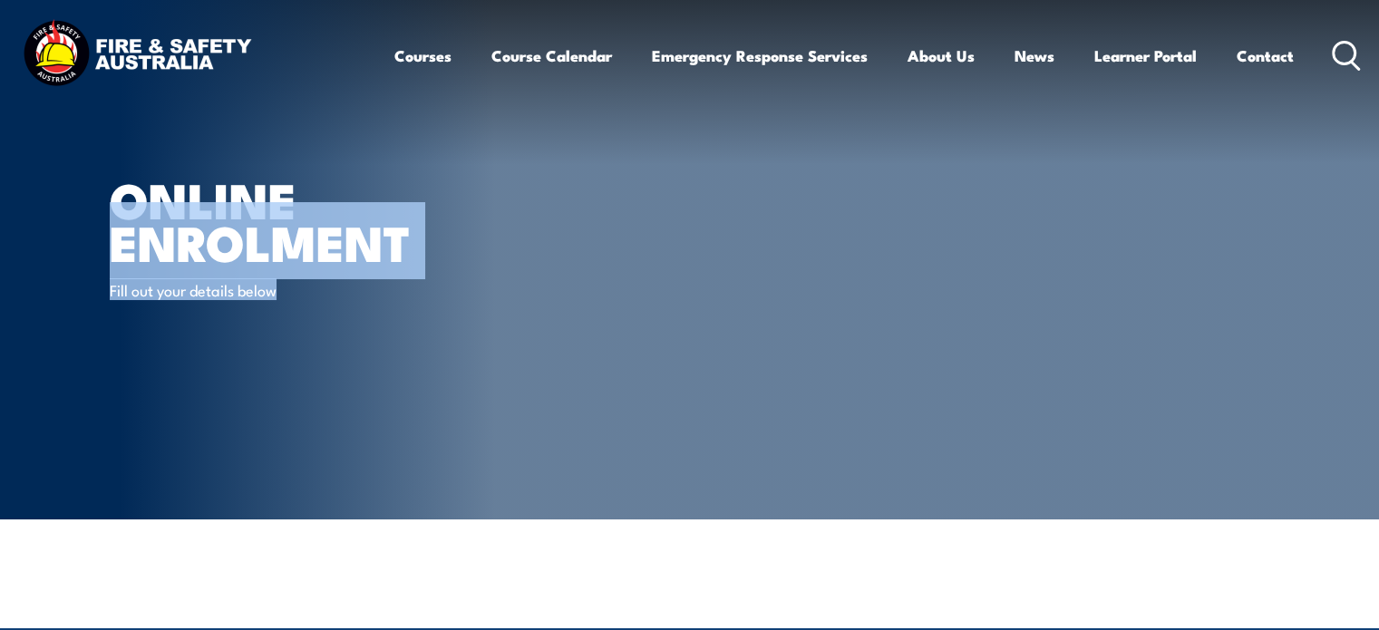
click at [959, 157] on article "Online Enrolment Fill out your details below" at bounding box center [690, 259] width 1160 height 519
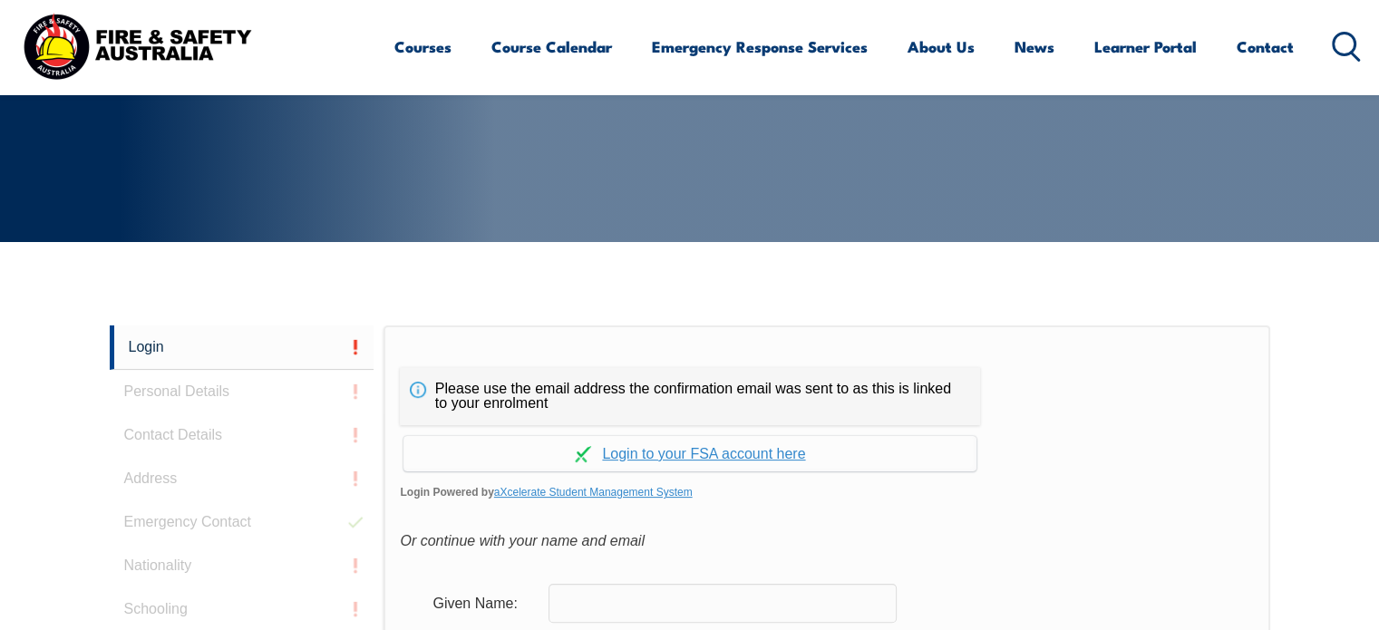
scroll to position [482, 0]
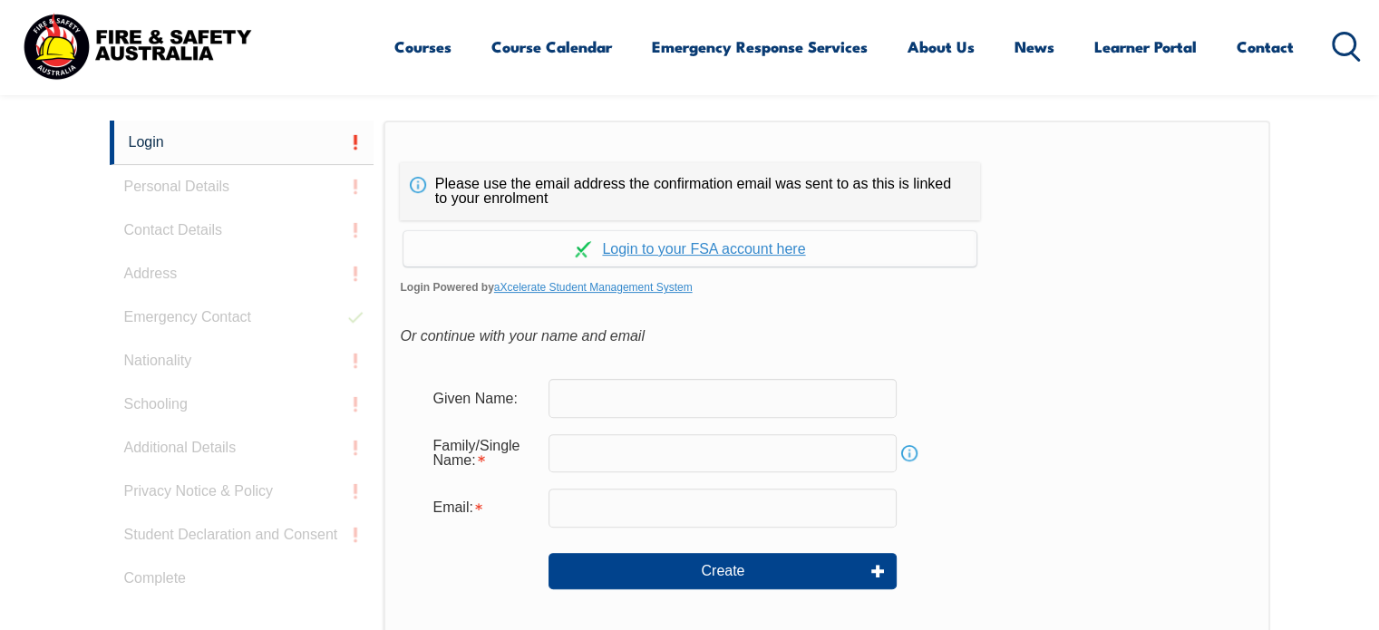
click at [676, 387] on input "text" at bounding box center [722, 398] width 348 height 38
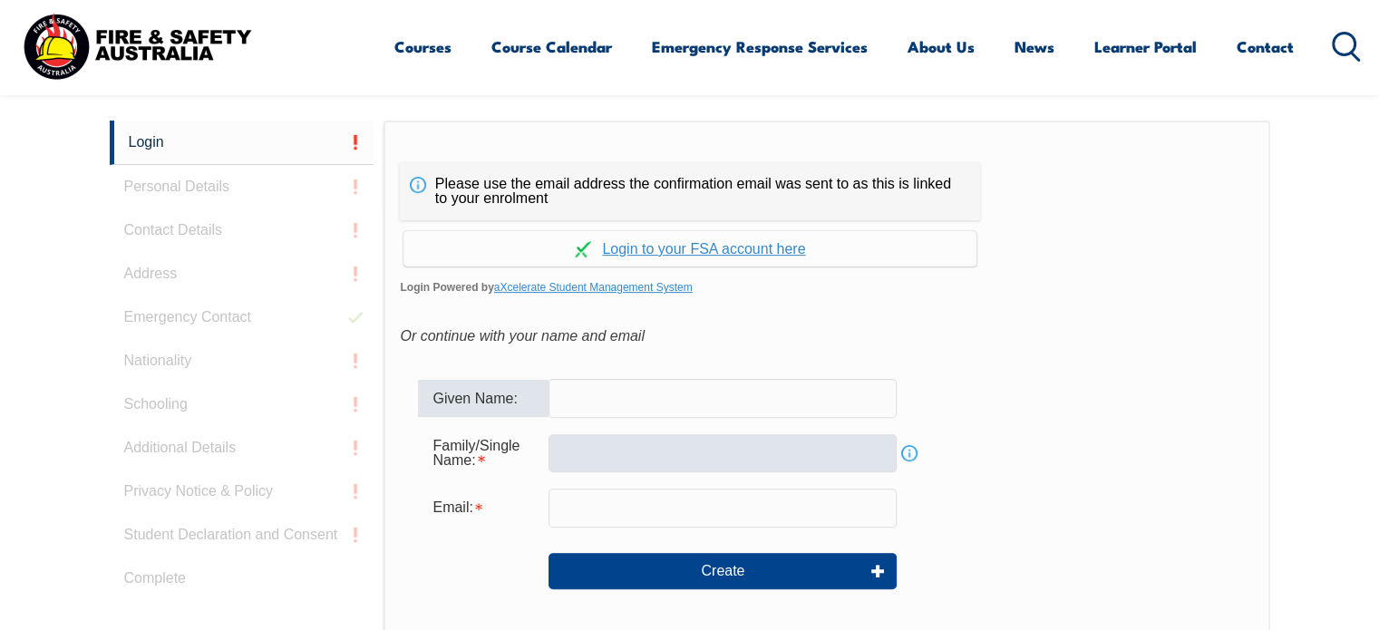
type input "[PERSON_NAME]"
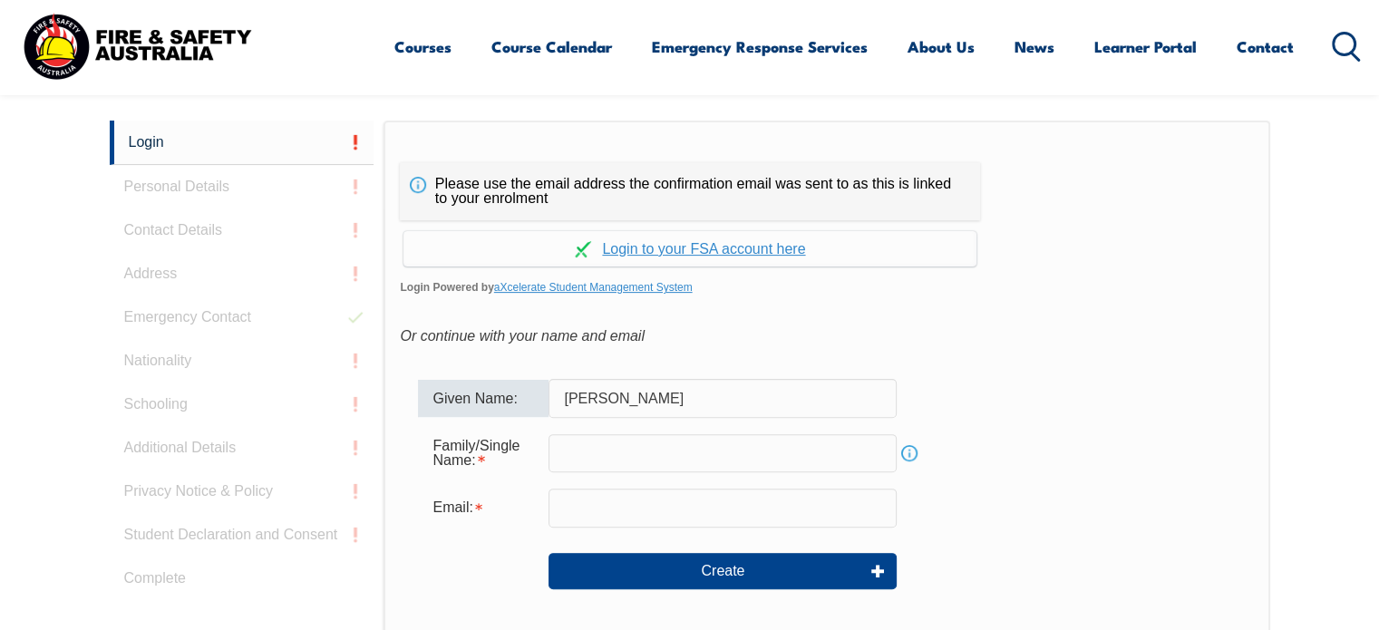
click at [651, 463] on input "text" at bounding box center [722, 453] width 348 height 38
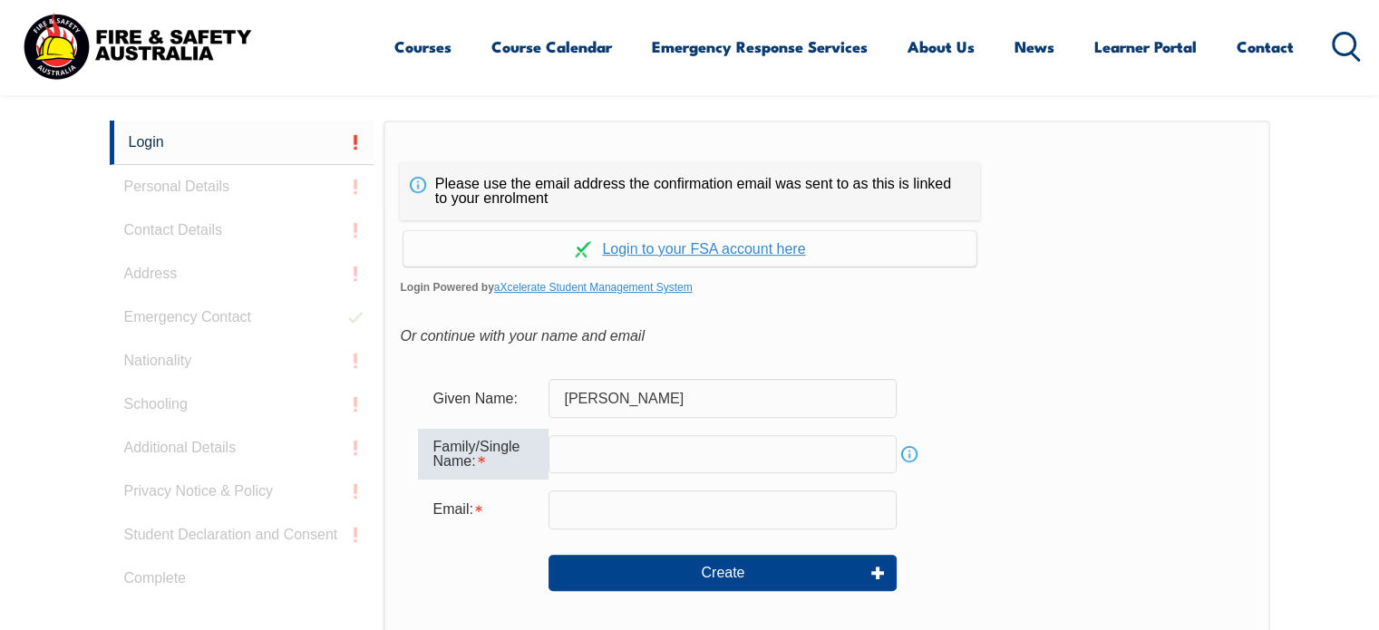
type input "Lasplaces"
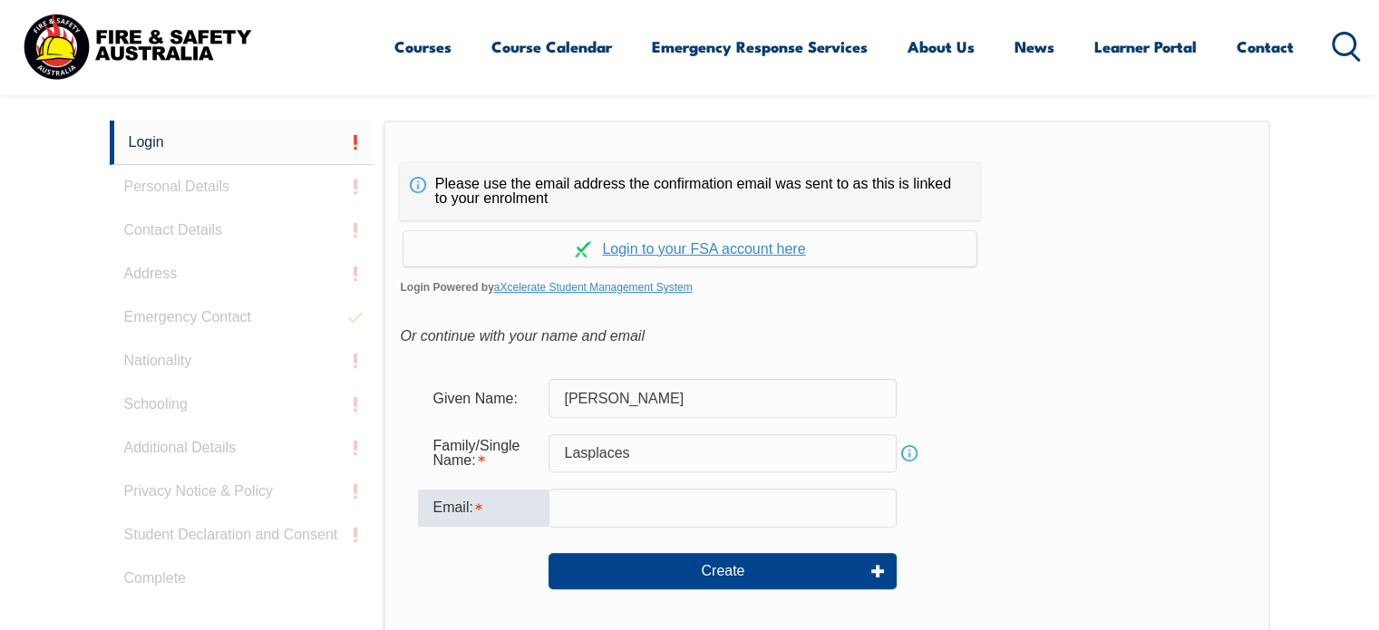
click at [645, 504] on input "email" at bounding box center [722, 508] width 348 height 38
type input "travislasplaces12@outlook.com"
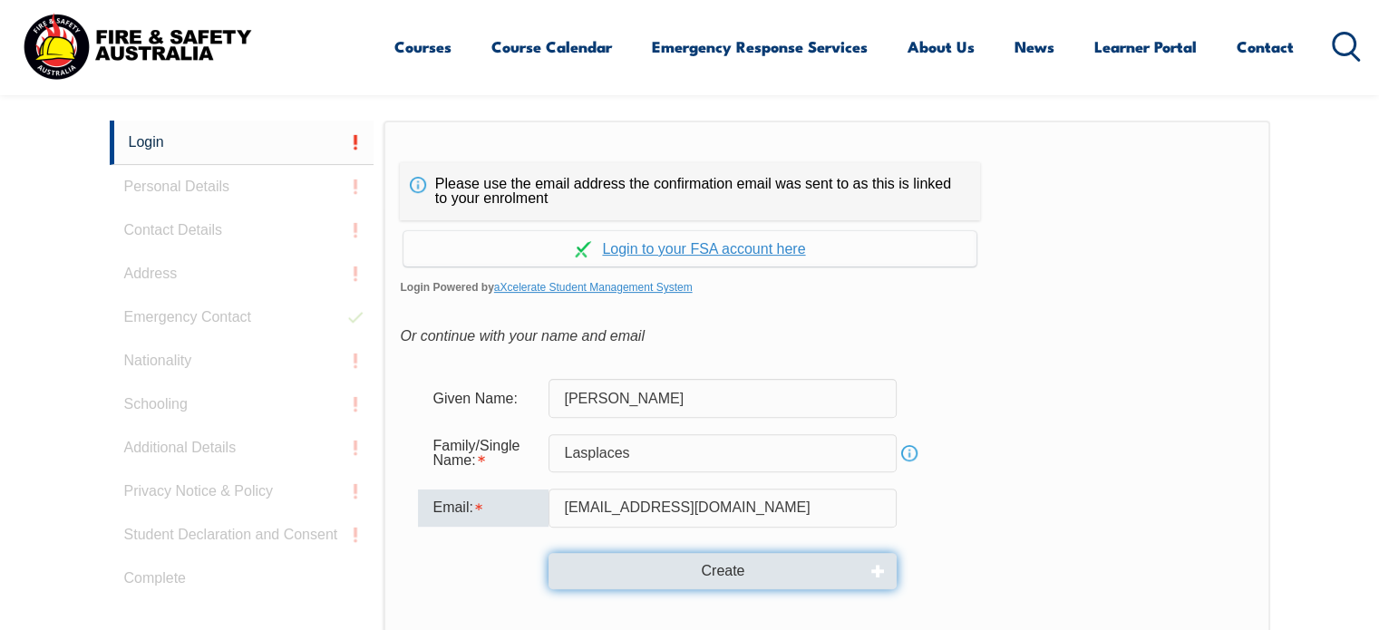
click at [735, 568] on button "Create" at bounding box center [722, 571] width 348 height 36
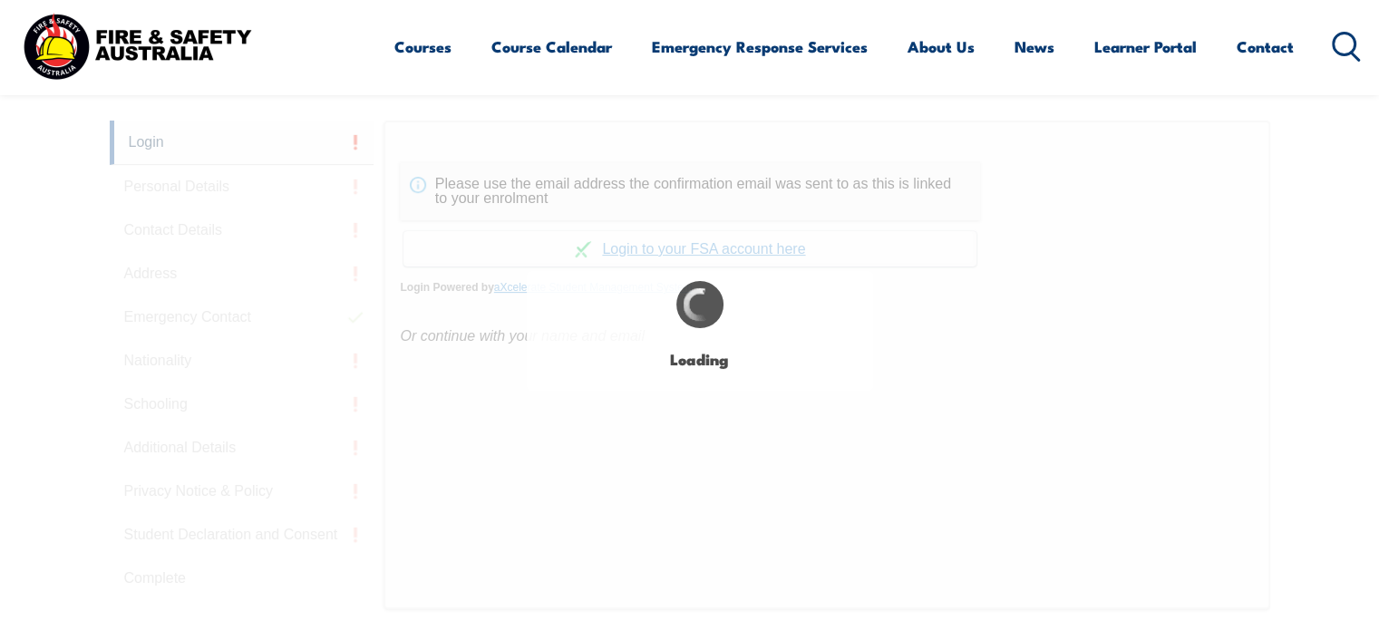
type input "Travis"
type input "Lasplaces"
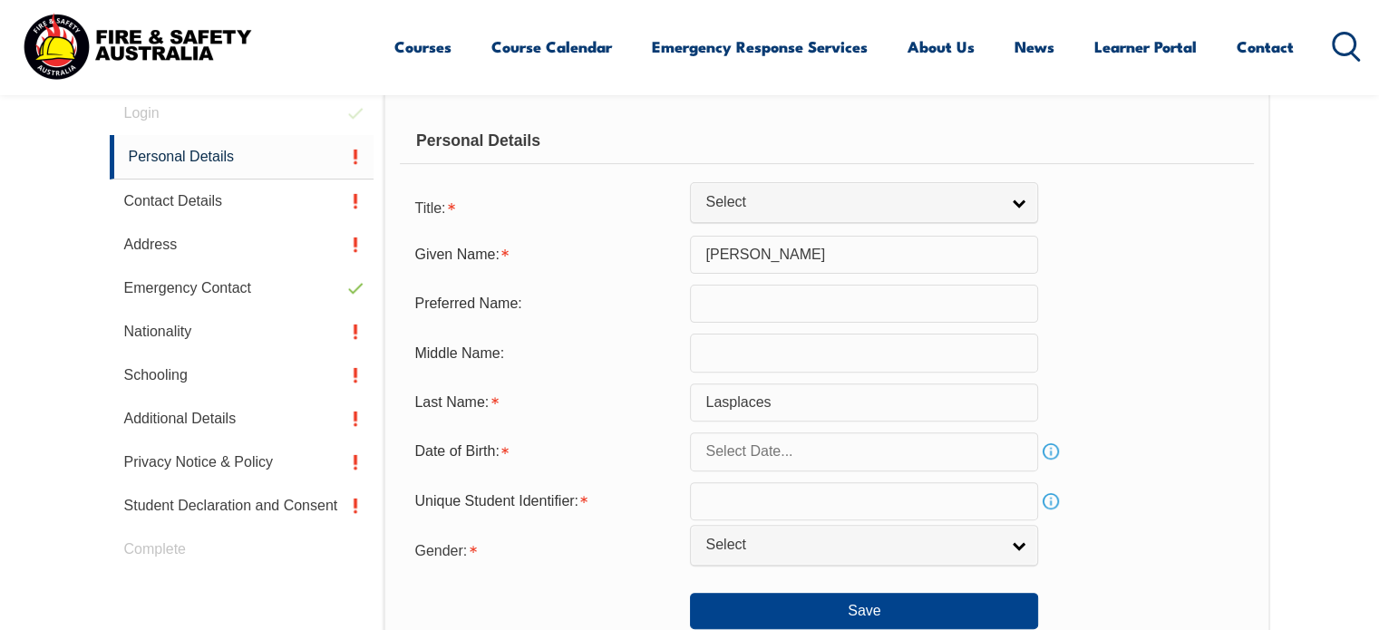
scroll to position [511, 0]
click at [310, 127] on div "Login Personal Details Contact Details Address Emergency Contact Nationality Sc…" at bounding box center [247, 563] width 275 height 942
click at [316, 102] on div "Login Personal Details Contact Details Address Emergency Contact Nationality Sc…" at bounding box center [247, 563] width 275 height 942
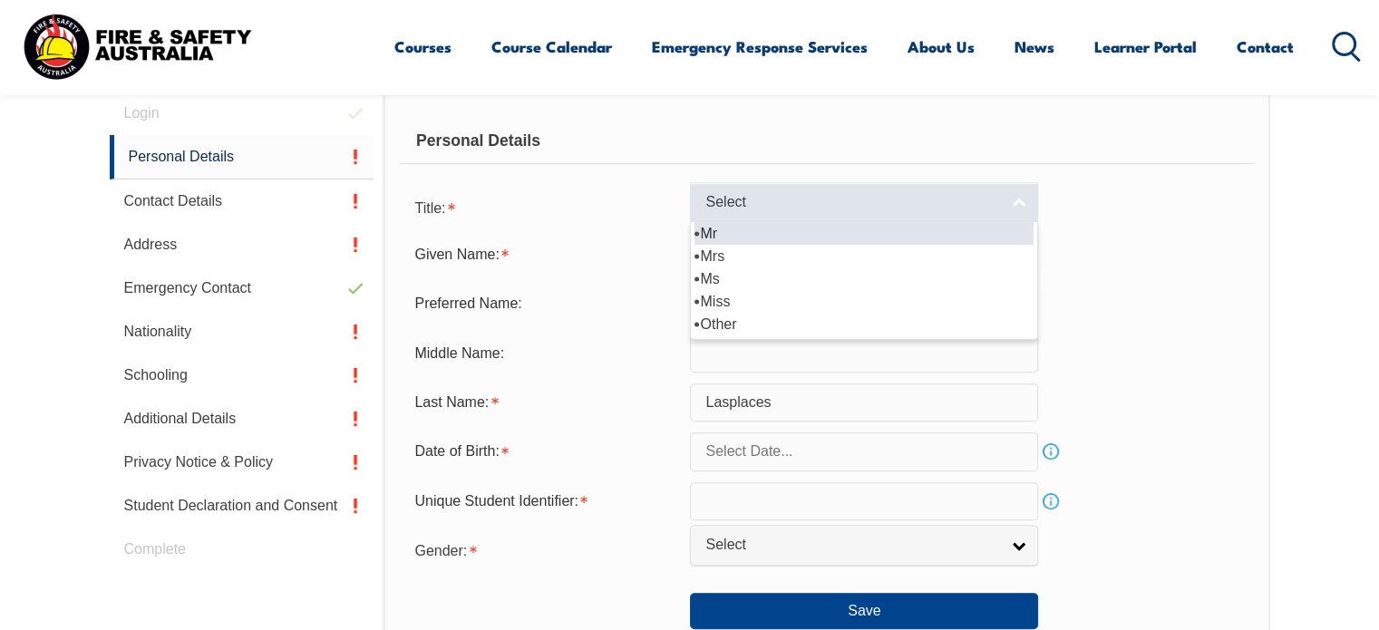
click at [798, 212] on link "Select" at bounding box center [864, 202] width 348 height 41
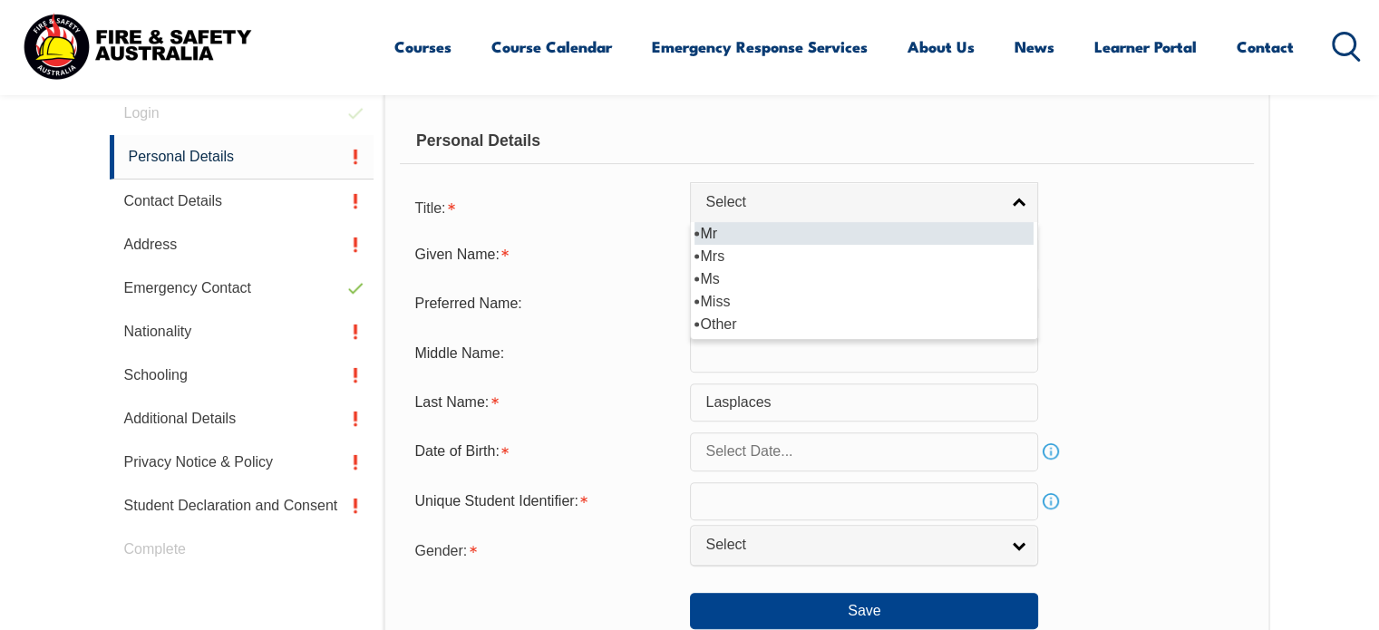
click at [743, 233] on li "Mr" at bounding box center [863, 233] width 339 height 23
select select "Mr"
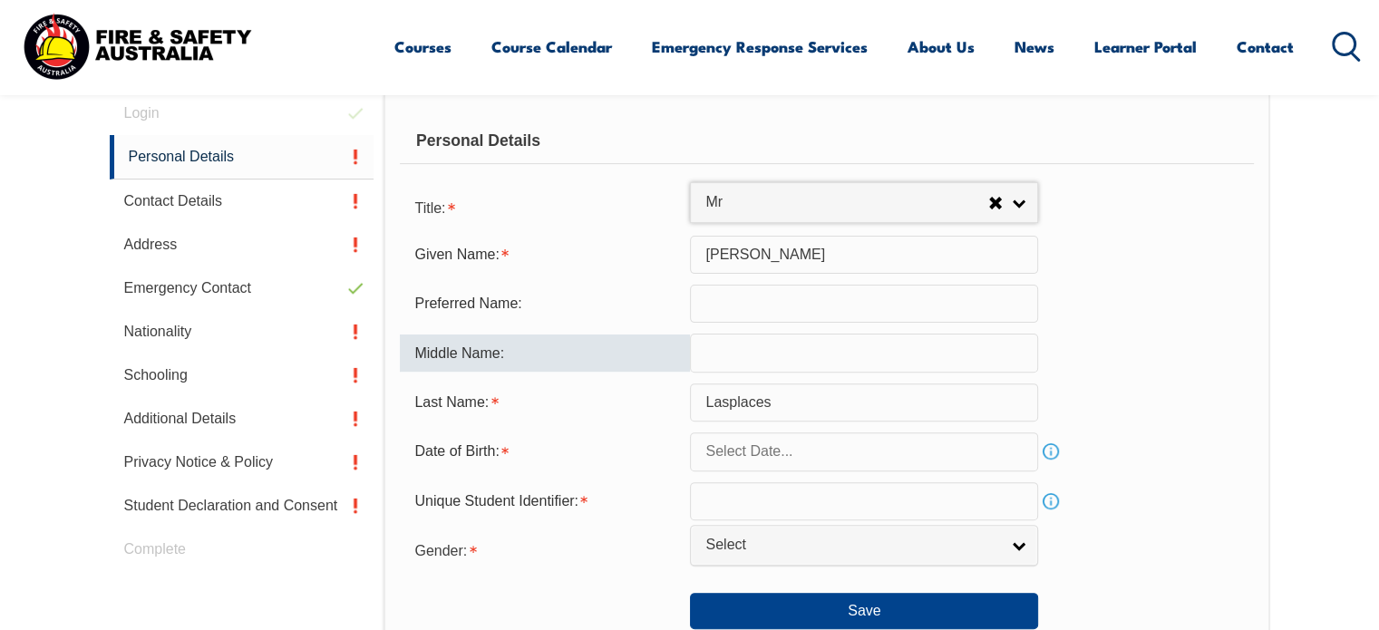
click at [734, 344] on input "text" at bounding box center [864, 353] width 348 height 38
type input "Paul"
click at [796, 460] on input "text" at bounding box center [864, 451] width 348 height 38
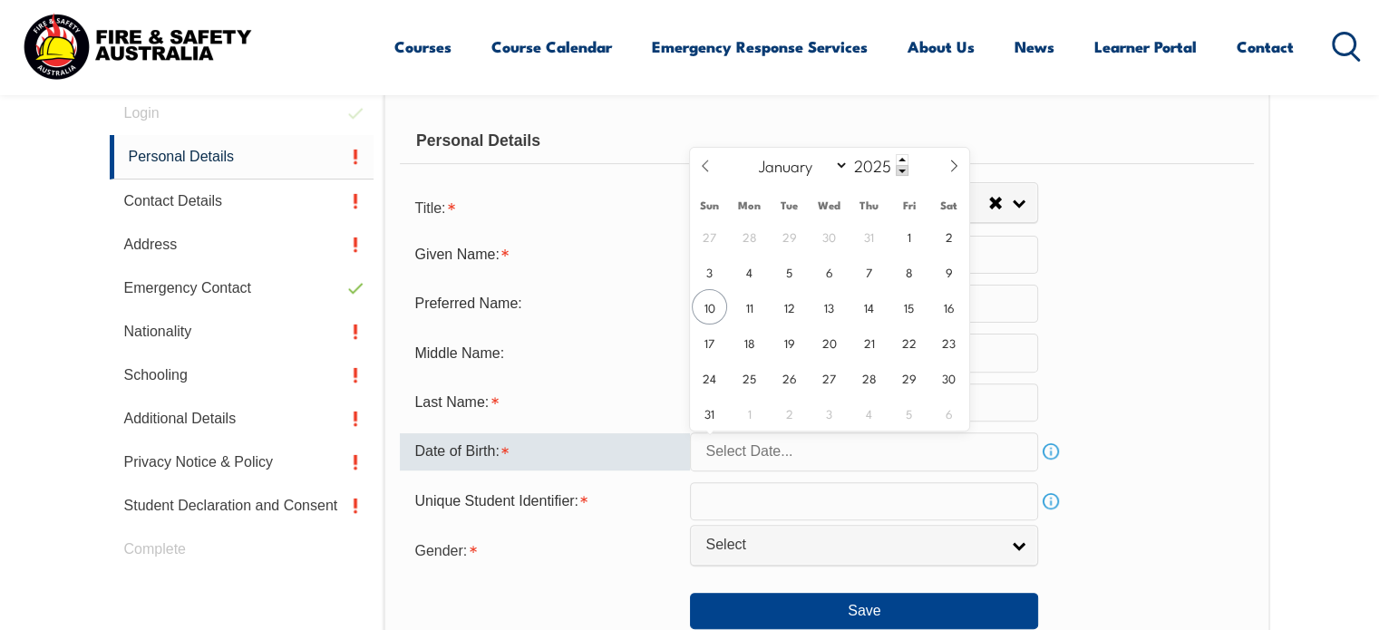
click at [901, 151] on div "January February March April May June July August September October November De…" at bounding box center [828, 166] width 209 height 37
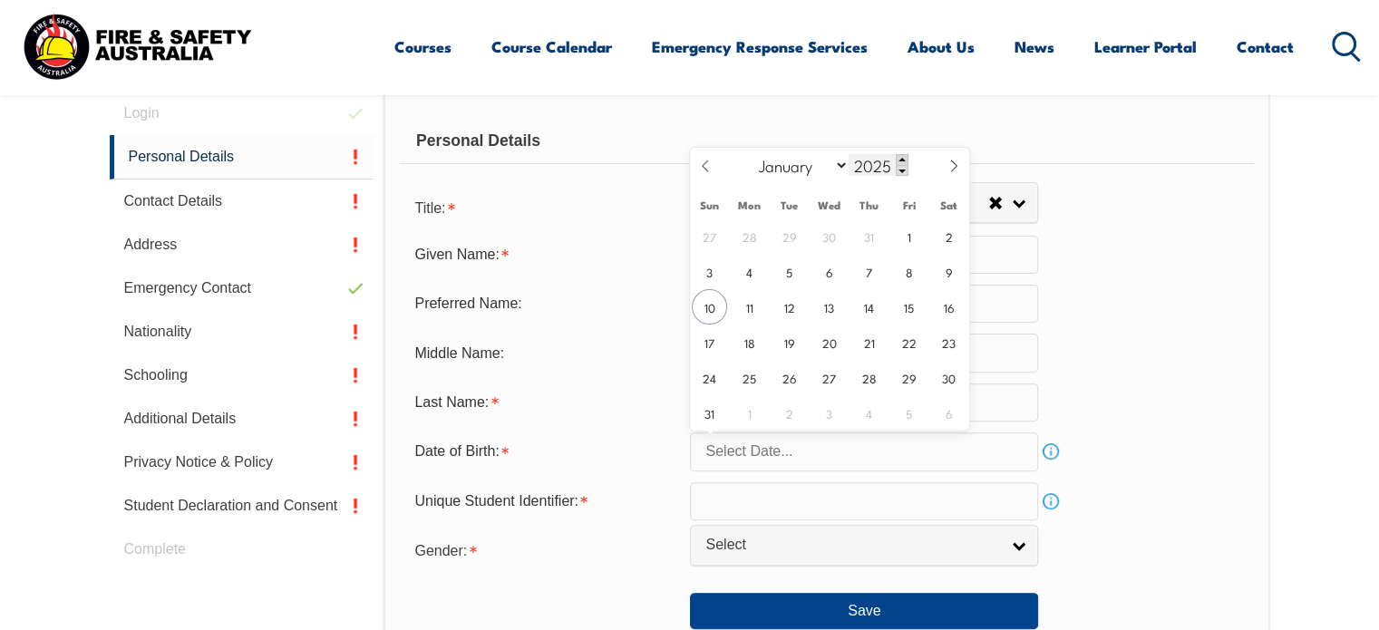
click at [901, 156] on span at bounding box center [902, 159] width 13 height 11
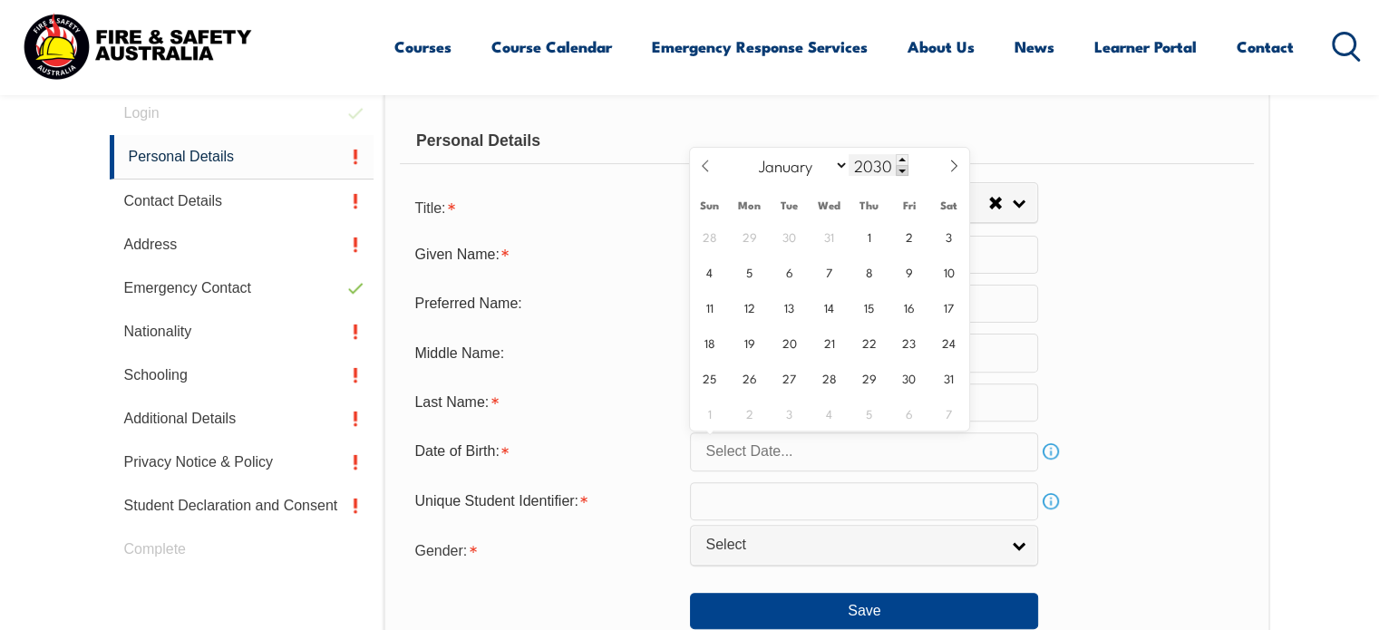
click at [901, 169] on span at bounding box center [902, 170] width 13 height 11
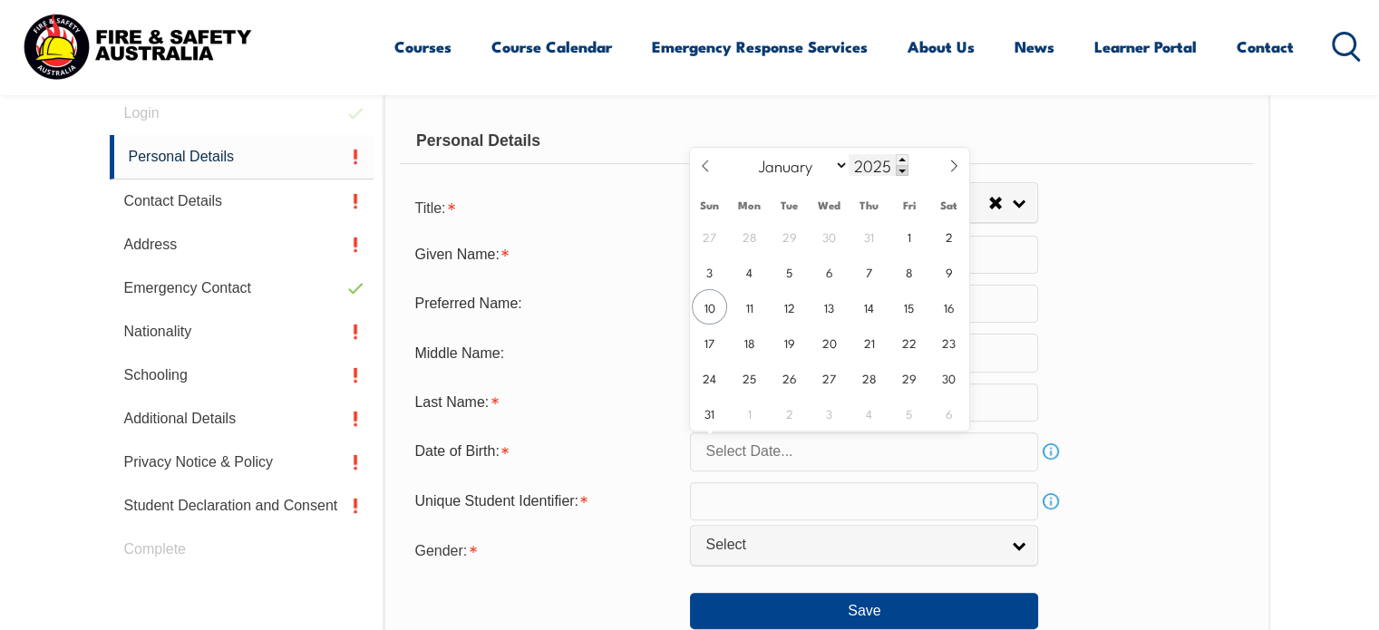
click at [901, 169] on span at bounding box center [902, 170] width 13 height 11
click at [892, 166] on input "2022" at bounding box center [878, 165] width 60 height 22
type input "1993"
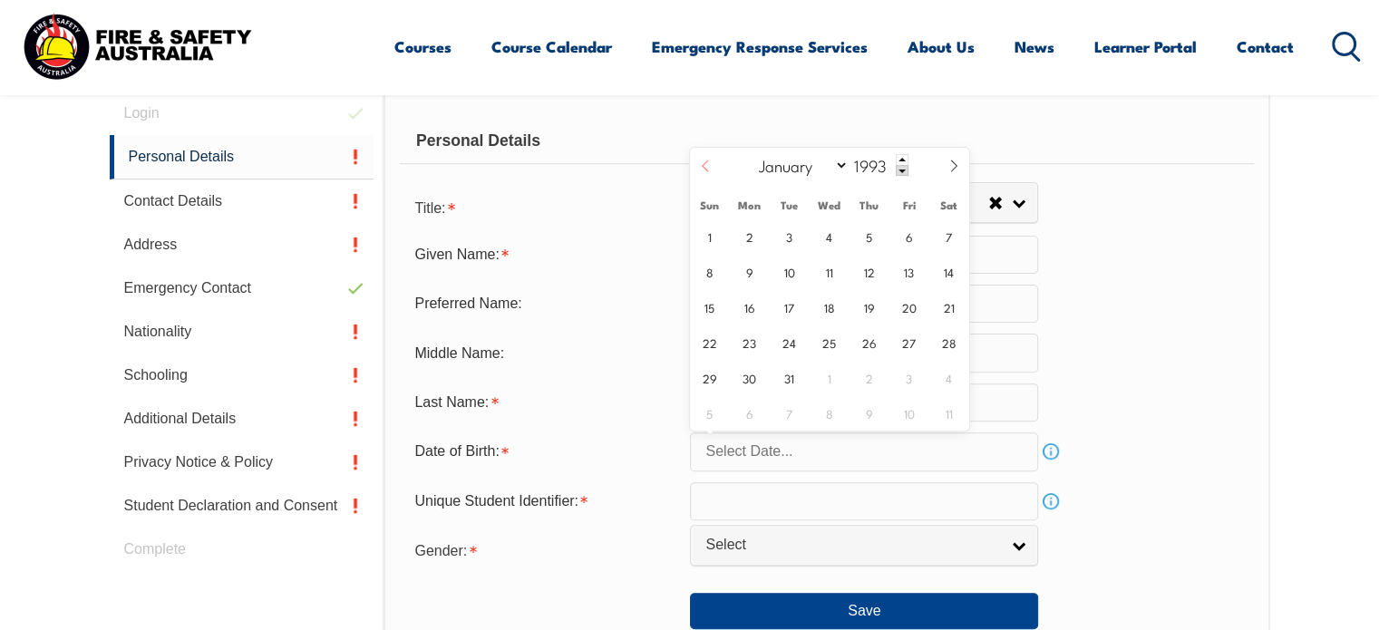
click at [706, 155] on span at bounding box center [705, 172] width 31 height 49
select select "5"
click at [707, 345] on span "20" at bounding box center [709, 342] width 35 height 35
type input "June 20, 1993"
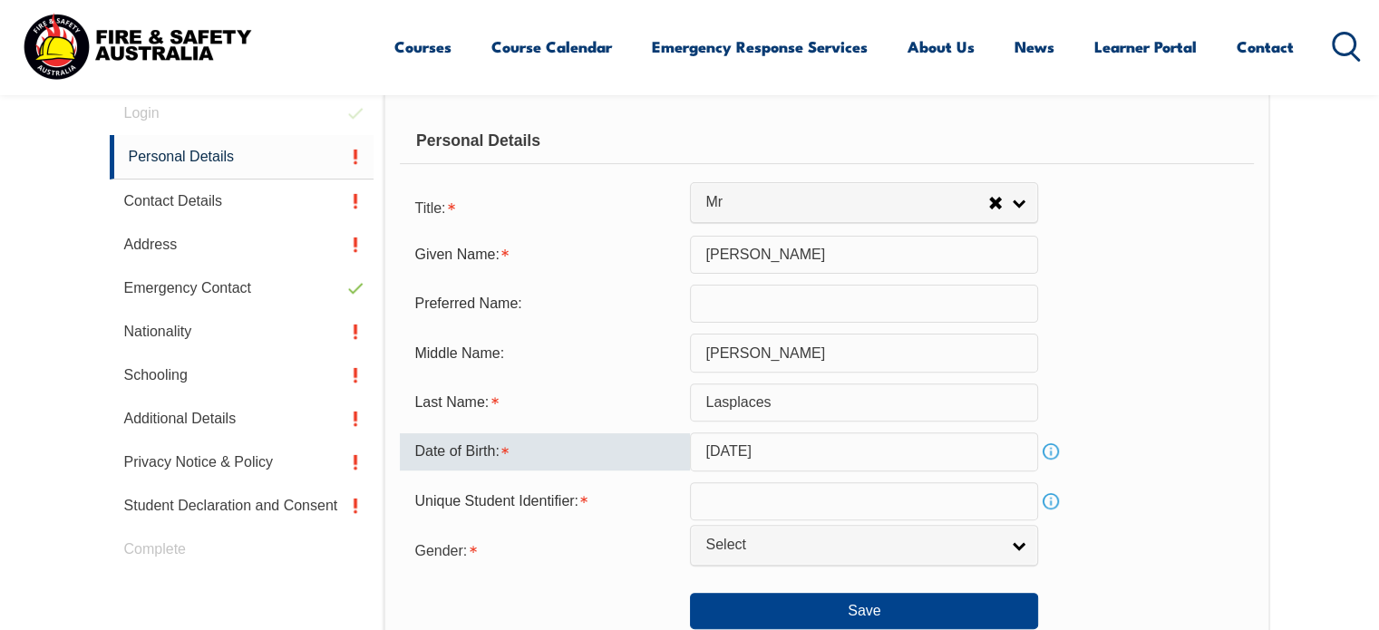
click at [732, 493] on input "text" at bounding box center [864, 501] width 348 height 38
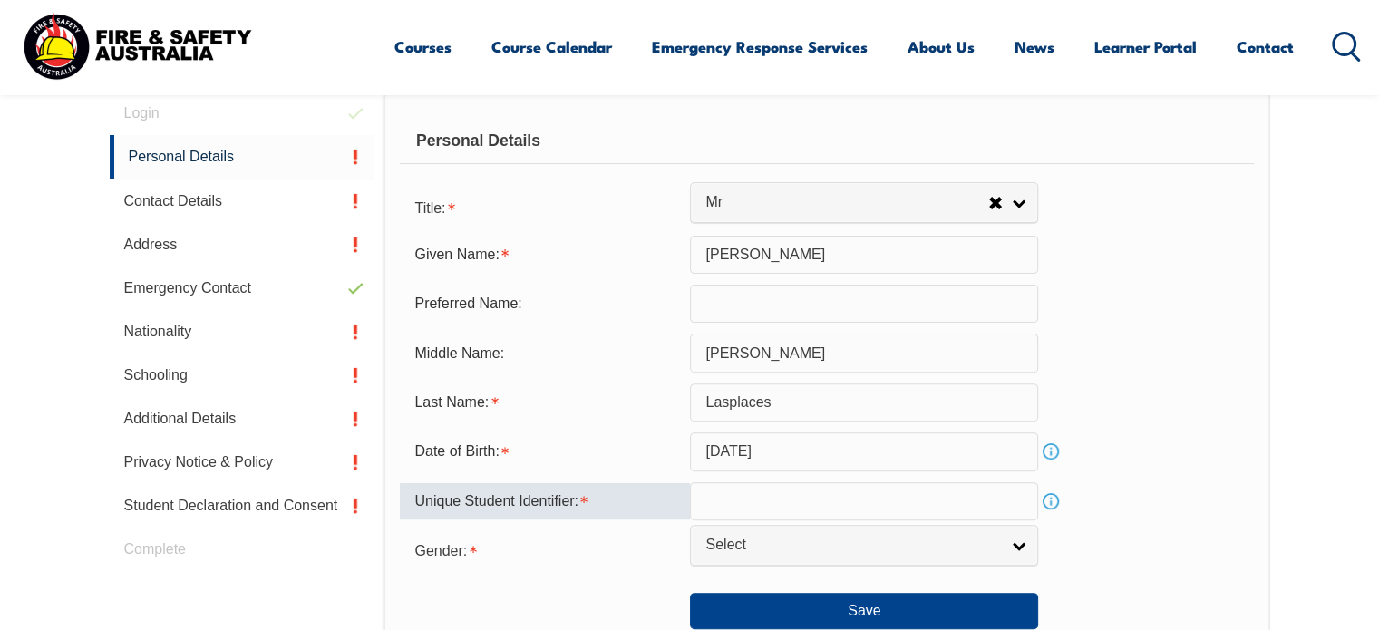
type input "5APDNTASP9"
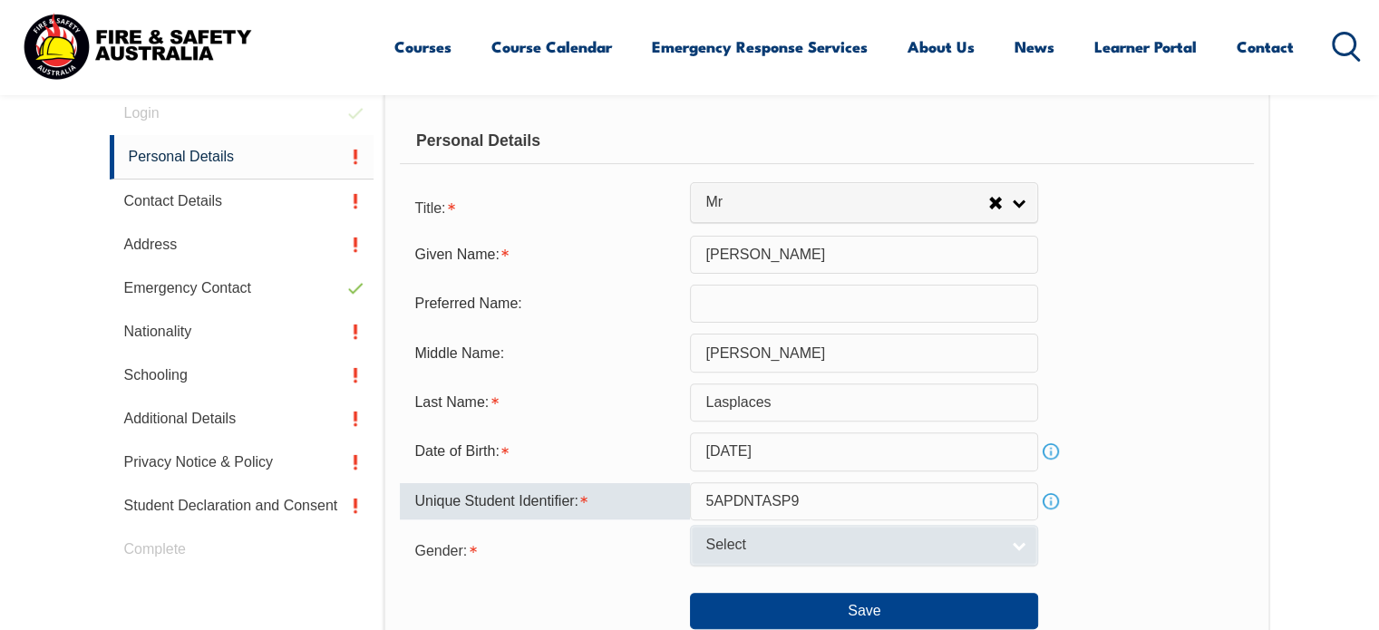
click at [811, 543] on span "Select" at bounding box center [852, 545] width 294 height 19
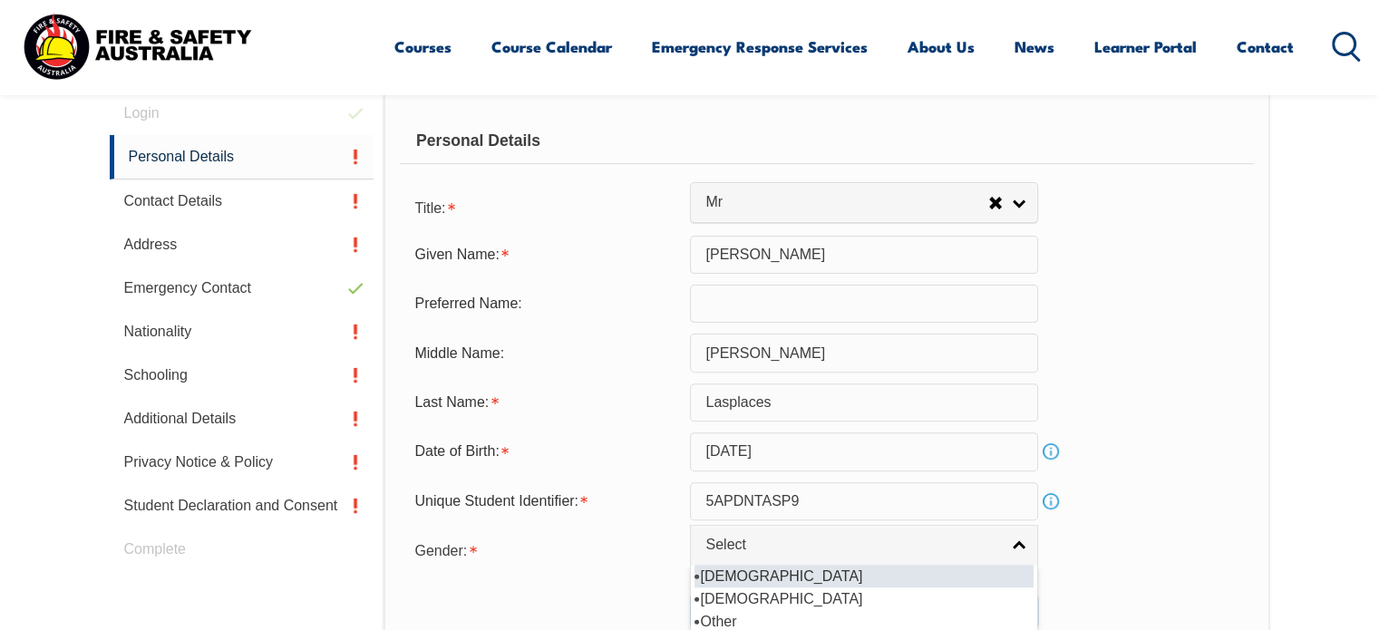
click at [771, 577] on li "Male" at bounding box center [863, 576] width 339 height 23
select select "M"
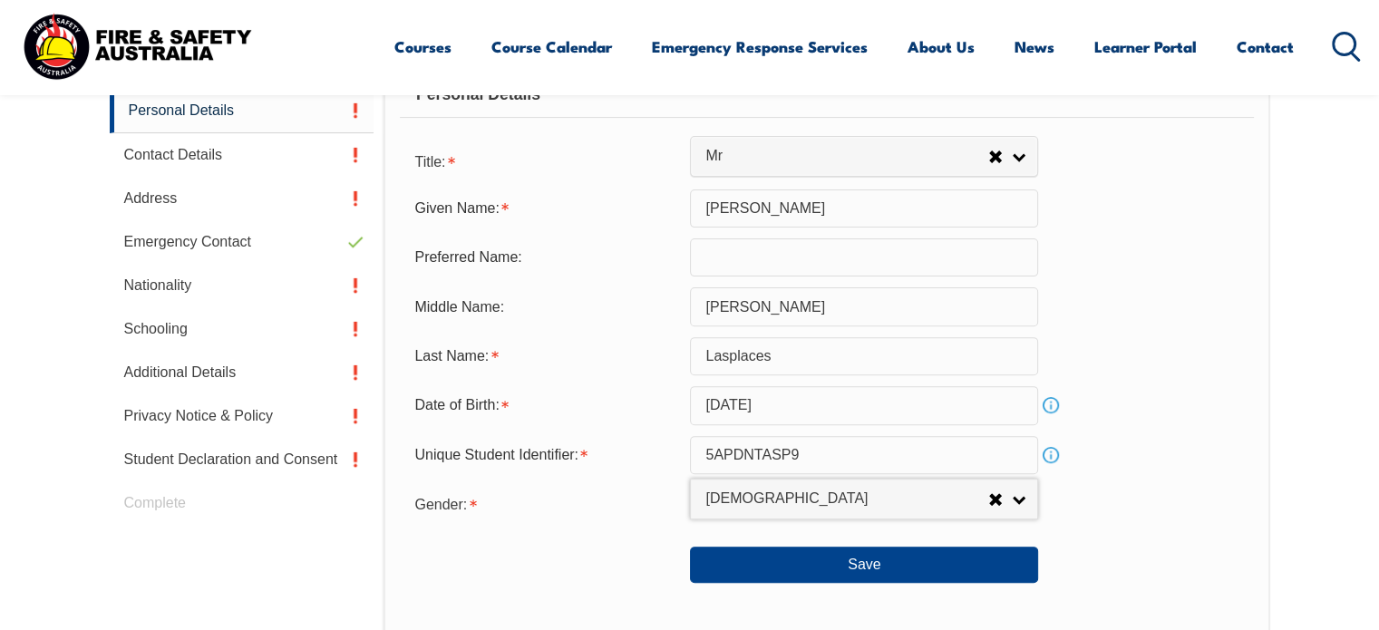
scroll to position [566, 0]
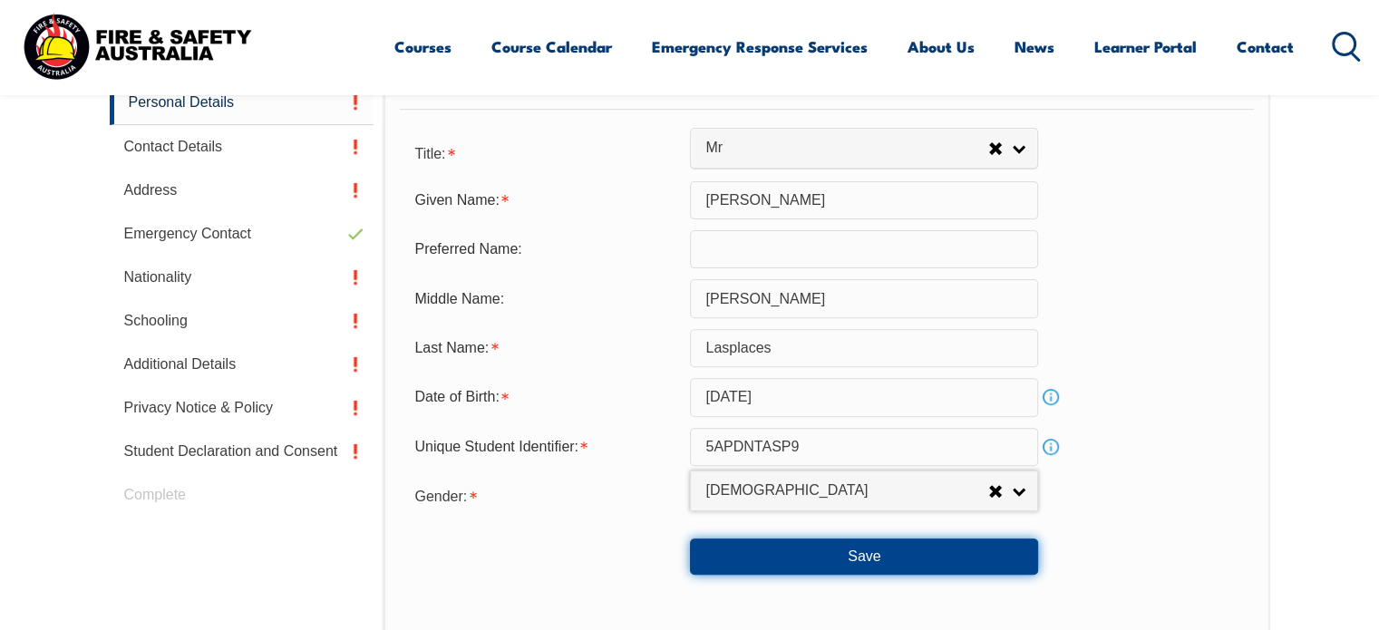
click at [867, 558] on button "Save" at bounding box center [864, 556] width 348 height 36
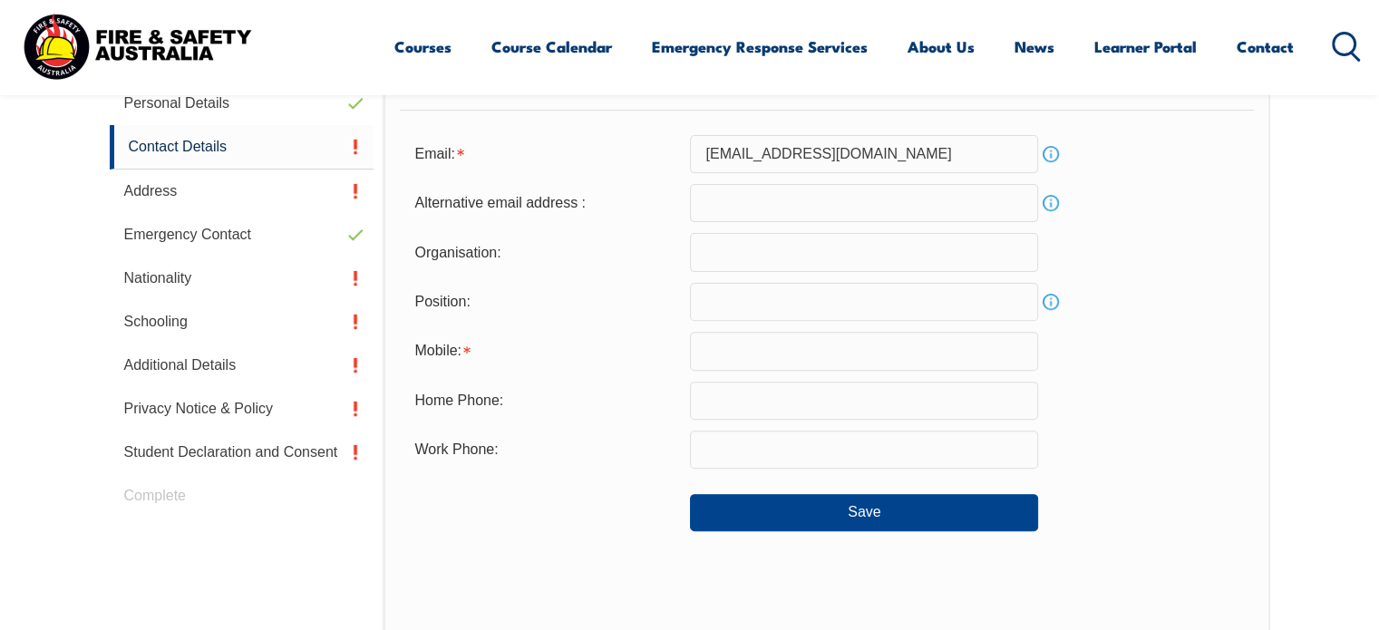
scroll to position [511, 0]
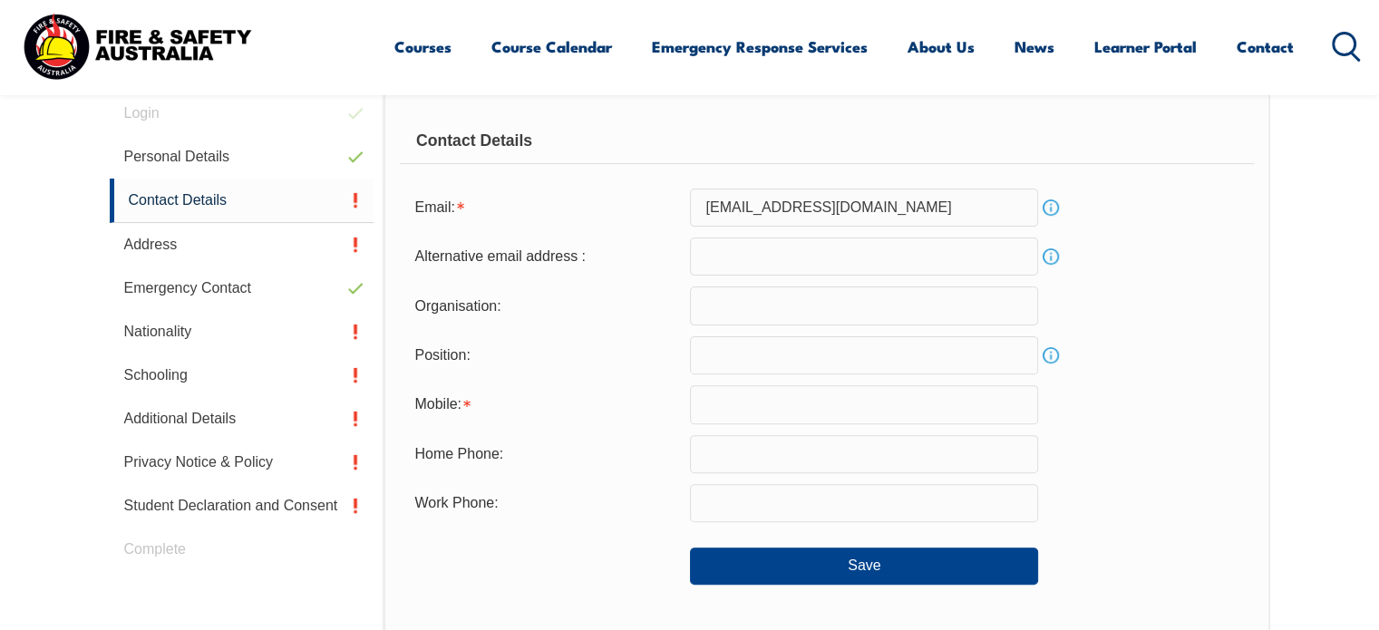
click at [756, 347] on input "text" at bounding box center [864, 355] width 348 height 38
type input "Leading hand"
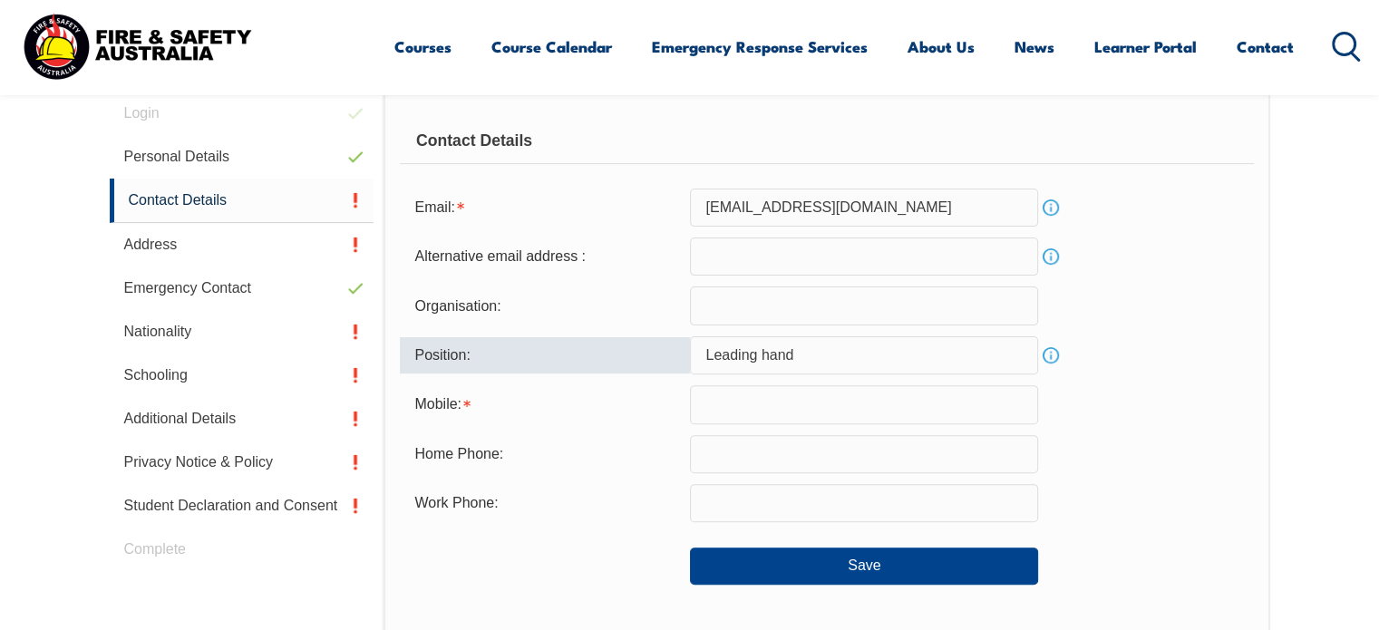
click at [767, 405] on input "text" at bounding box center [864, 404] width 348 height 38
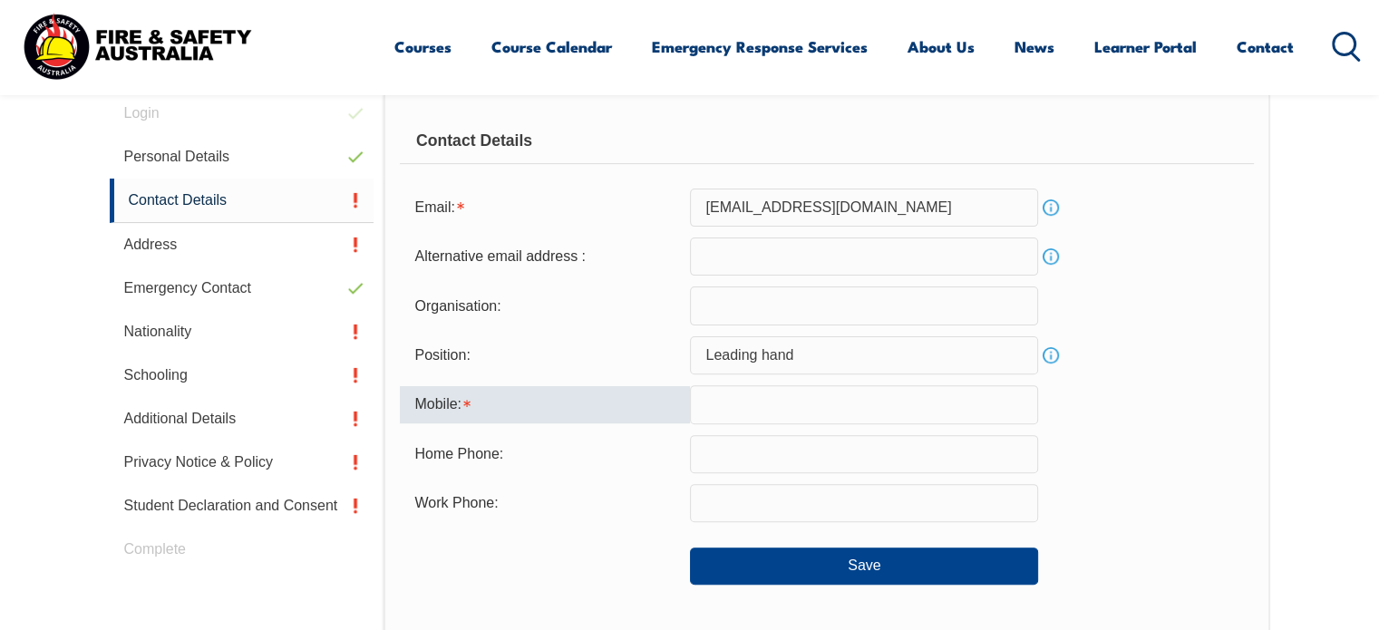
type input "0423380187"
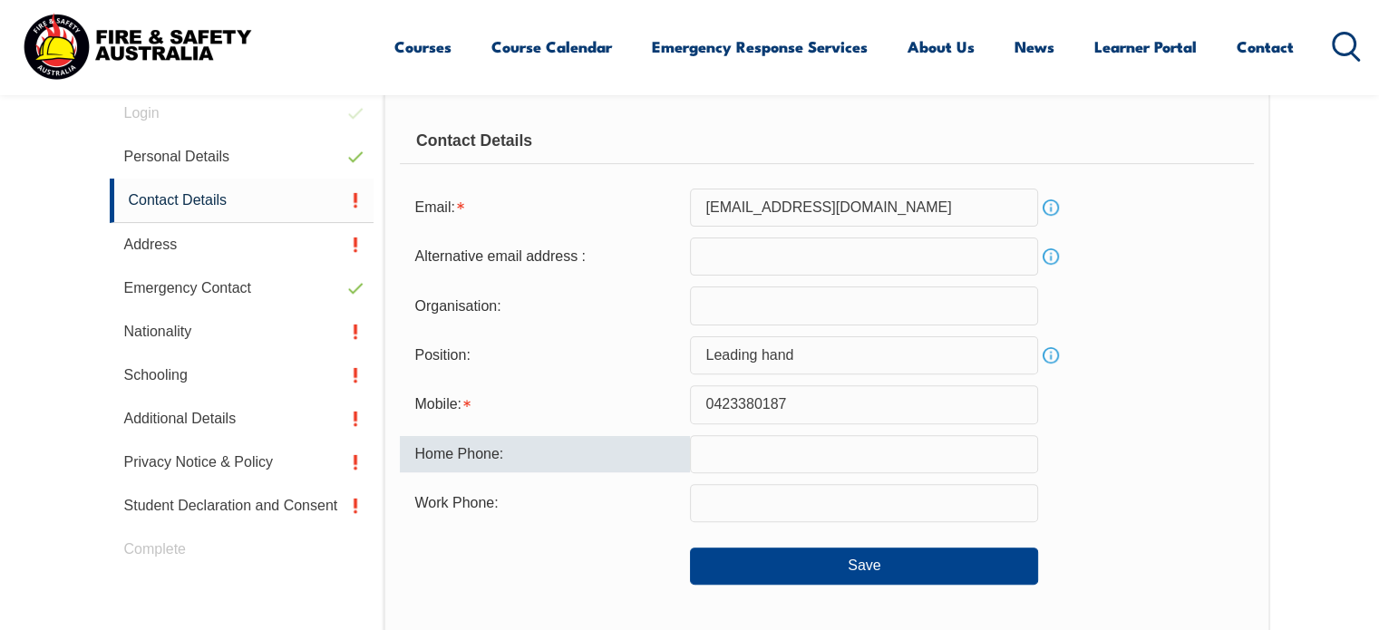
click at [782, 451] on input "text" at bounding box center [864, 454] width 348 height 38
type input "0423380187"
click at [800, 502] on input "text" at bounding box center [864, 503] width 348 height 38
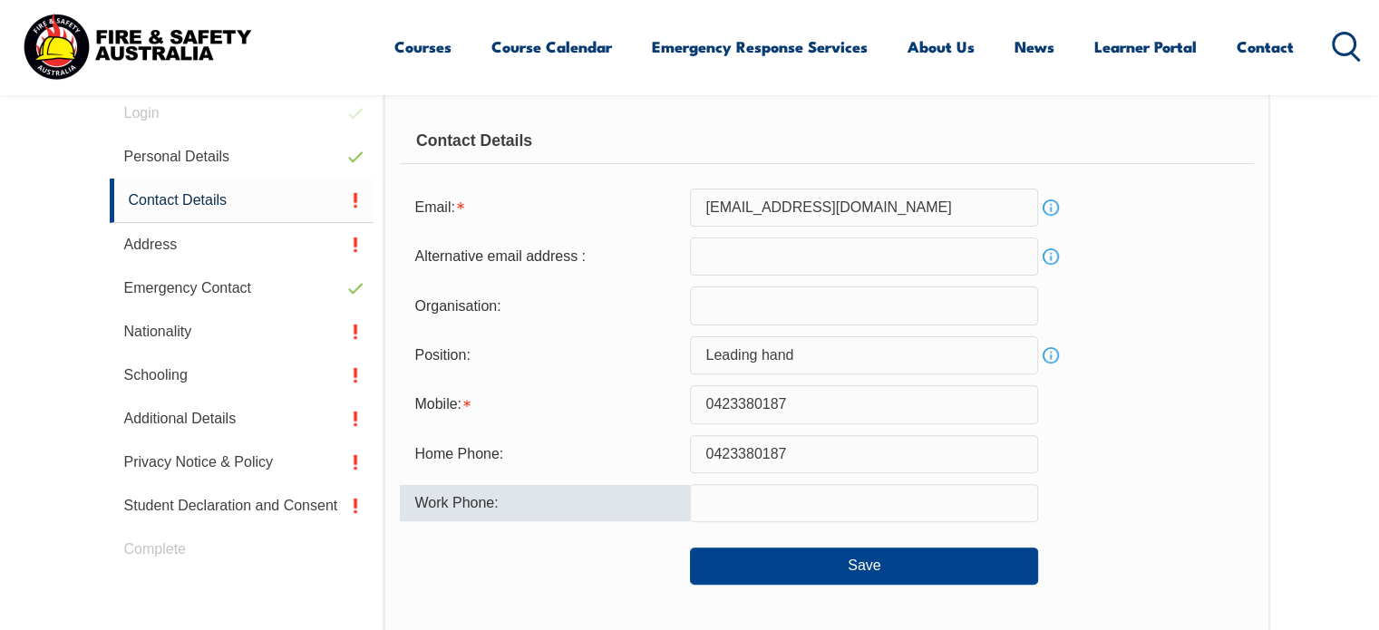
type input "0423380187"
click at [750, 297] on input "text" at bounding box center [864, 305] width 348 height 38
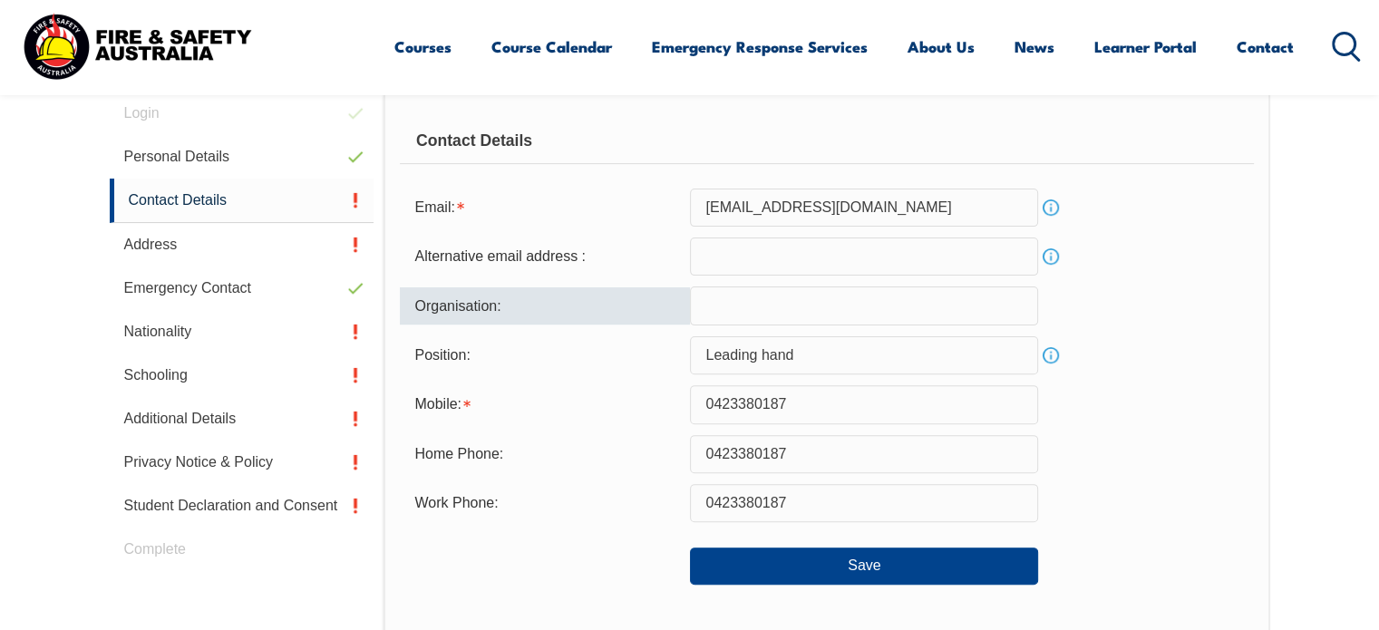
type input "Texco"
click at [730, 257] on input "email" at bounding box center [864, 256] width 348 height 38
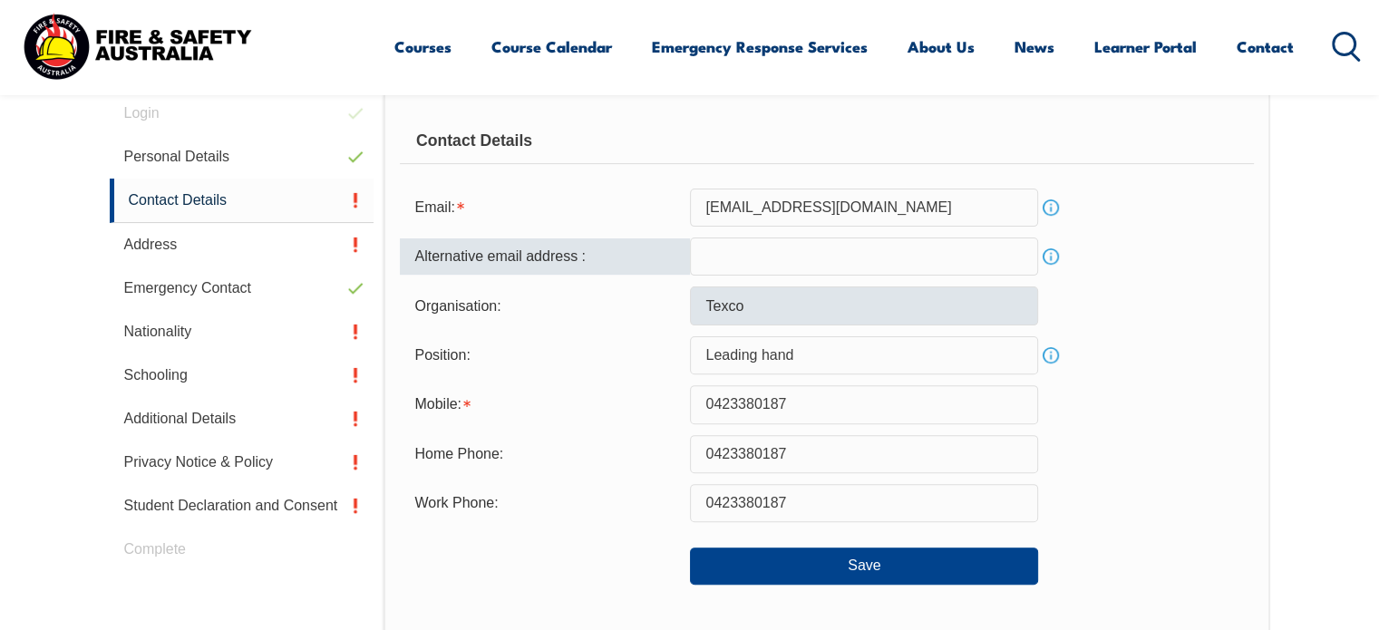
type input "tlasplaces@texco.net.au"
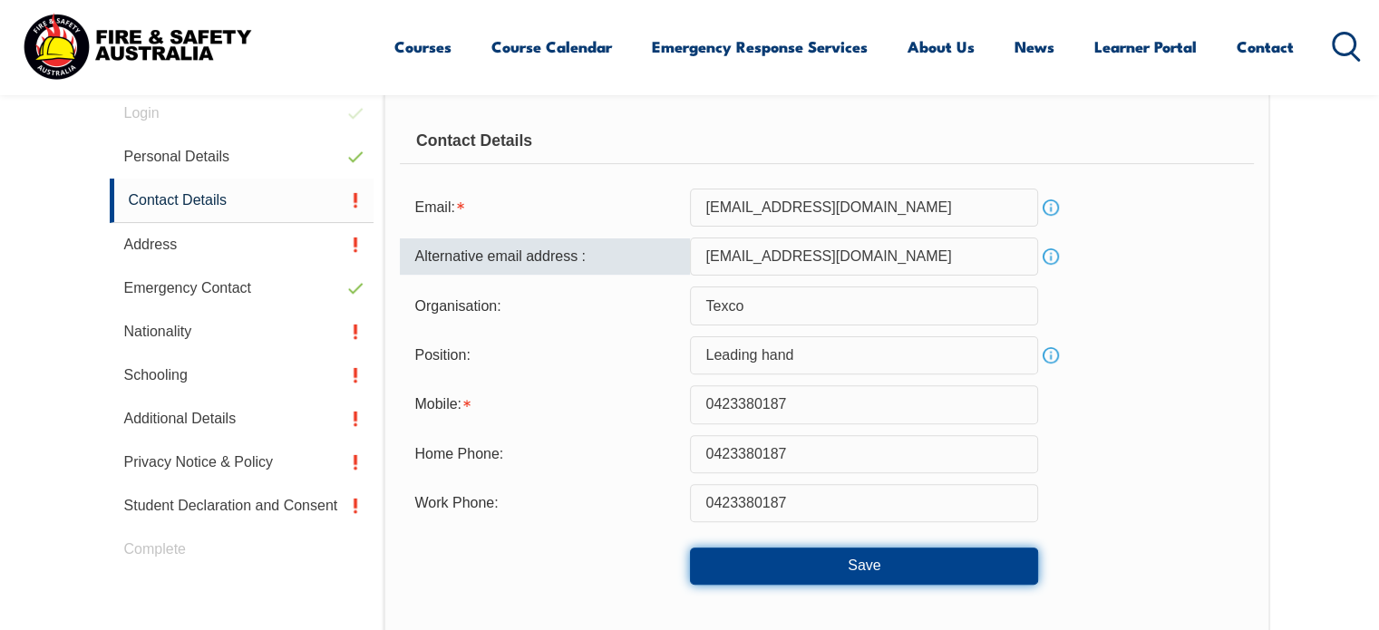
click at [823, 572] on button "Save" at bounding box center [864, 565] width 348 height 36
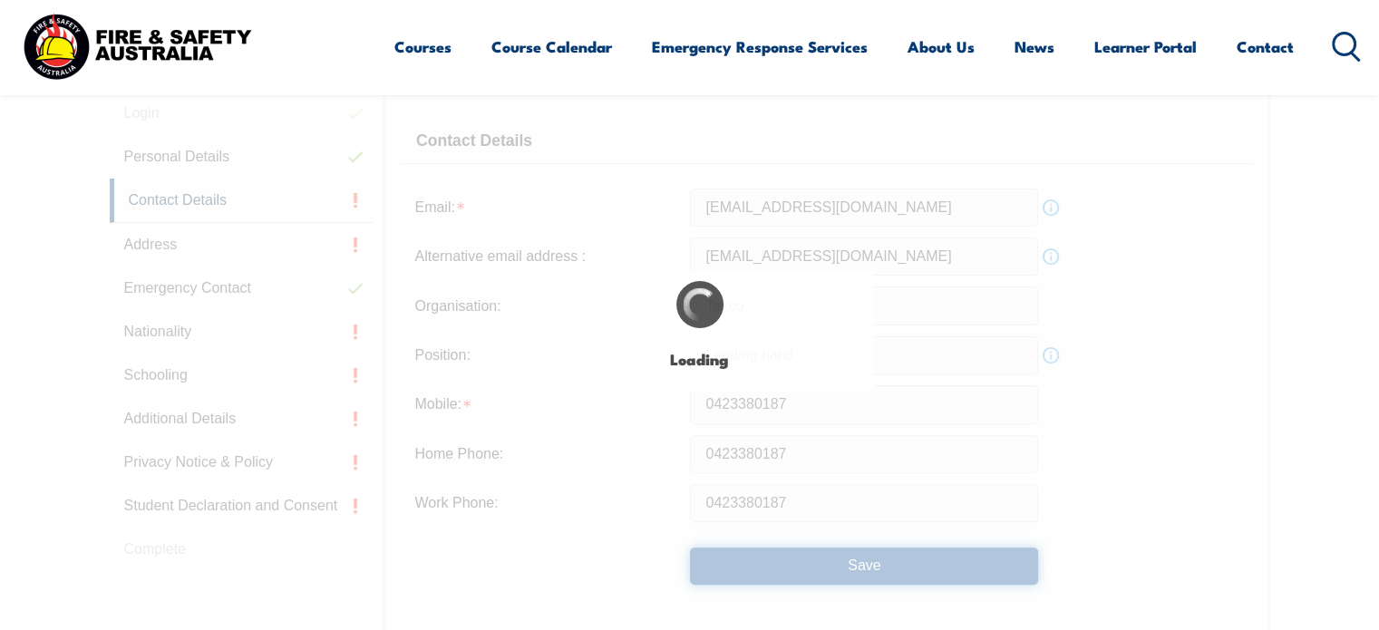
type input "Leading hand"
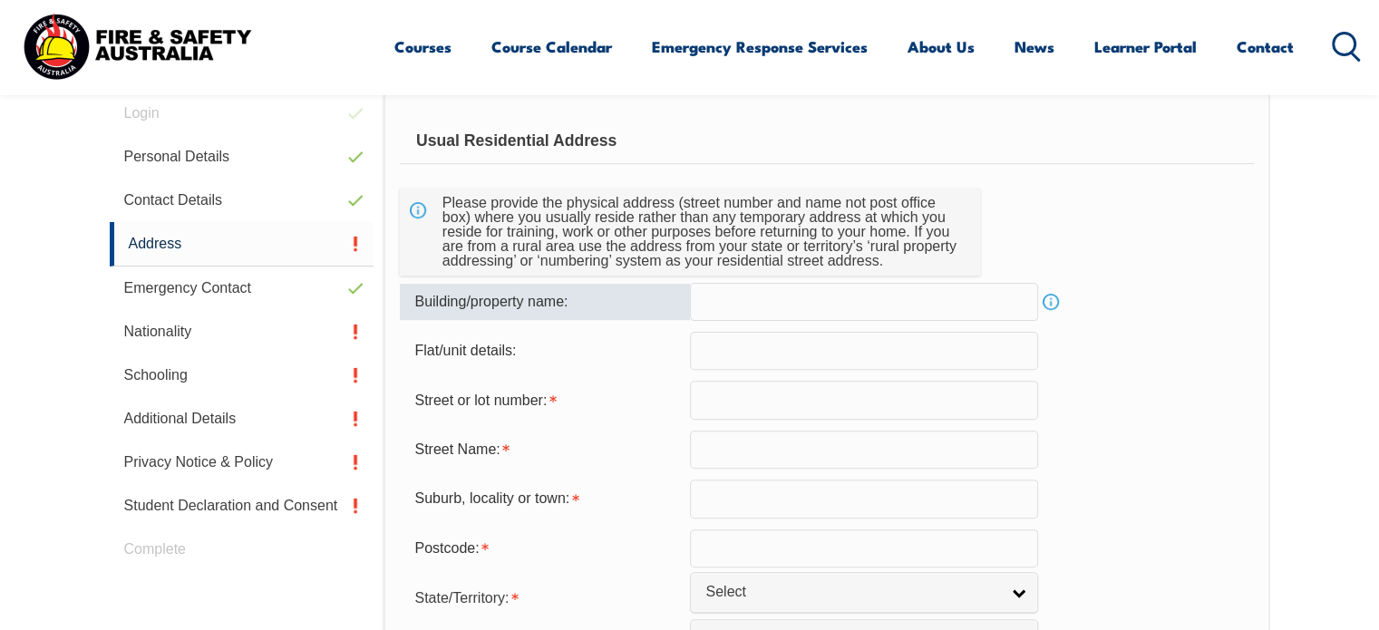
click at [795, 314] on input "text" at bounding box center [864, 302] width 348 height 38
click at [794, 381] on input "text" at bounding box center [864, 400] width 348 height 38
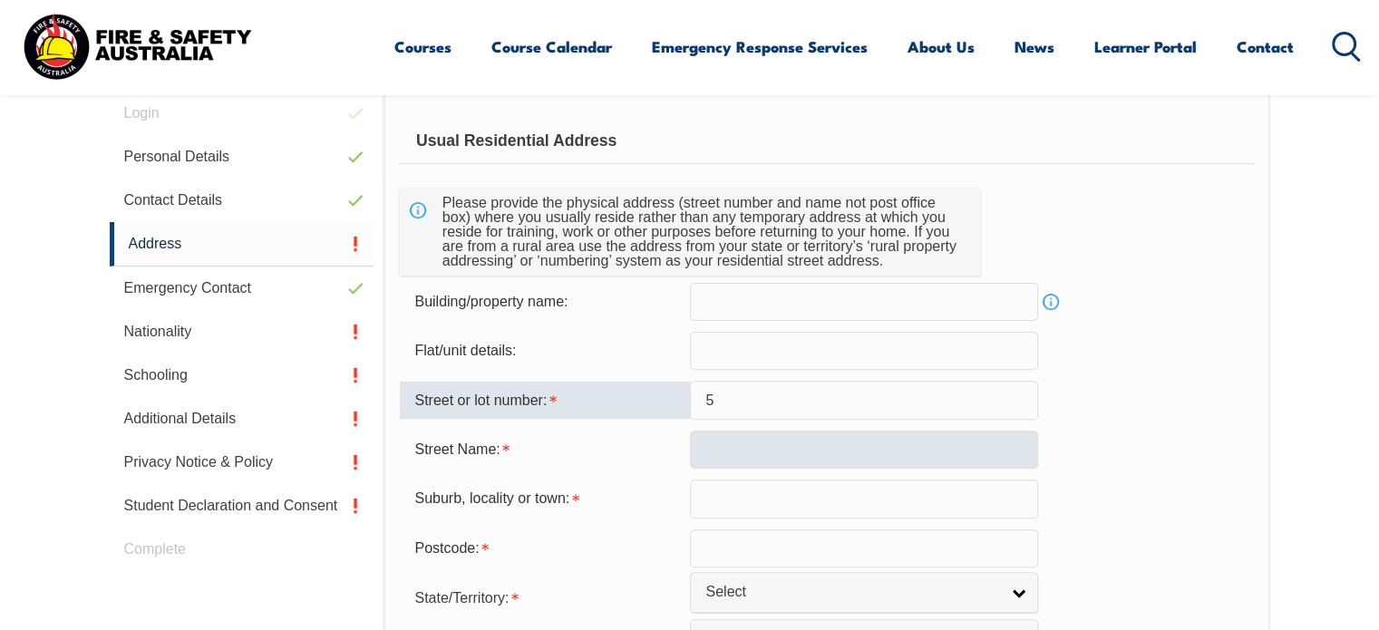
type input "5"
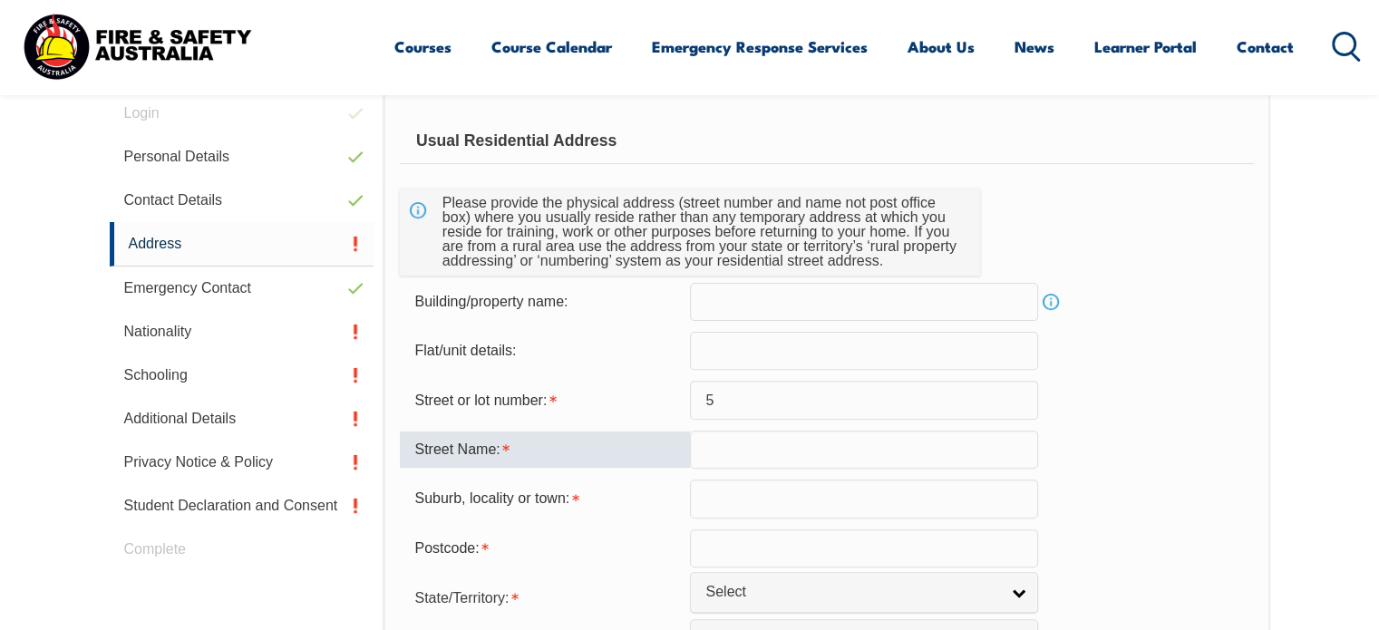
click at [740, 446] on input "text" at bounding box center [864, 450] width 348 height 38
type input "Balarang court"
click at [761, 503] on input "text" at bounding box center [864, 499] width 348 height 38
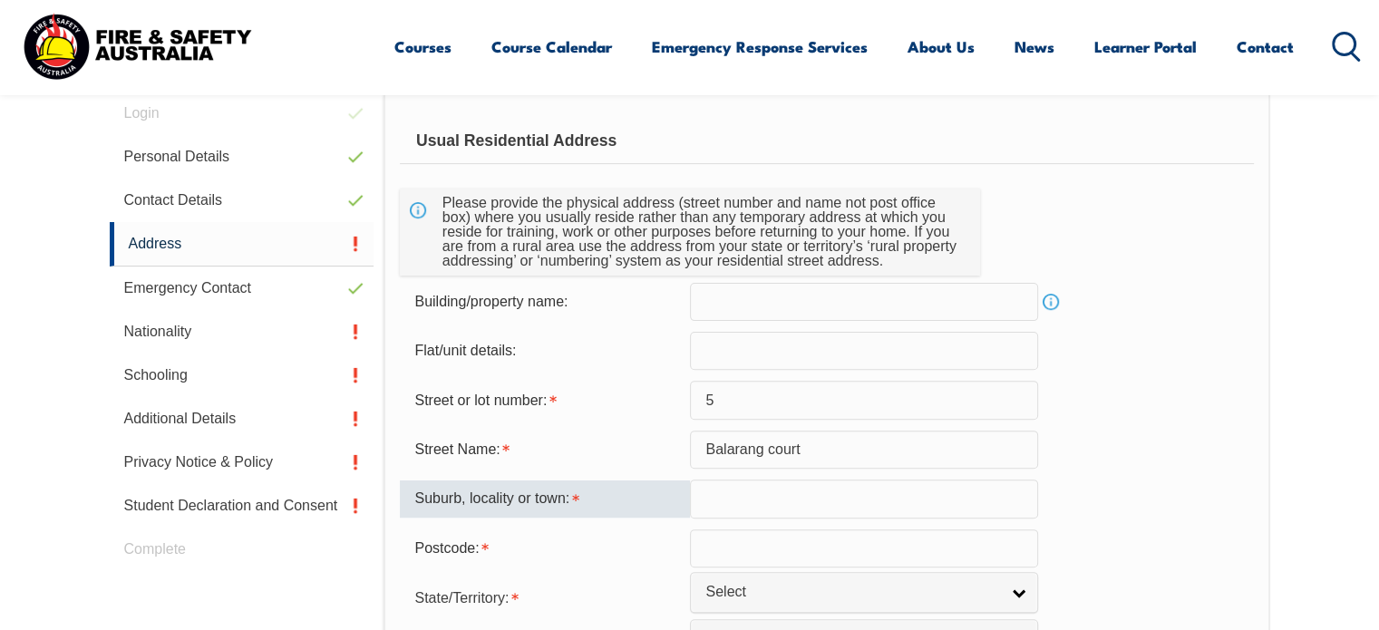
type input "patterson lakes"
click at [780, 547] on input "text" at bounding box center [864, 548] width 348 height 38
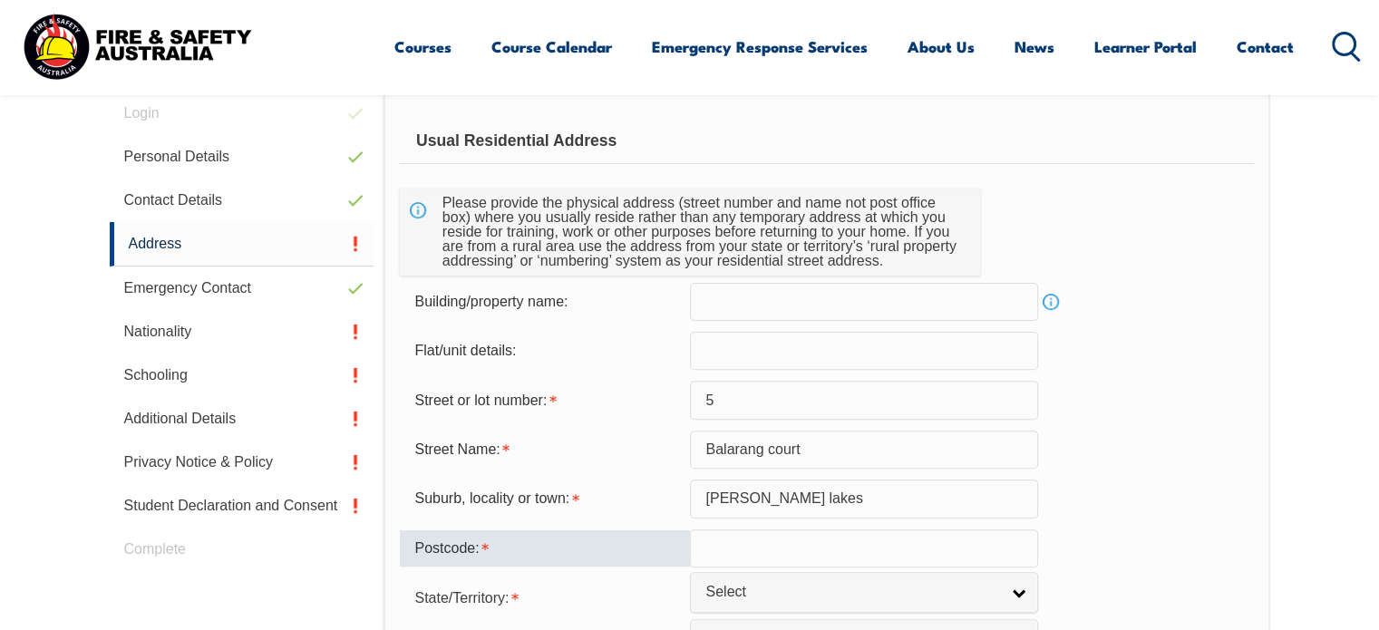
type input "3197"
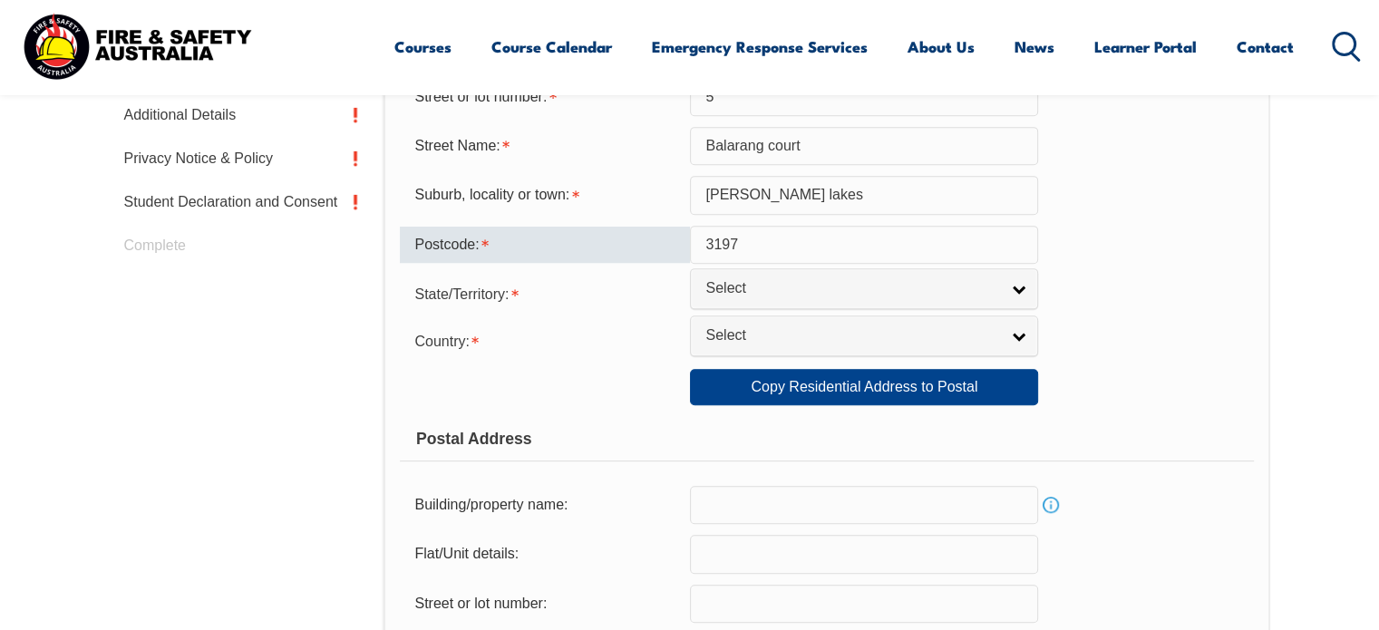
scroll to position [819, 0]
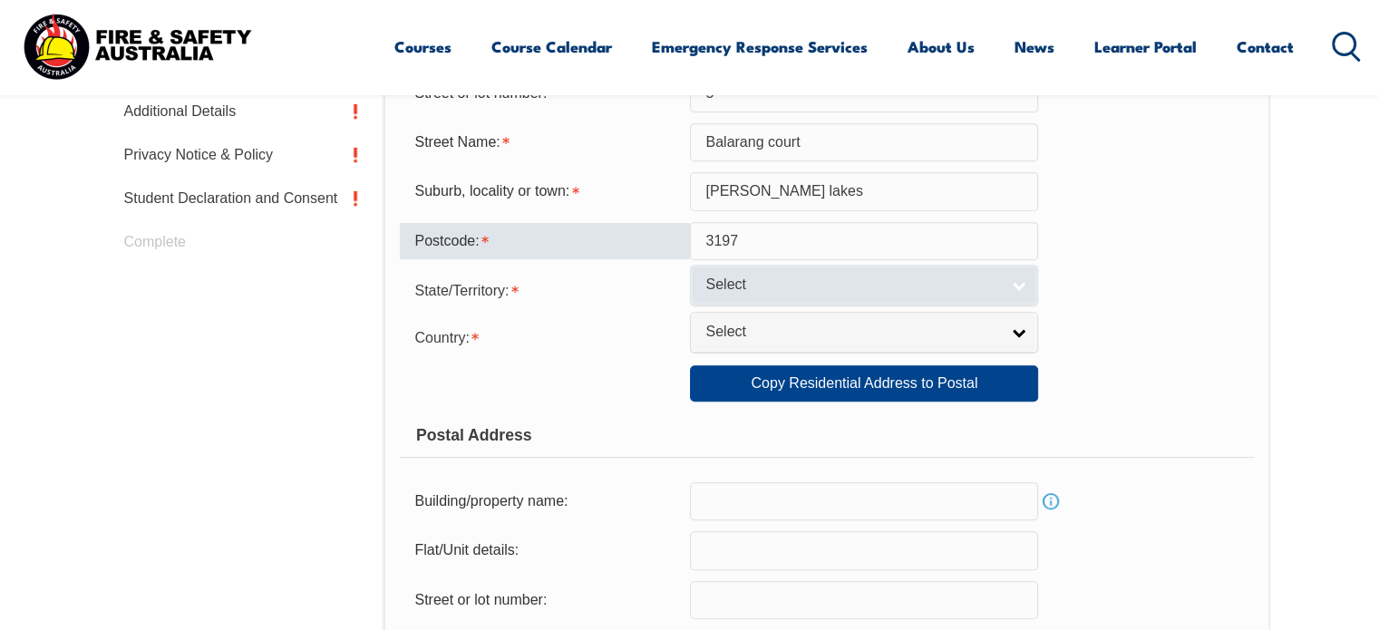
click at [1012, 296] on link "Select" at bounding box center [864, 285] width 348 height 41
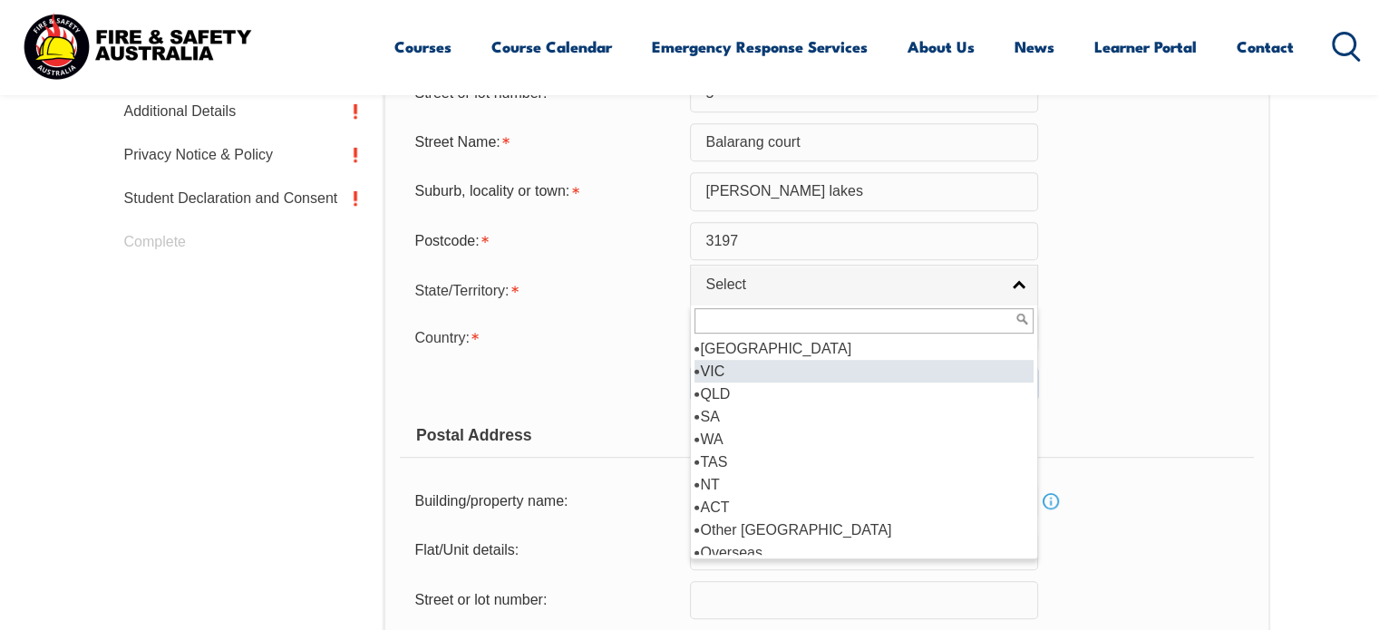
click at [836, 366] on li "VIC" at bounding box center [863, 371] width 339 height 23
select select "VIC"
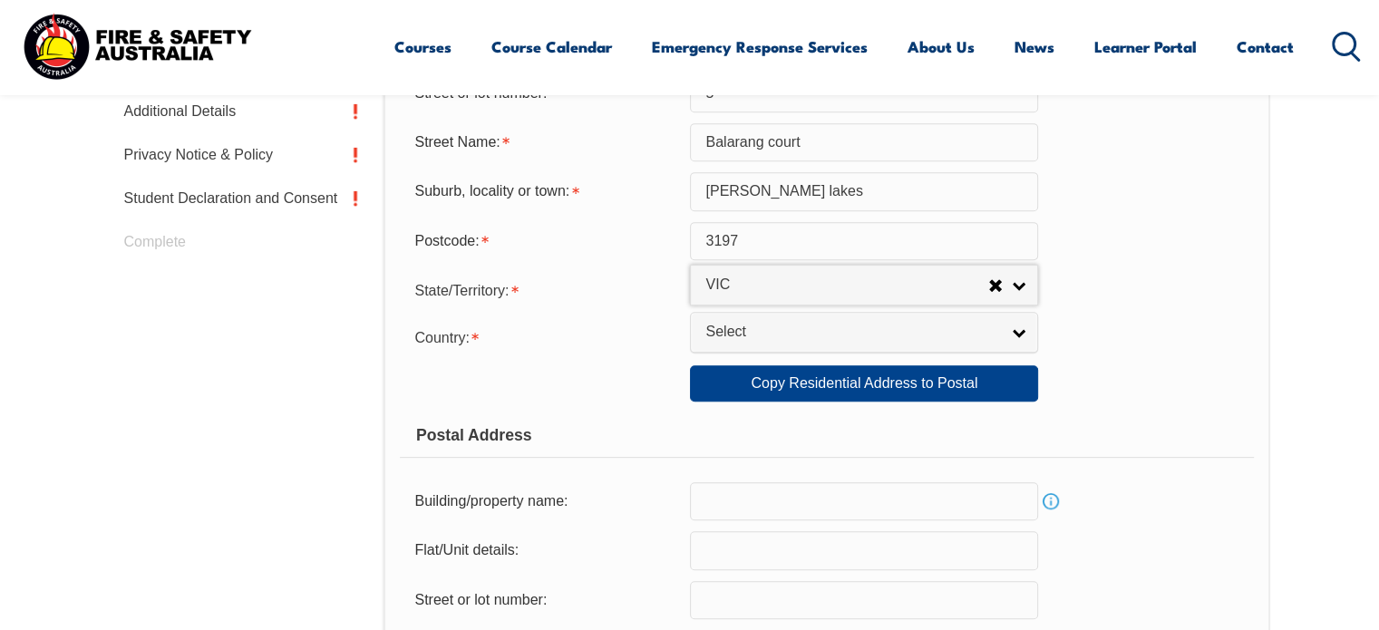
click at [832, 352] on div "Country: Adelie Land (France) Afghanistan Aland Islands Albania Algeria Andorra…" at bounding box center [826, 336] width 853 height 36
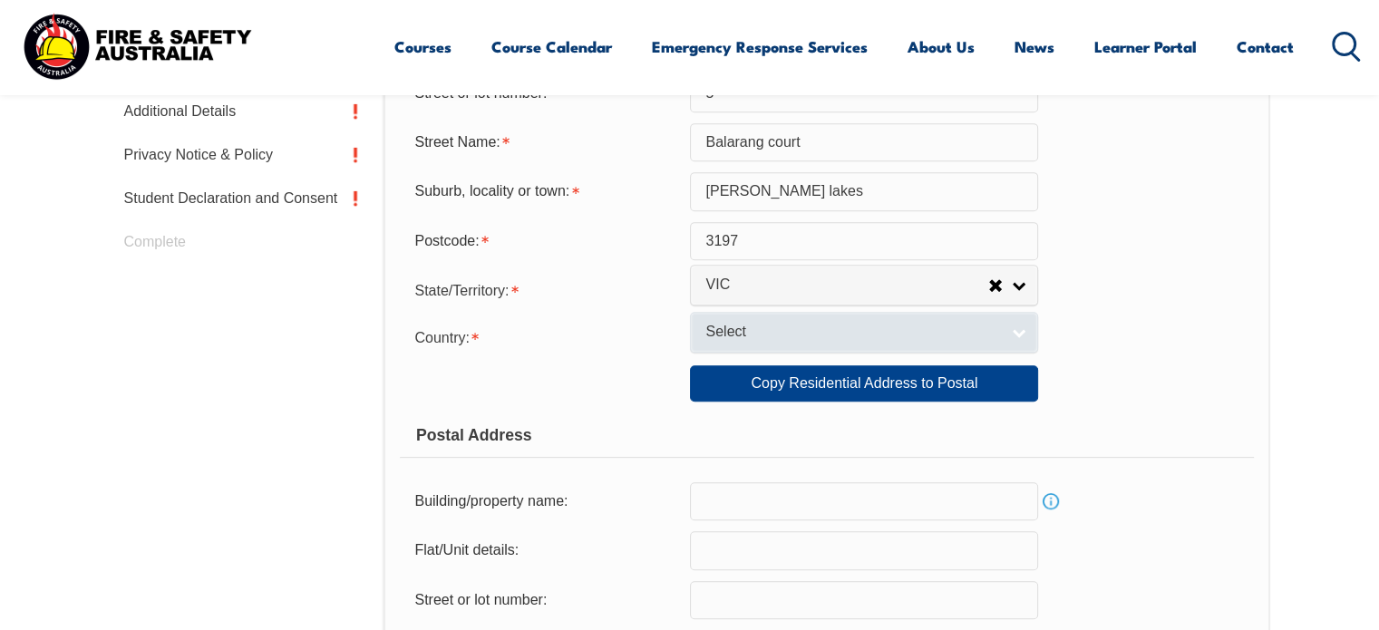
click at [832, 334] on span "Select" at bounding box center [852, 332] width 294 height 19
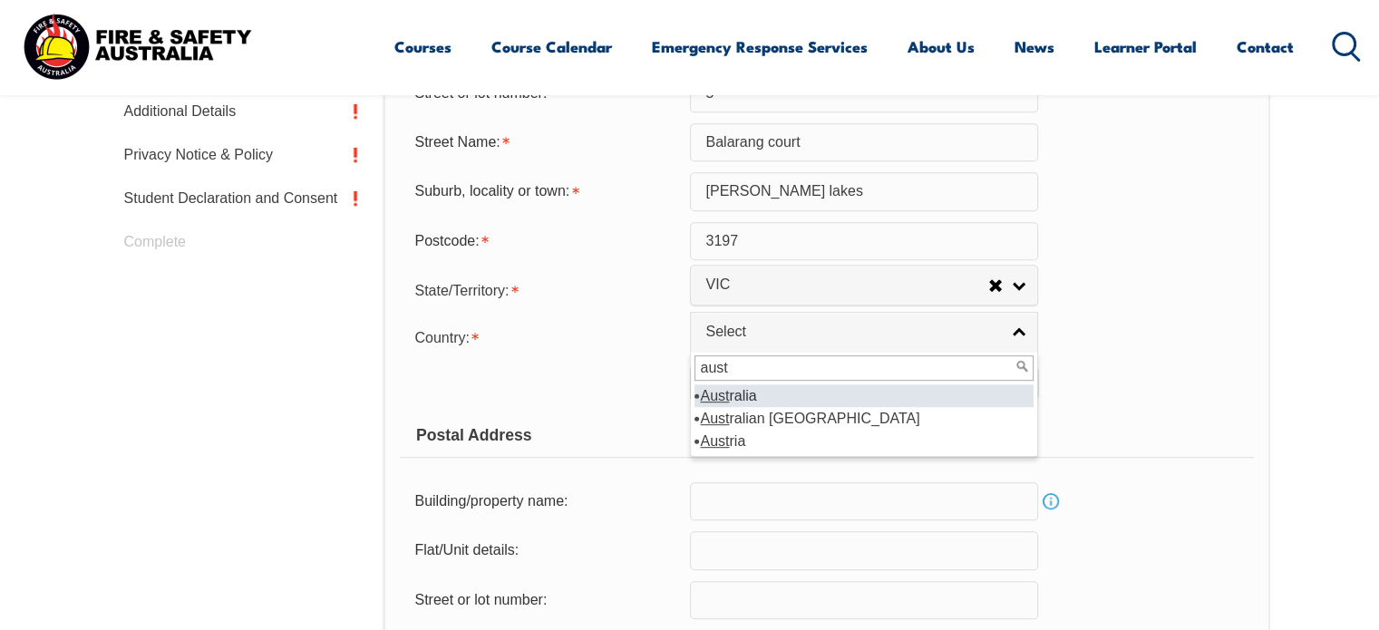
type input "aust"
click at [777, 384] on li "Aust ralia" at bounding box center [863, 395] width 339 height 23
select select "1101"
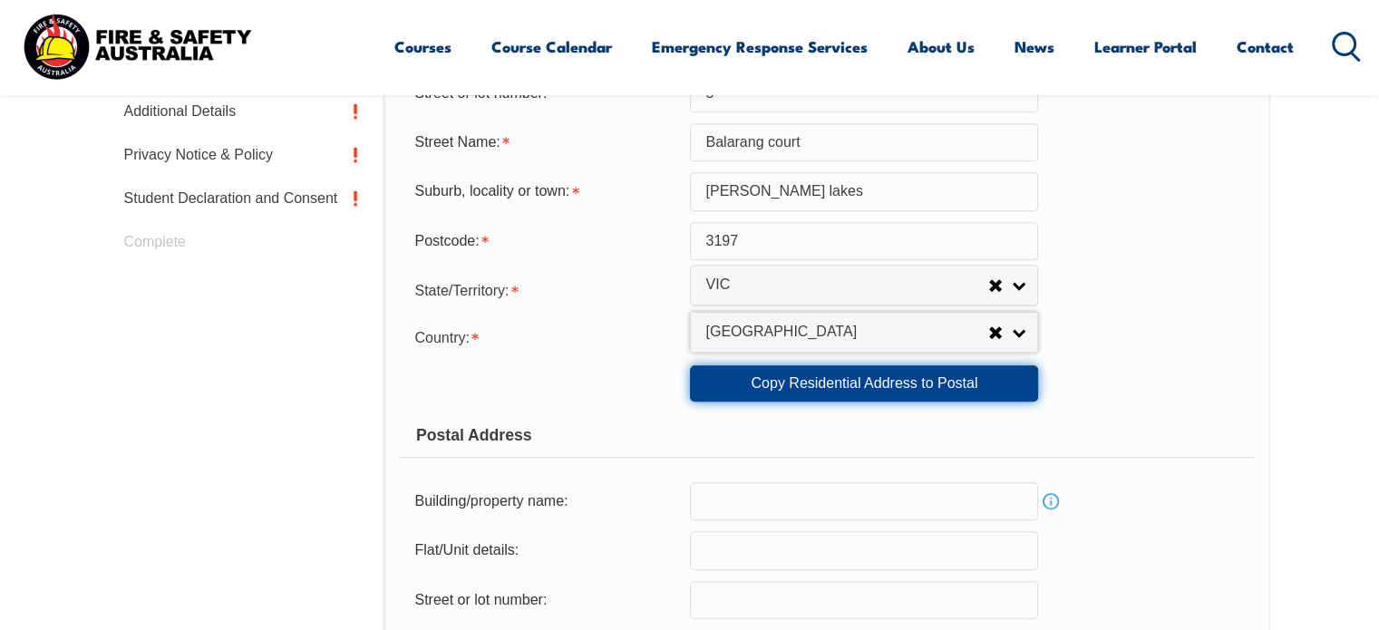
click at [877, 392] on link "Copy Residential Address to Postal" at bounding box center [864, 383] width 348 height 36
type input "5"
type input "Balarang court"
type input "patterson lakes"
select select "VIC"
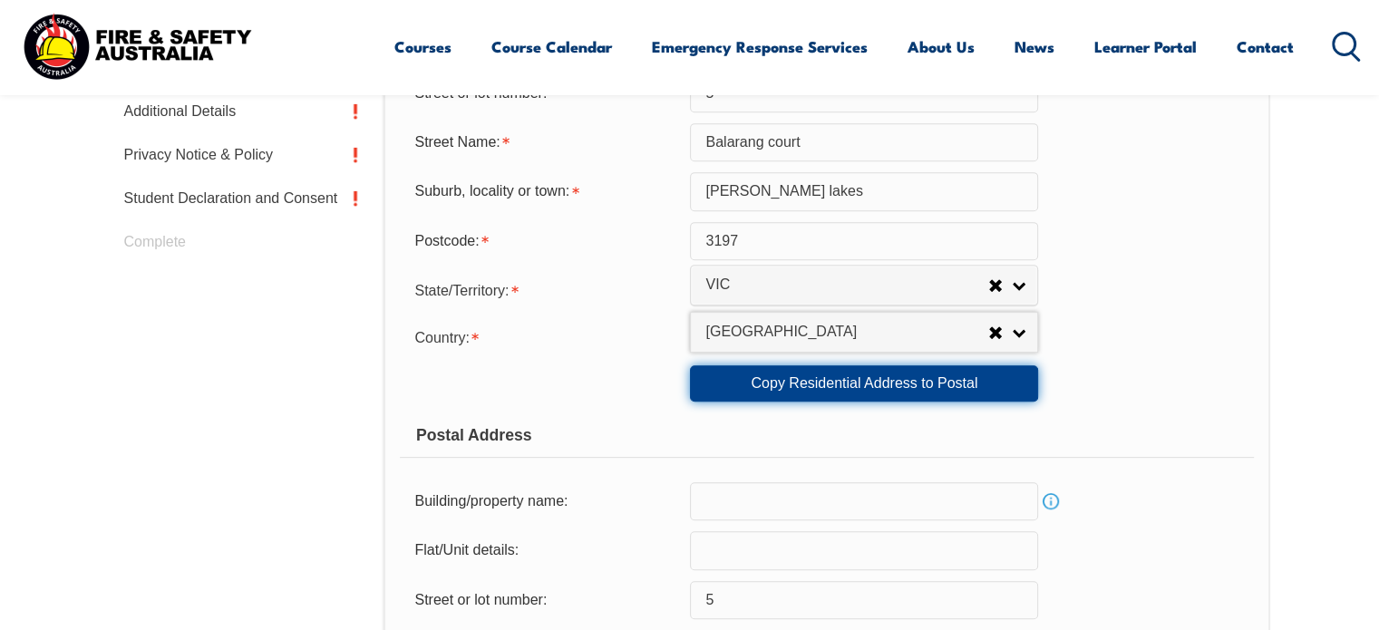
type input "3197"
select select "1101"
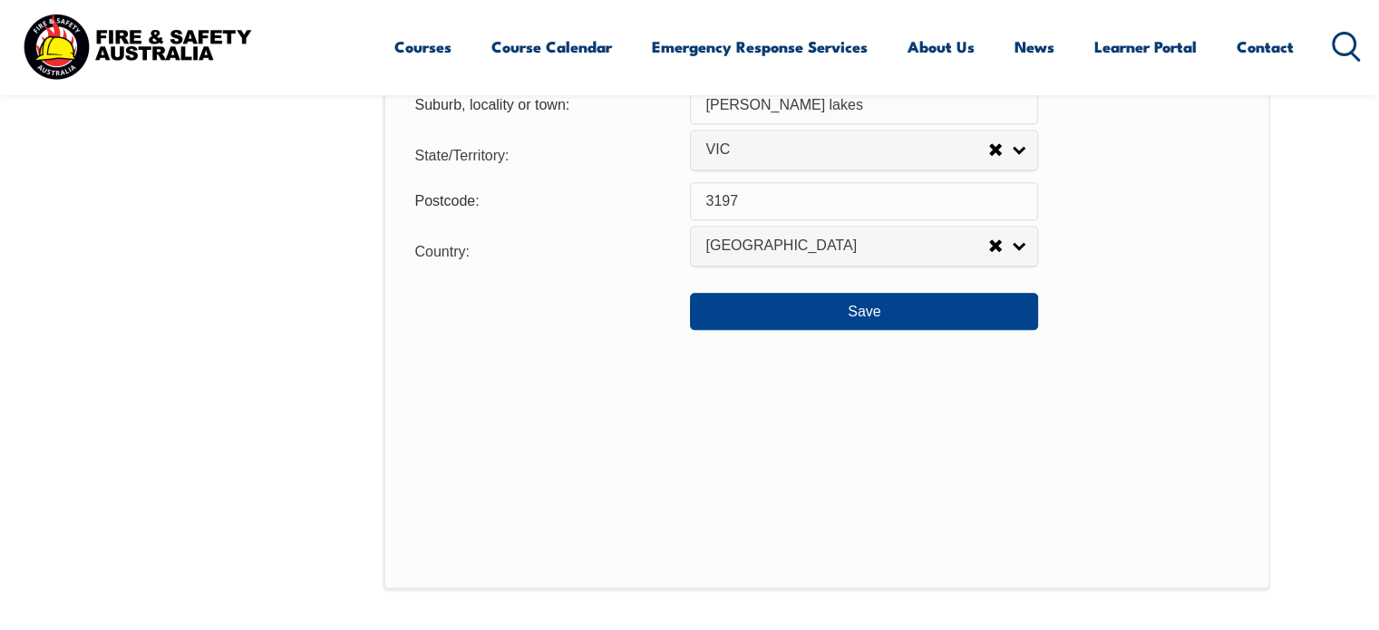
scroll to position [1483, 0]
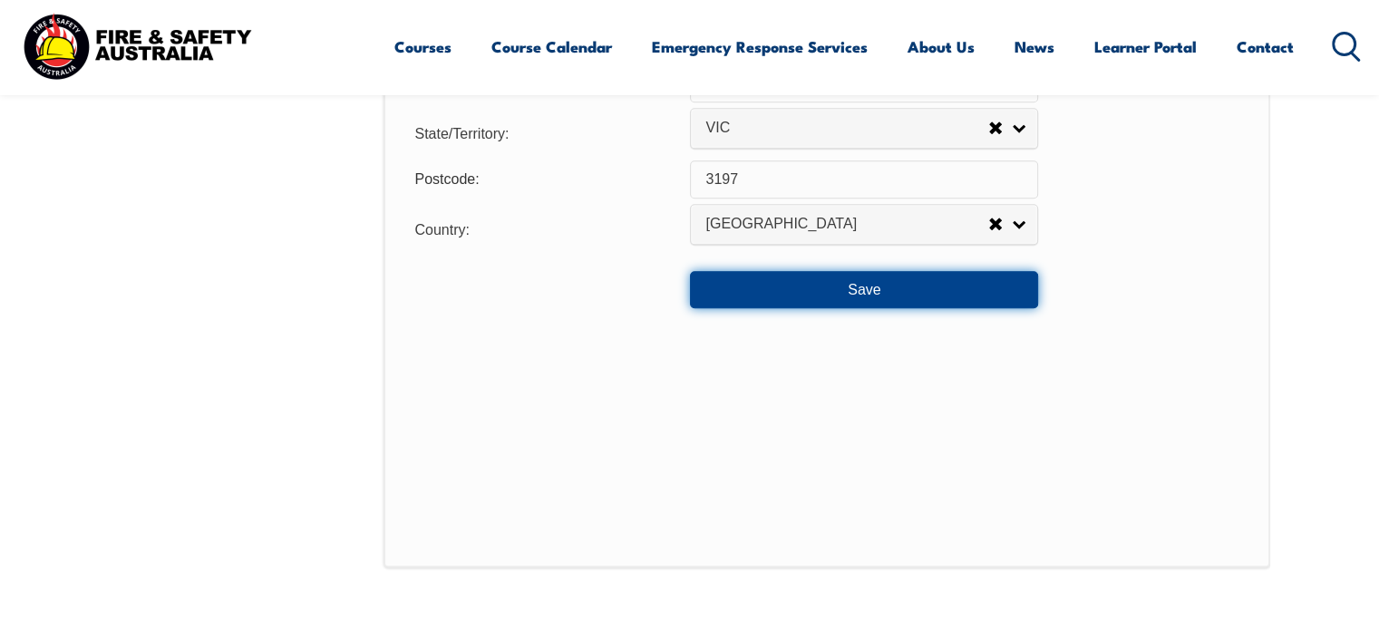
click at [913, 281] on button "Save" at bounding box center [864, 289] width 348 height 36
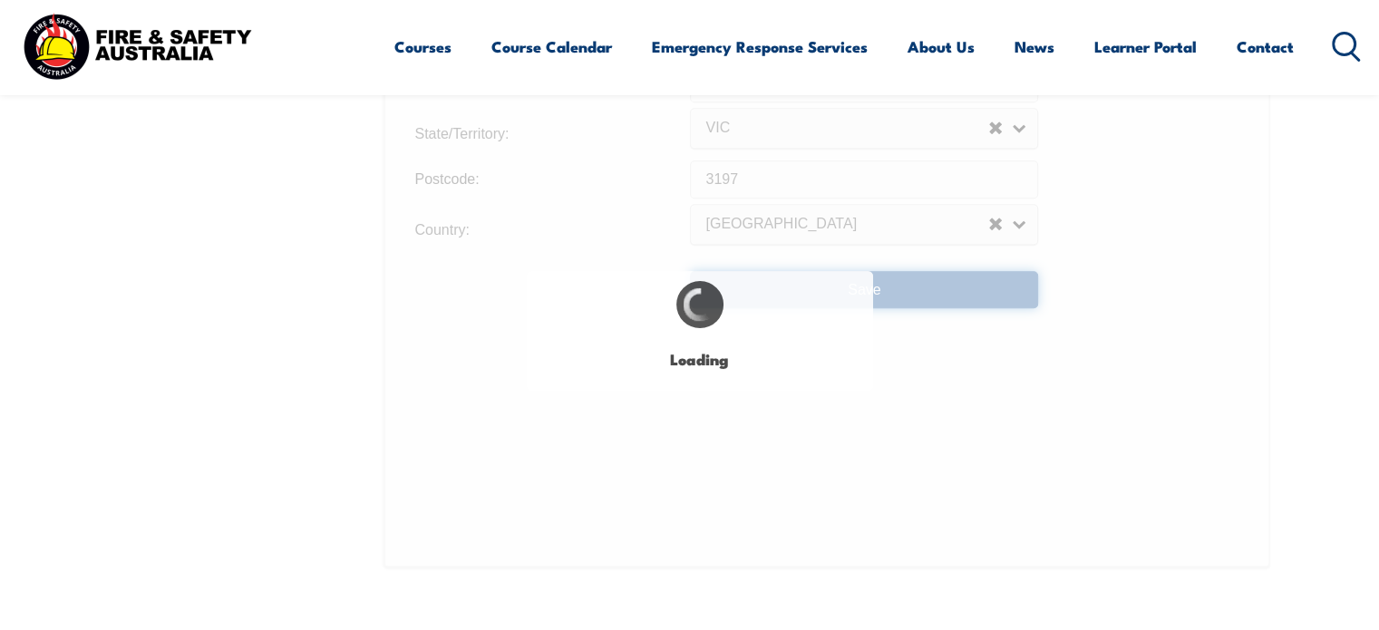
type input "Balarang court"
type input "patterson lakes"
type input "Balarang court"
type input "patterson lakes"
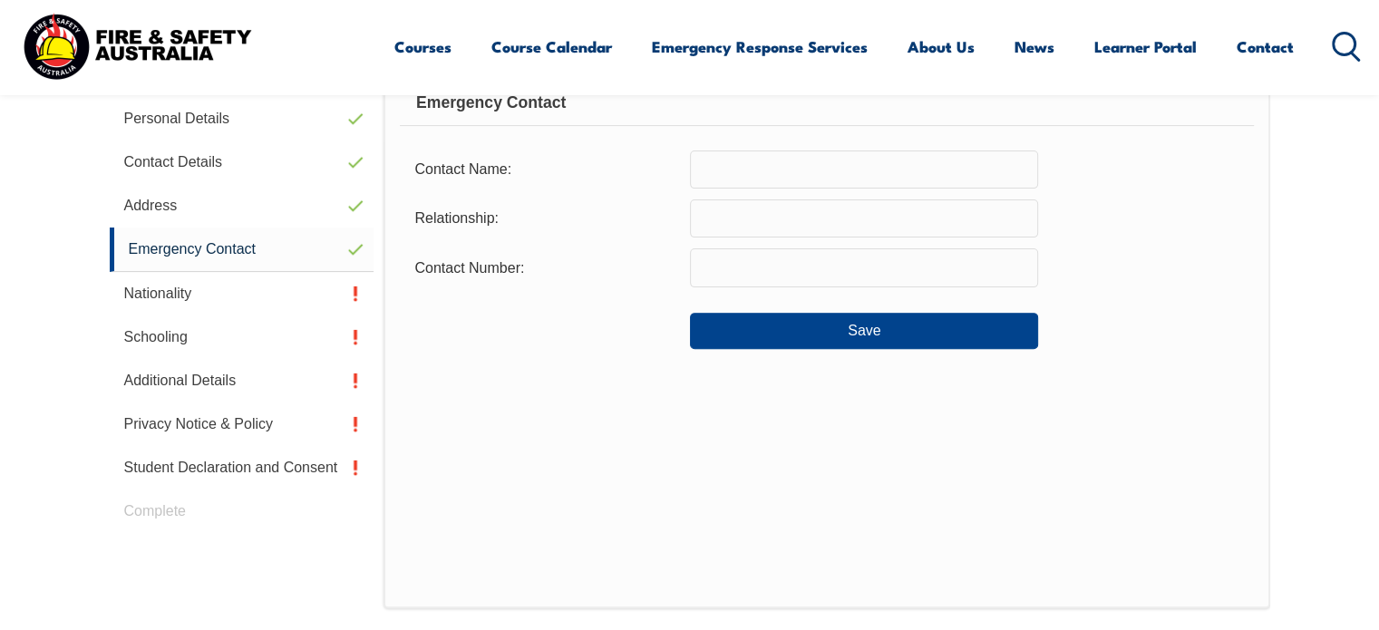
scroll to position [511, 0]
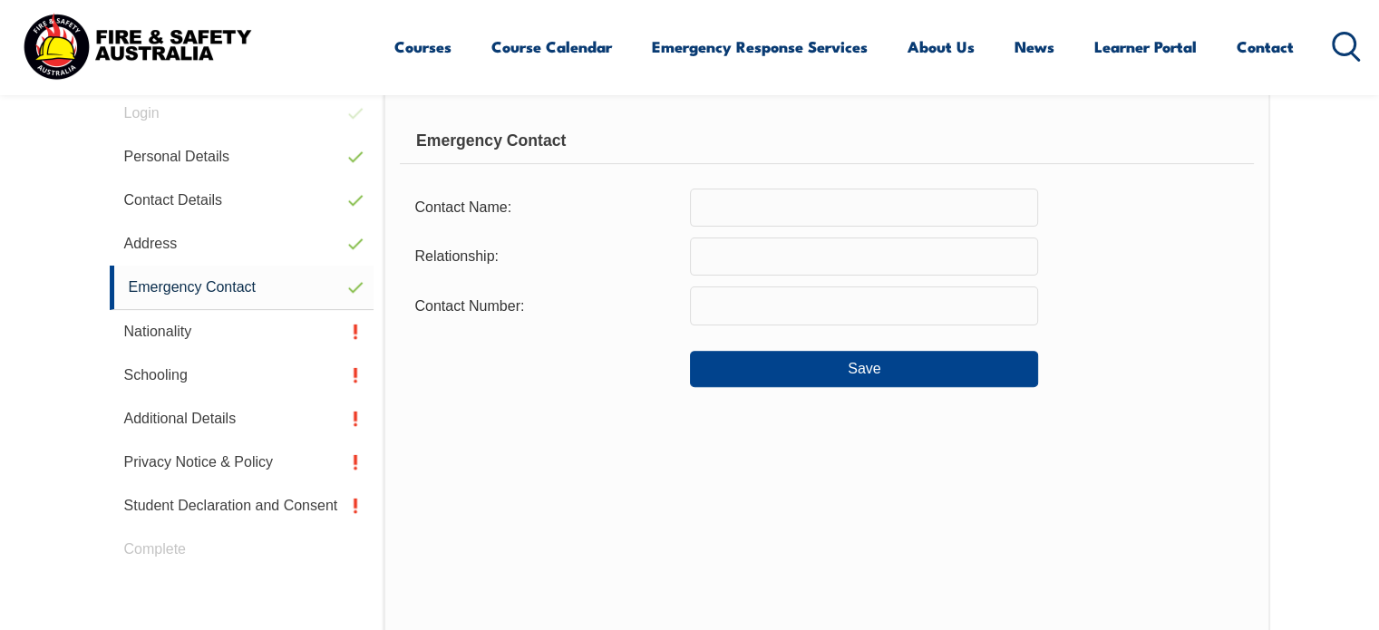
click at [841, 197] on input "text" at bounding box center [864, 208] width 348 height 38
type input "Rebecca Vaksman"
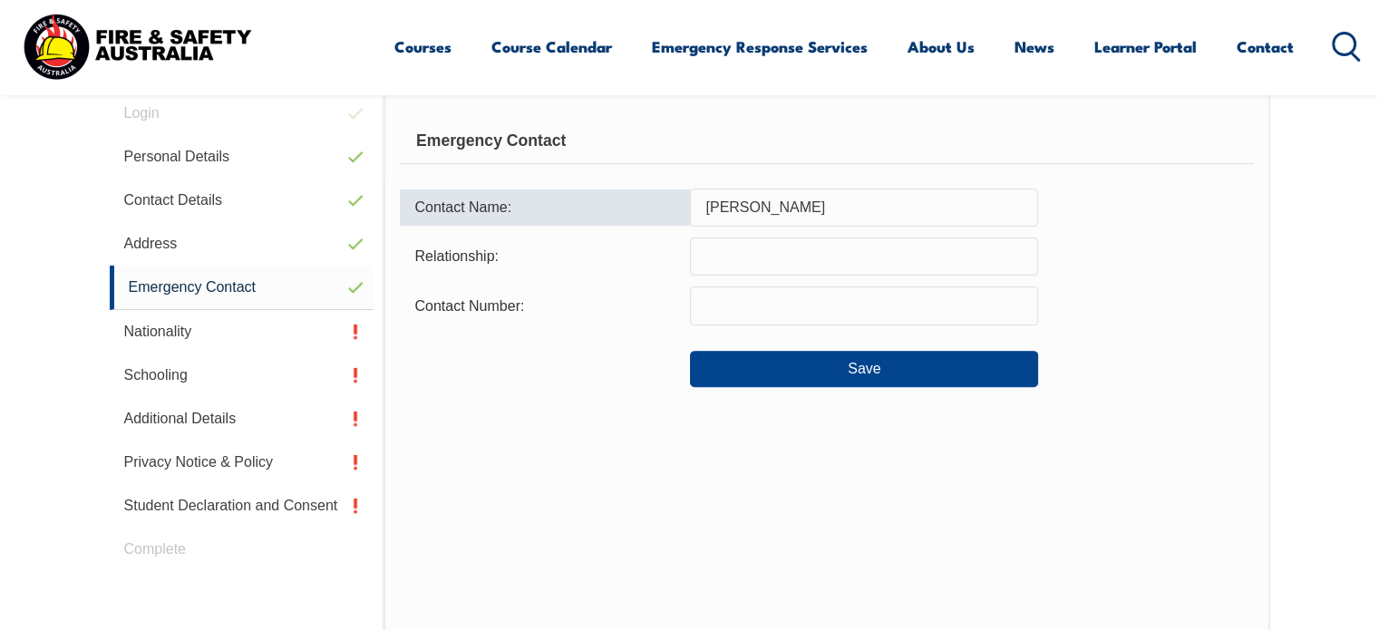
click at [812, 256] on input "text" at bounding box center [864, 256] width 348 height 38
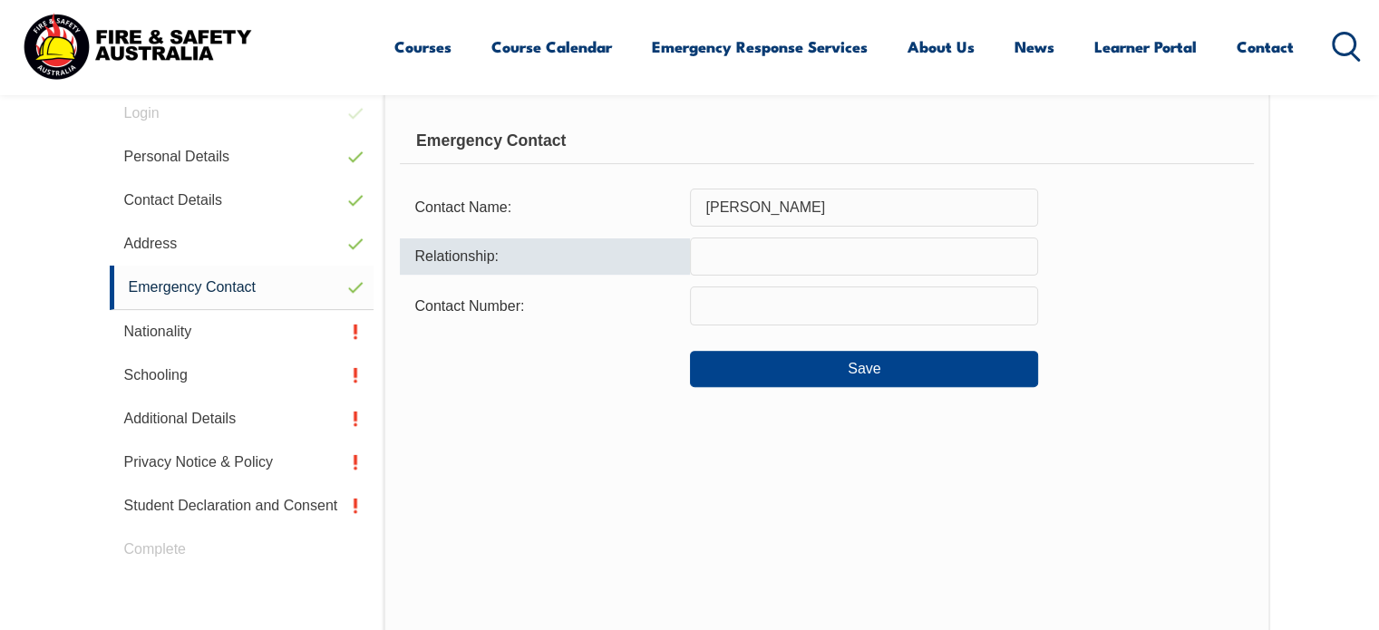
type input "Wife"
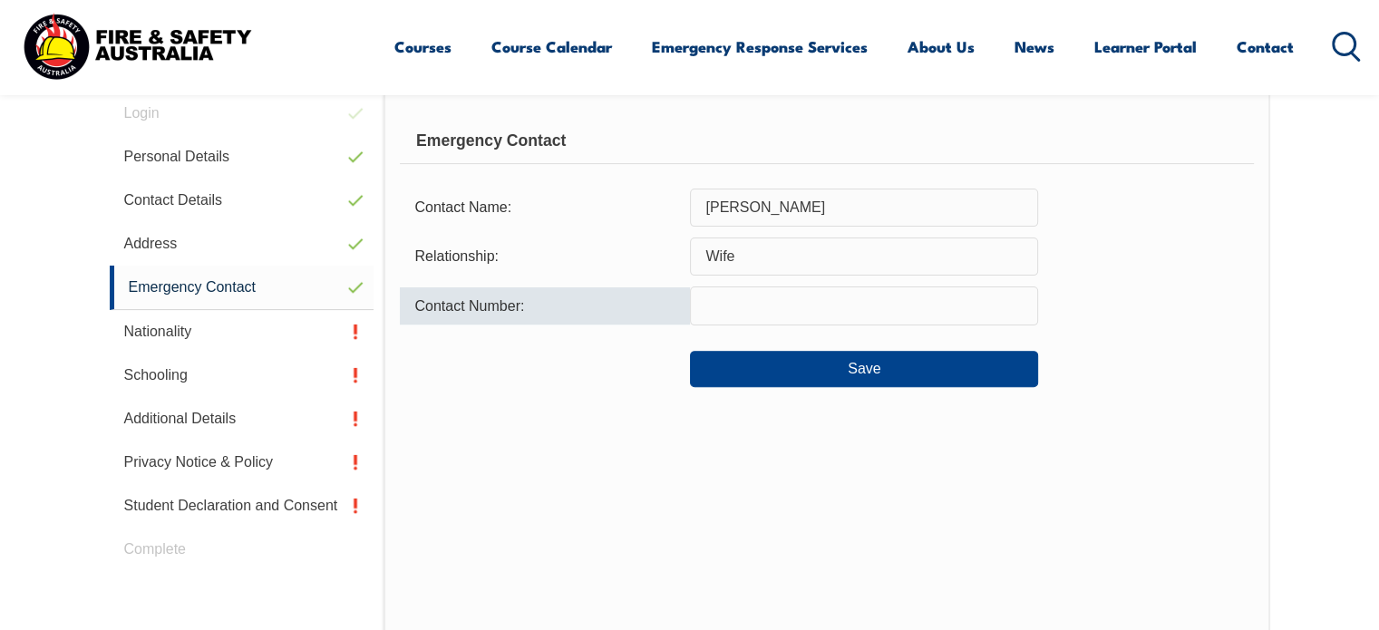
click at [807, 298] on input "text" at bounding box center [864, 305] width 348 height 38
type input "0412798381"
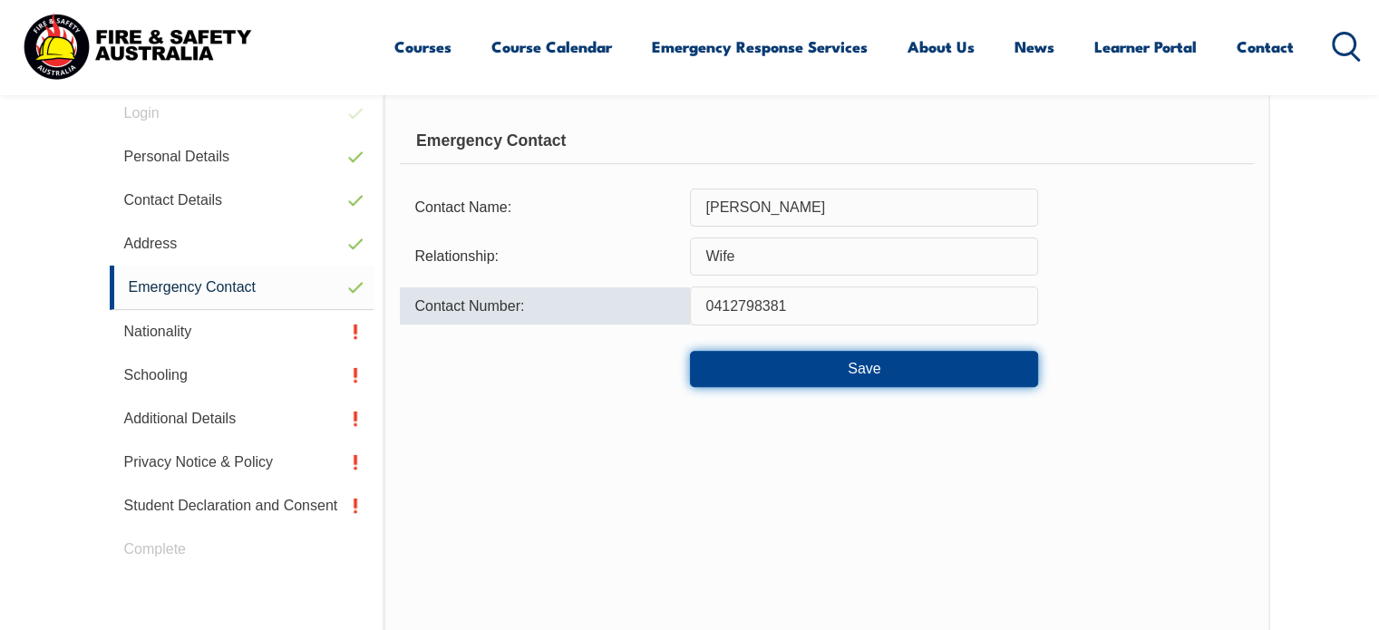
click at [828, 365] on button "Save" at bounding box center [864, 369] width 348 height 36
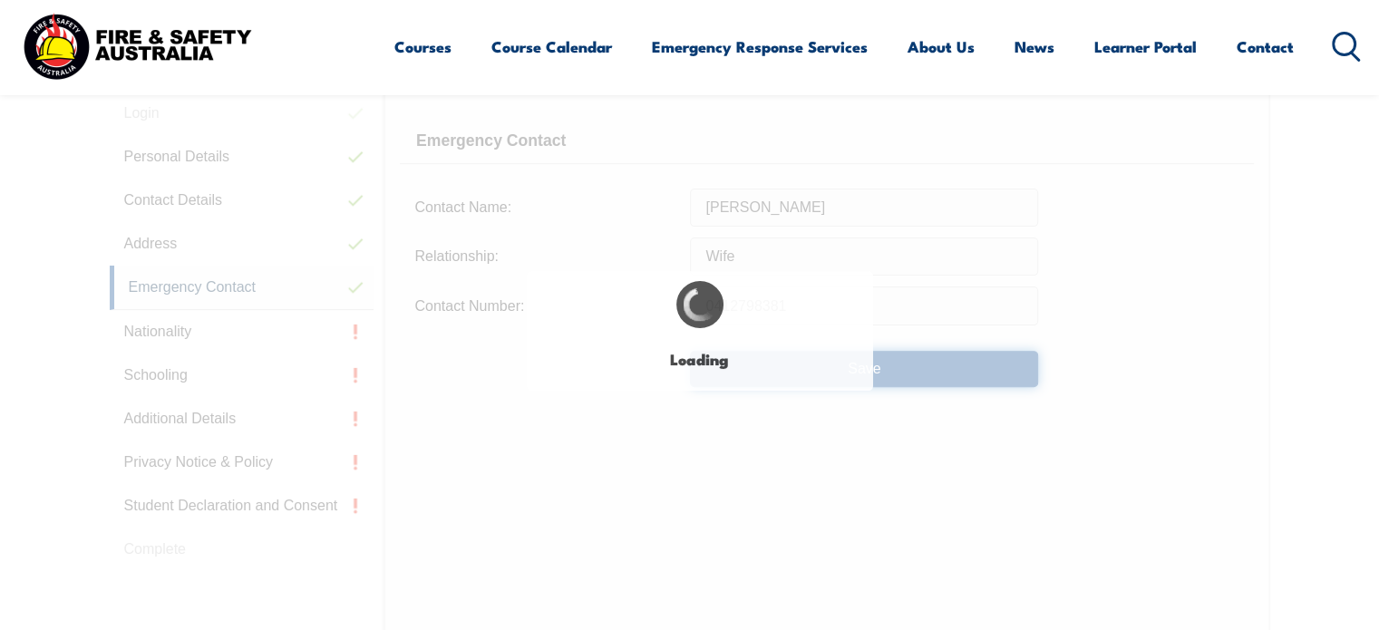
type input "Rebecca Vaksman"
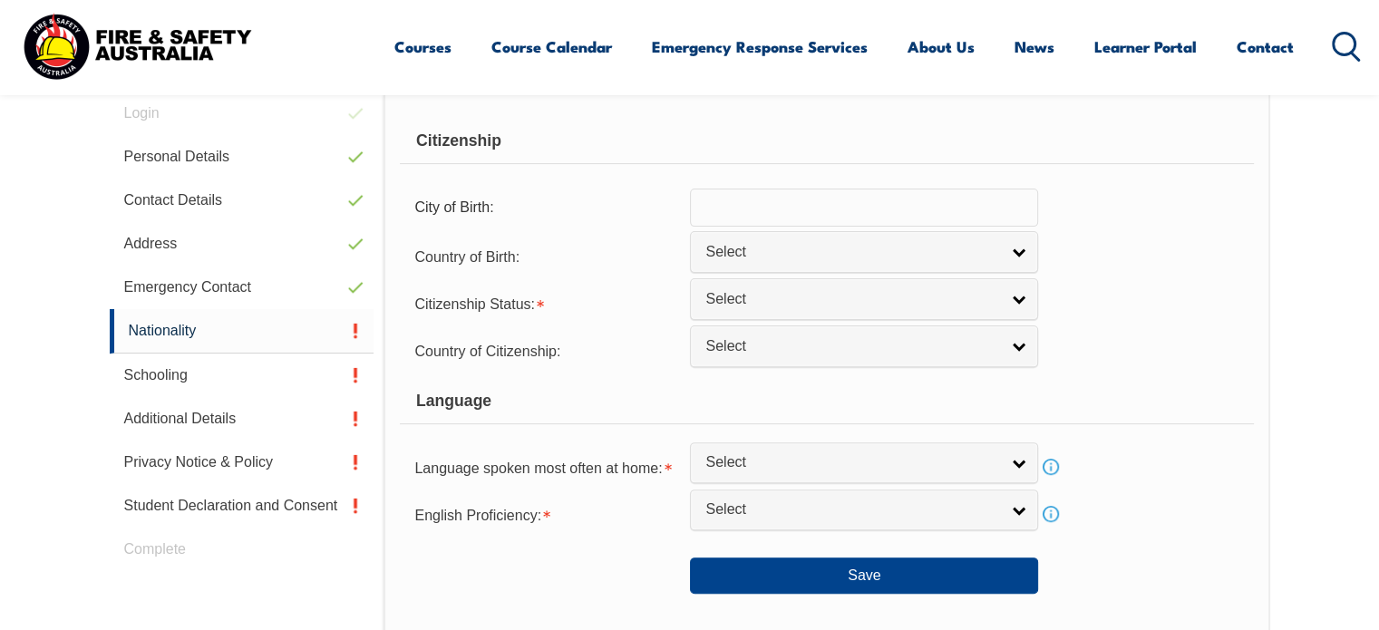
click at [808, 215] on input "text" at bounding box center [864, 208] width 348 height 38
type input "Melbourne"
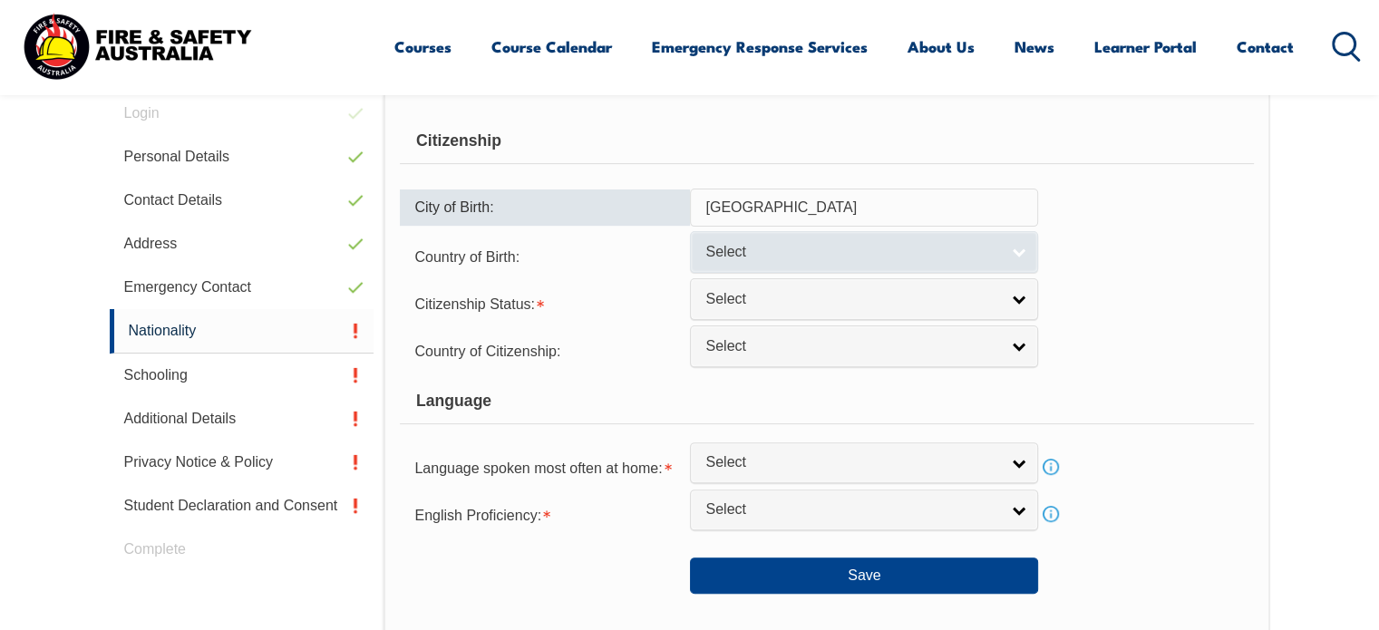
click at [819, 243] on span "Select" at bounding box center [852, 252] width 294 height 19
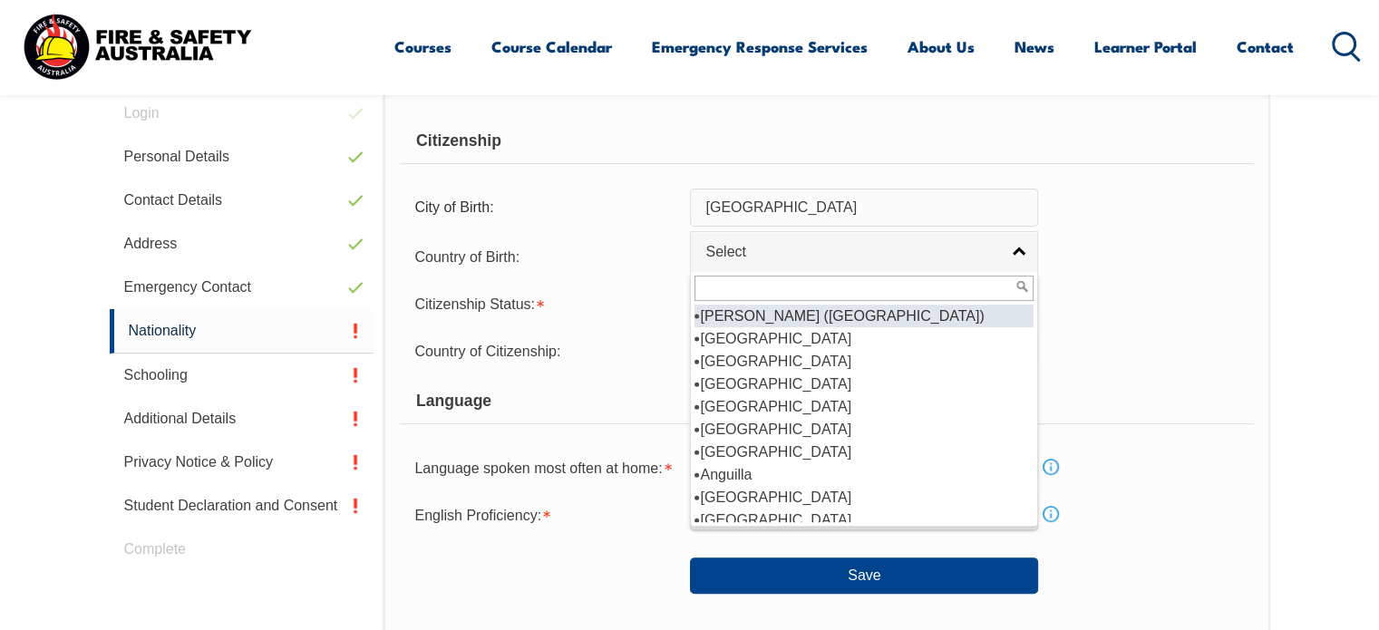
click at [793, 307] on li "Adelie Land (France)" at bounding box center [863, 316] width 339 height 23
select select "1601"
type input "s"
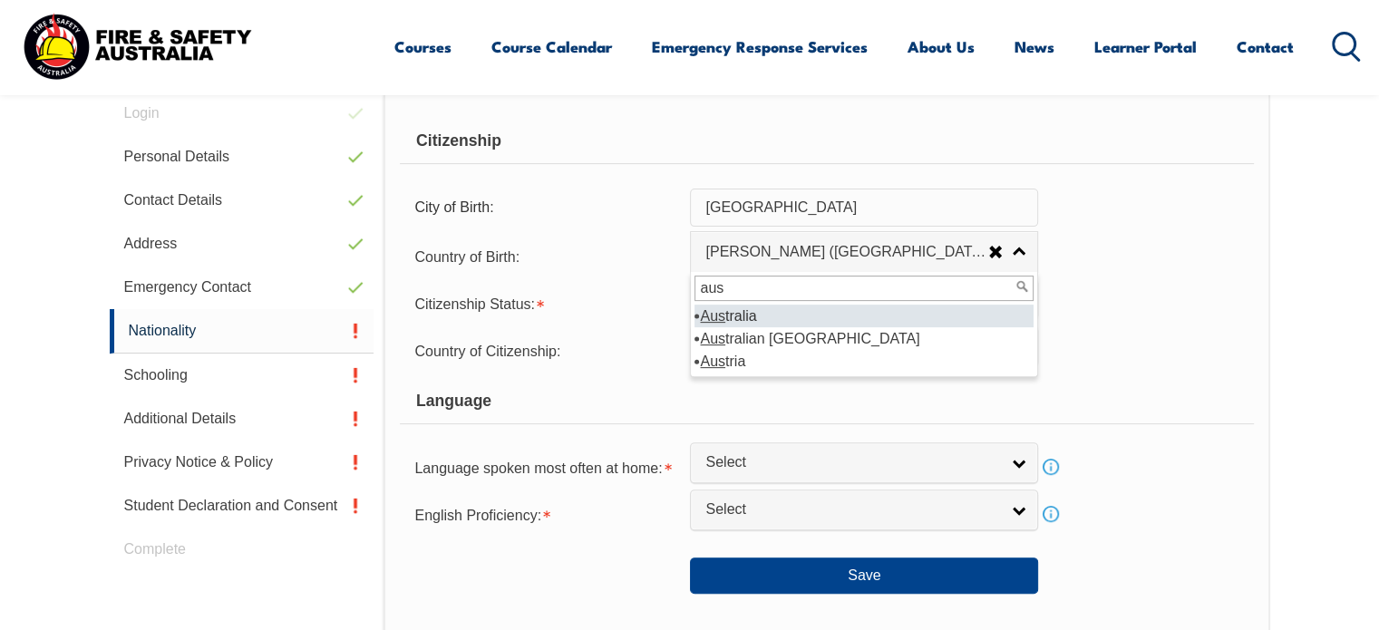
type input "aus"
click at [756, 312] on li "Aus tralia" at bounding box center [863, 316] width 339 height 23
select select "1101"
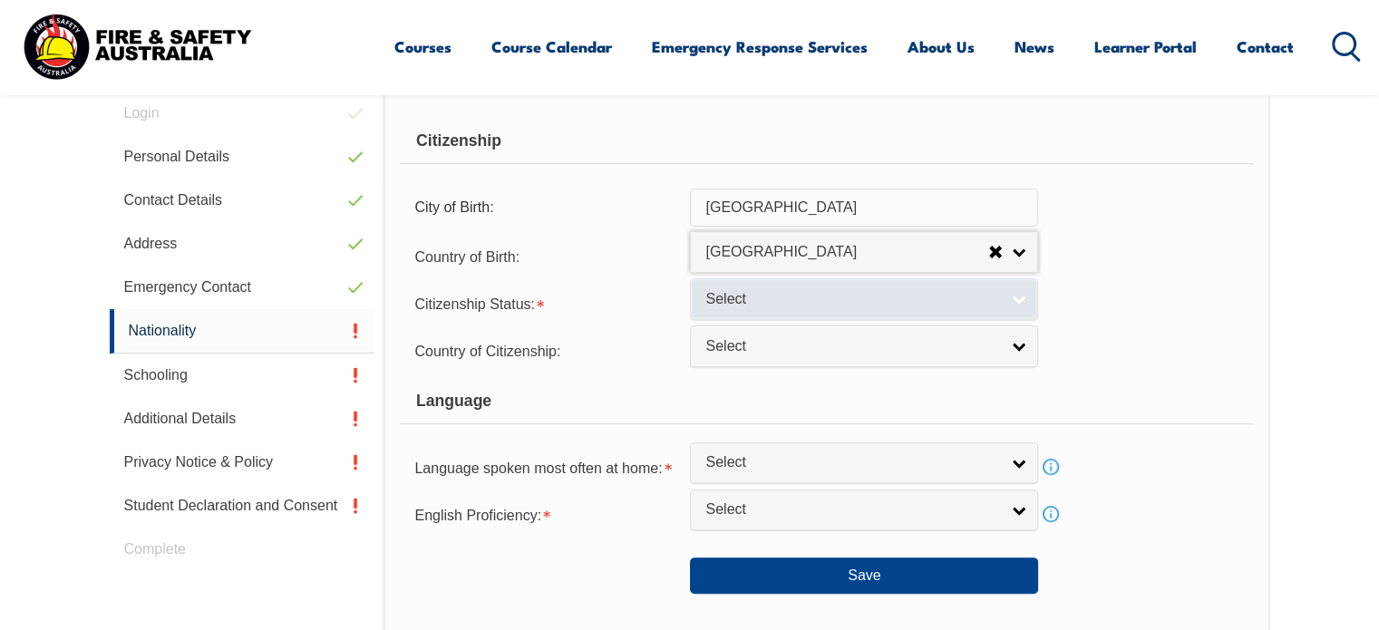
click at [754, 300] on span "Select" at bounding box center [852, 299] width 294 height 19
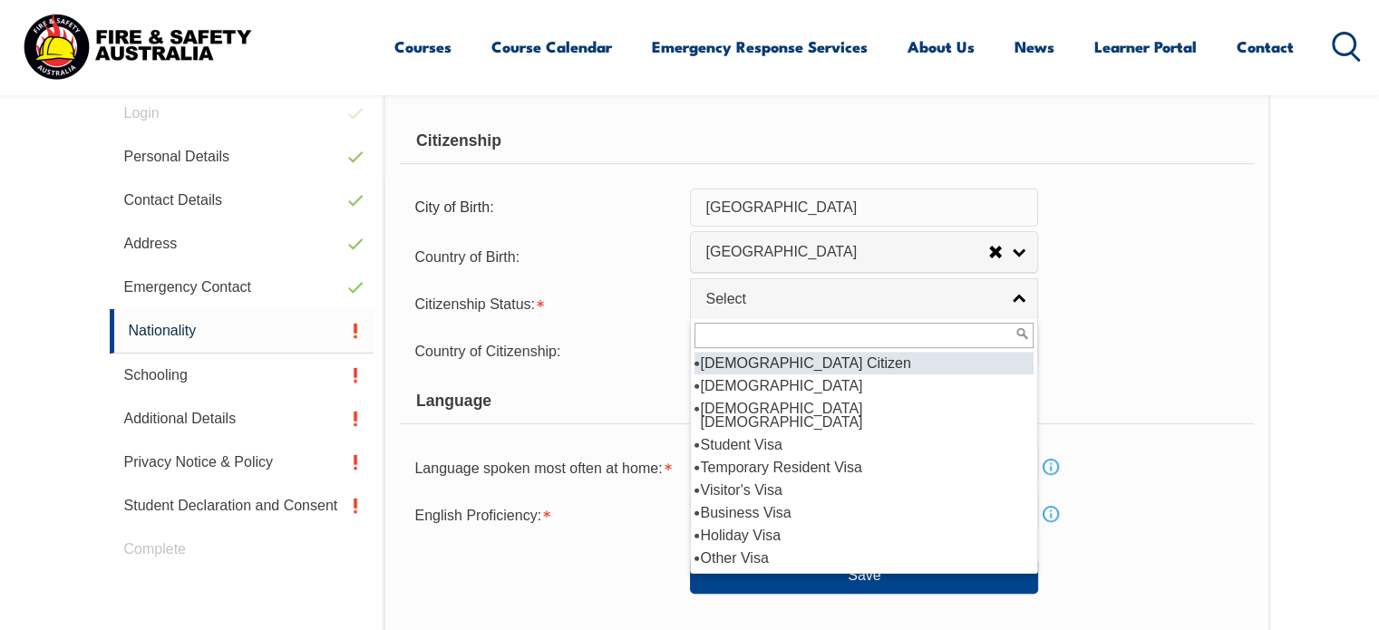
click at [759, 331] on input "text" at bounding box center [863, 335] width 339 height 25
click at [751, 364] on li "Australian Citizen" at bounding box center [863, 363] width 339 height 23
select select "1"
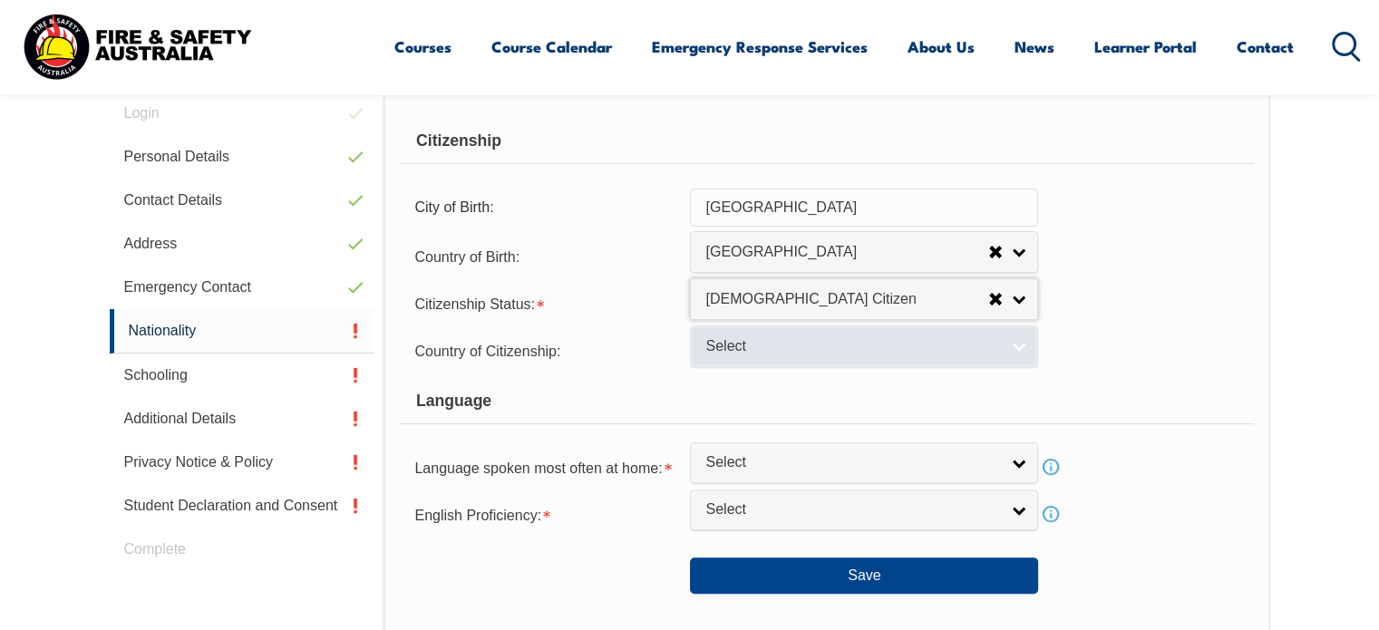
click at [748, 351] on span "Select" at bounding box center [852, 346] width 294 height 19
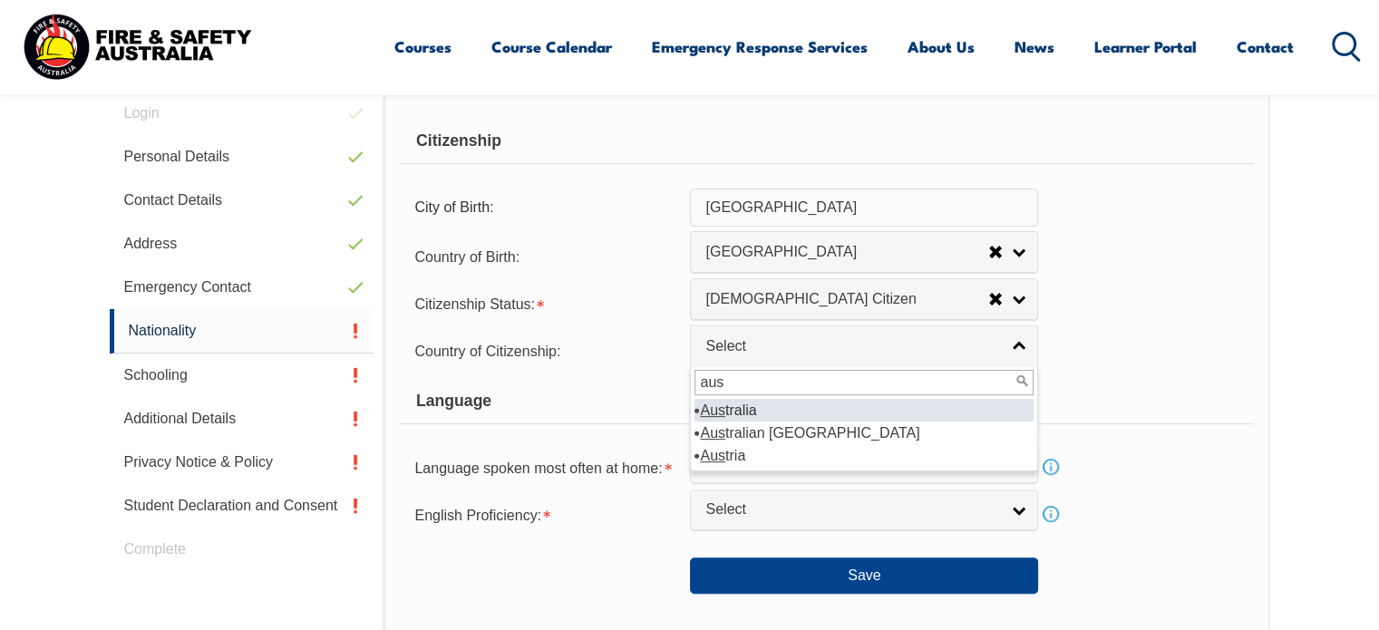
type input "aus"
click at [747, 412] on li "Aus tralia" at bounding box center [863, 410] width 339 height 23
select select "1101"
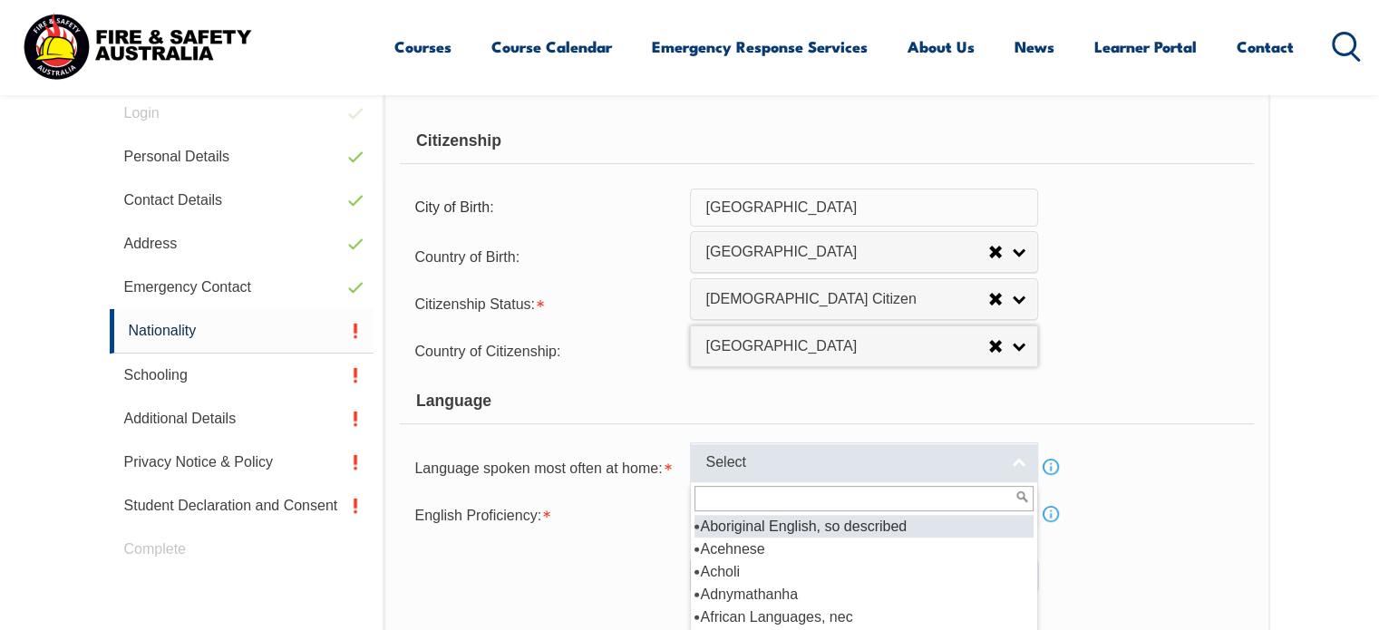
click at [764, 457] on span "Select" at bounding box center [852, 462] width 294 height 19
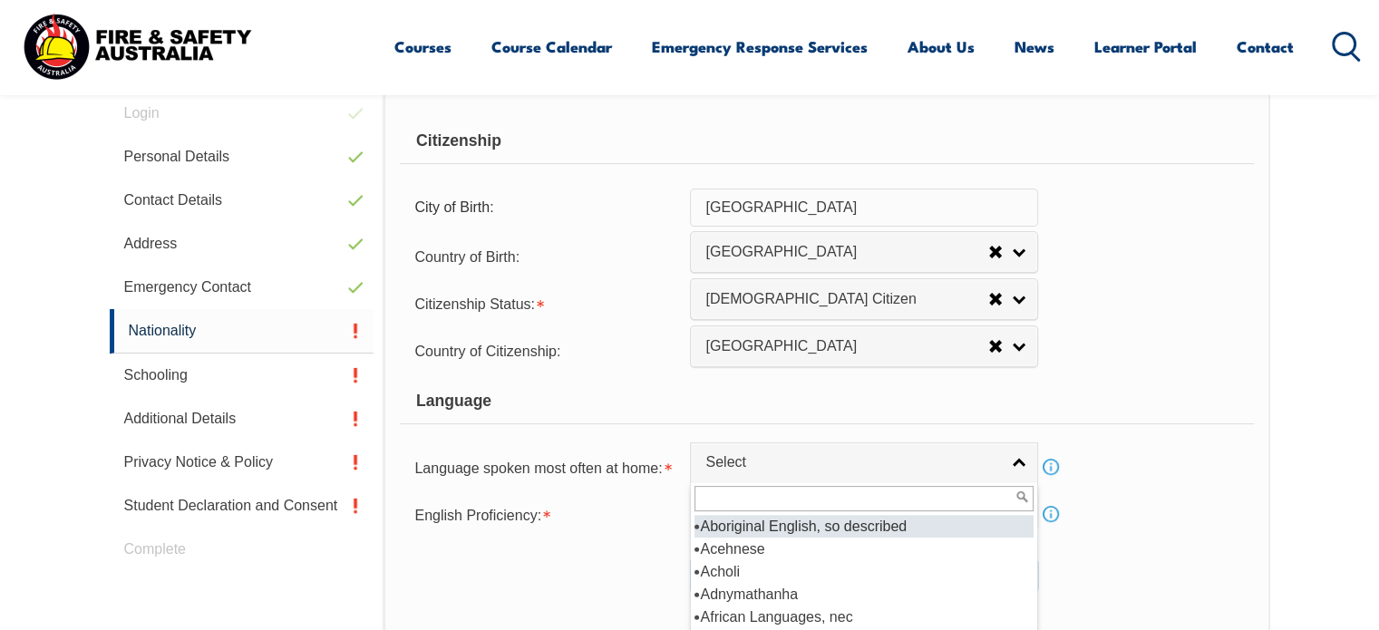
click at [753, 500] on input "text" at bounding box center [863, 498] width 339 height 25
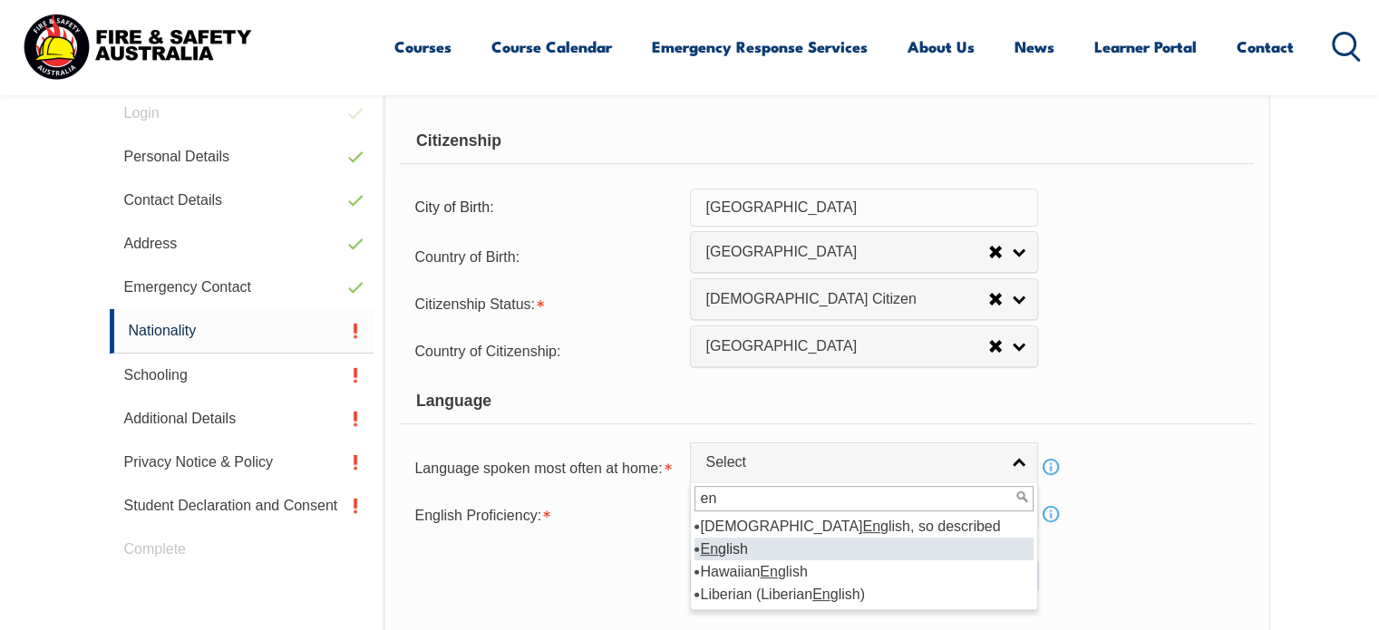
type input "en"
click at [735, 540] on li "En glish" at bounding box center [863, 549] width 339 height 23
select select "1201"
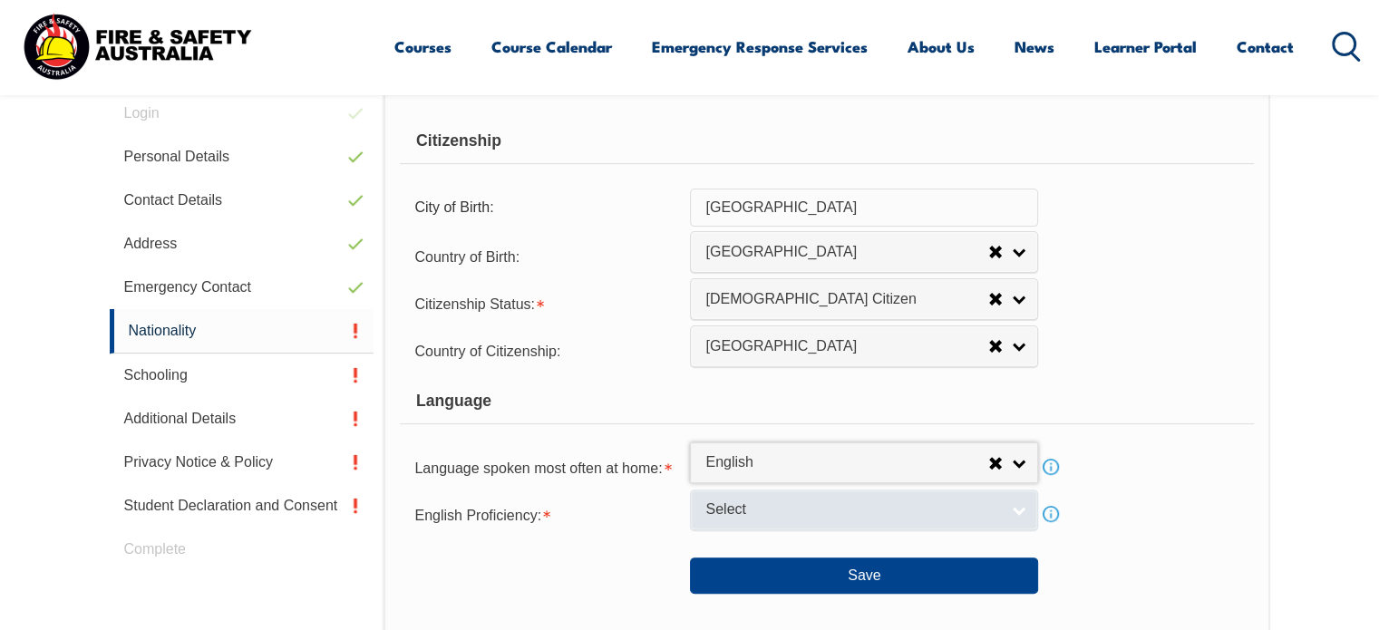
click at [740, 510] on span "Select" at bounding box center [852, 509] width 294 height 19
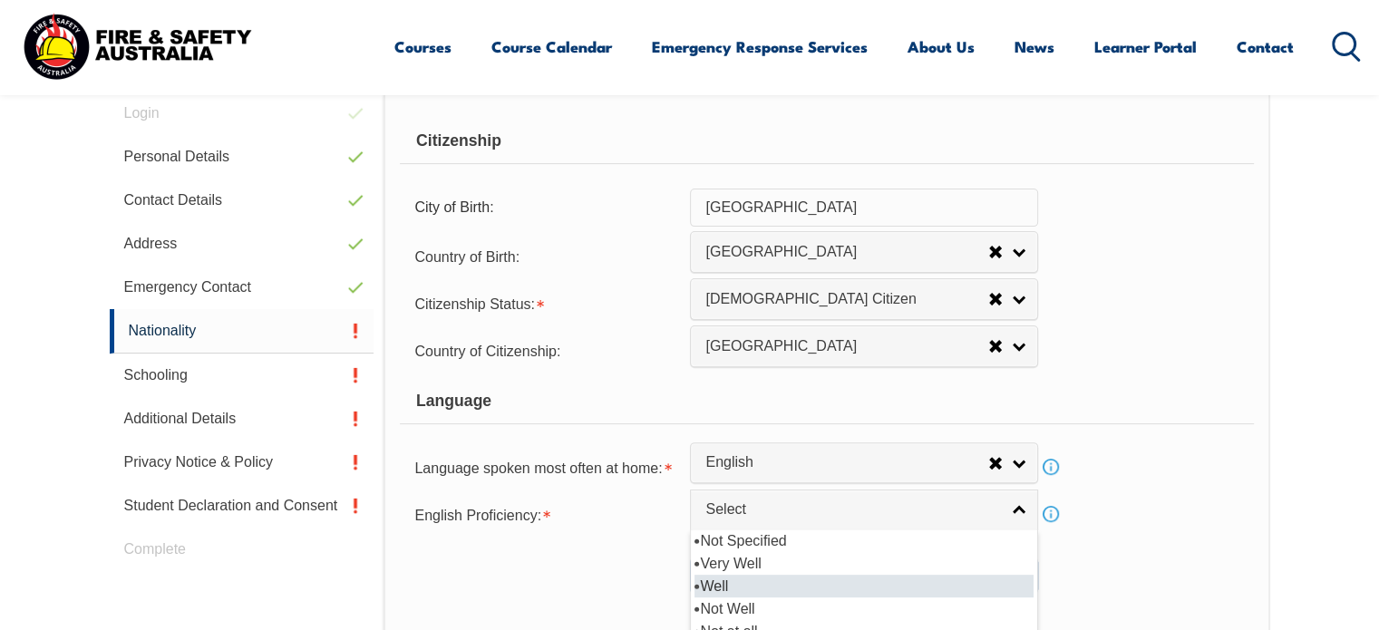
click at [739, 576] on li "Well" at bounding box center [863, 586] width 339 height 23
select select "2"
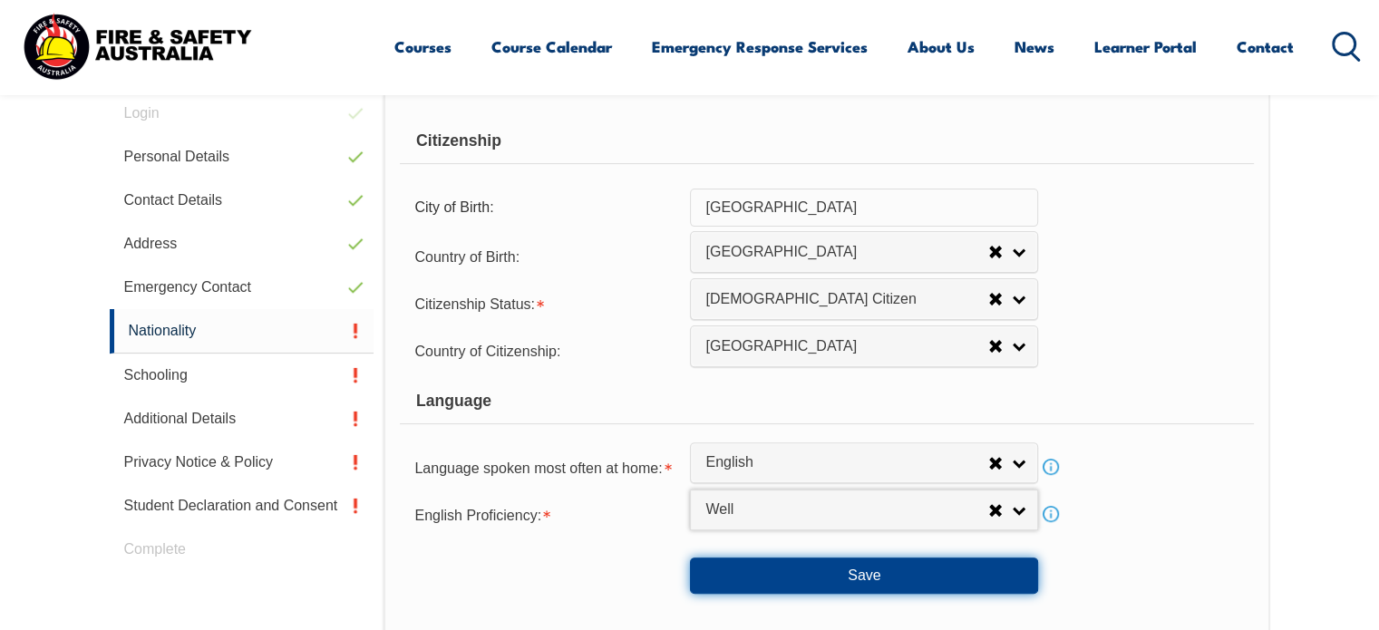
click at [788, 579] on button "Save" at bounding box center [864, 575] width 348 height 36
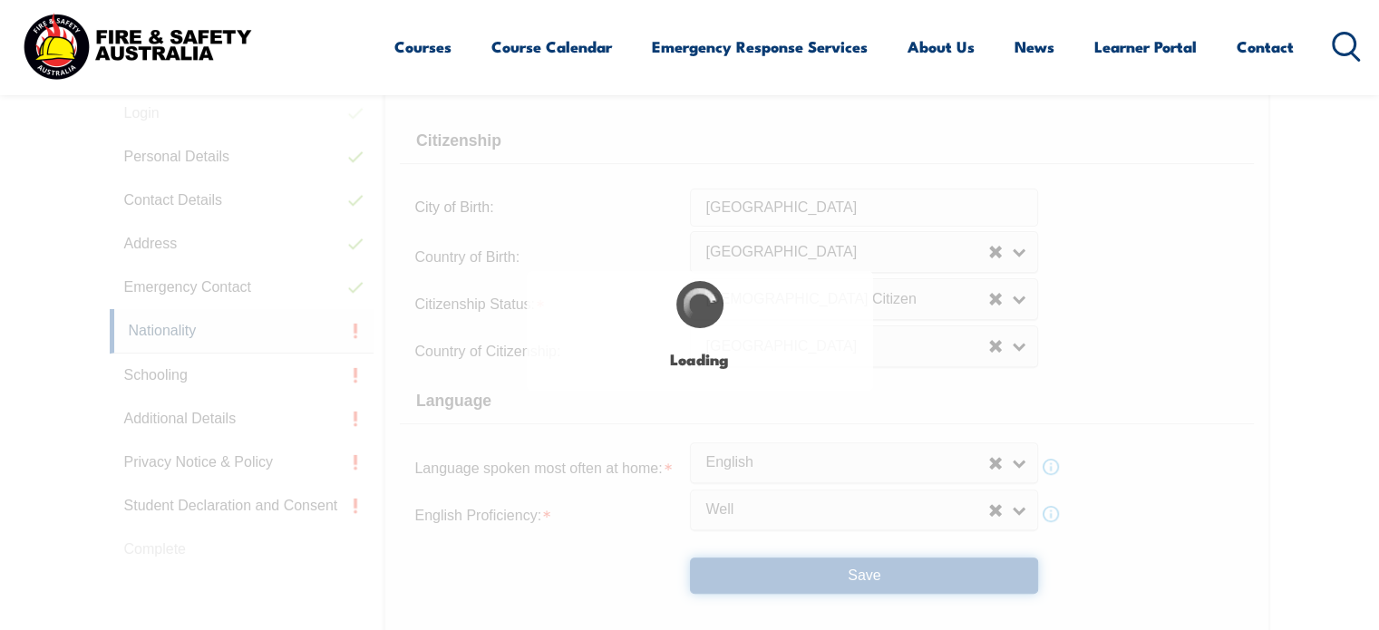
type input "Melbourne"
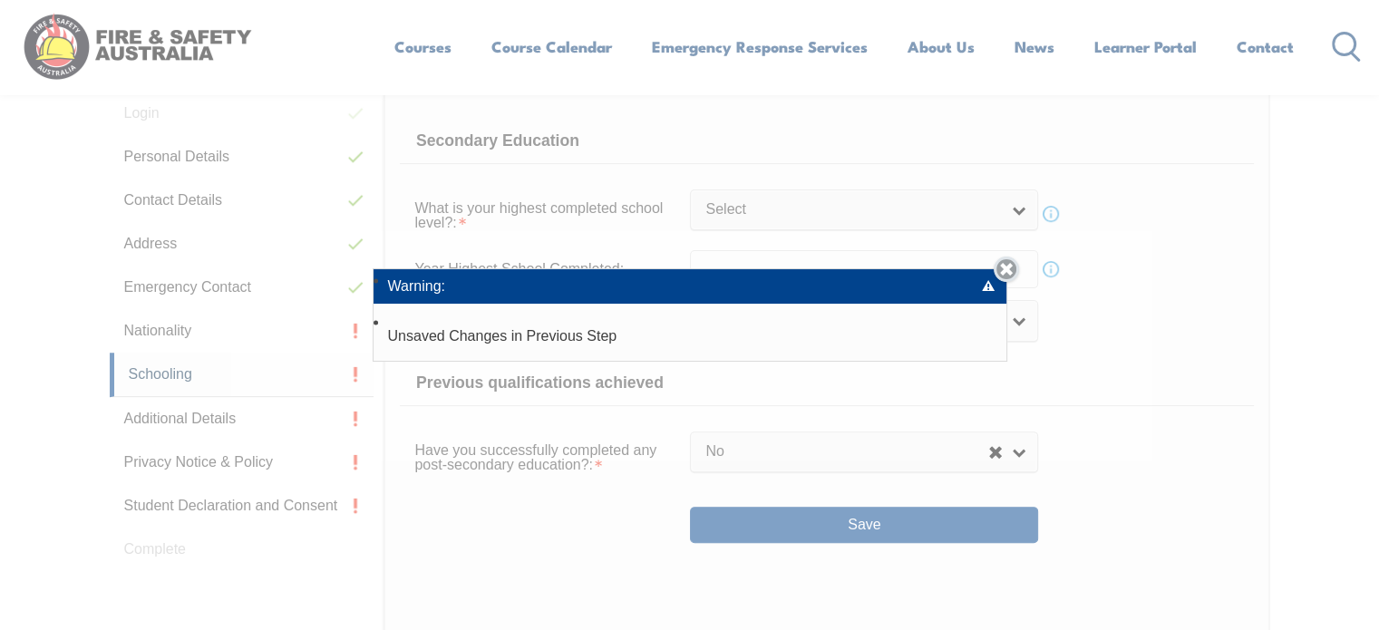
click at [1009, 266] on link "Close" at bounding box center [1005, 269] width 25 height 25
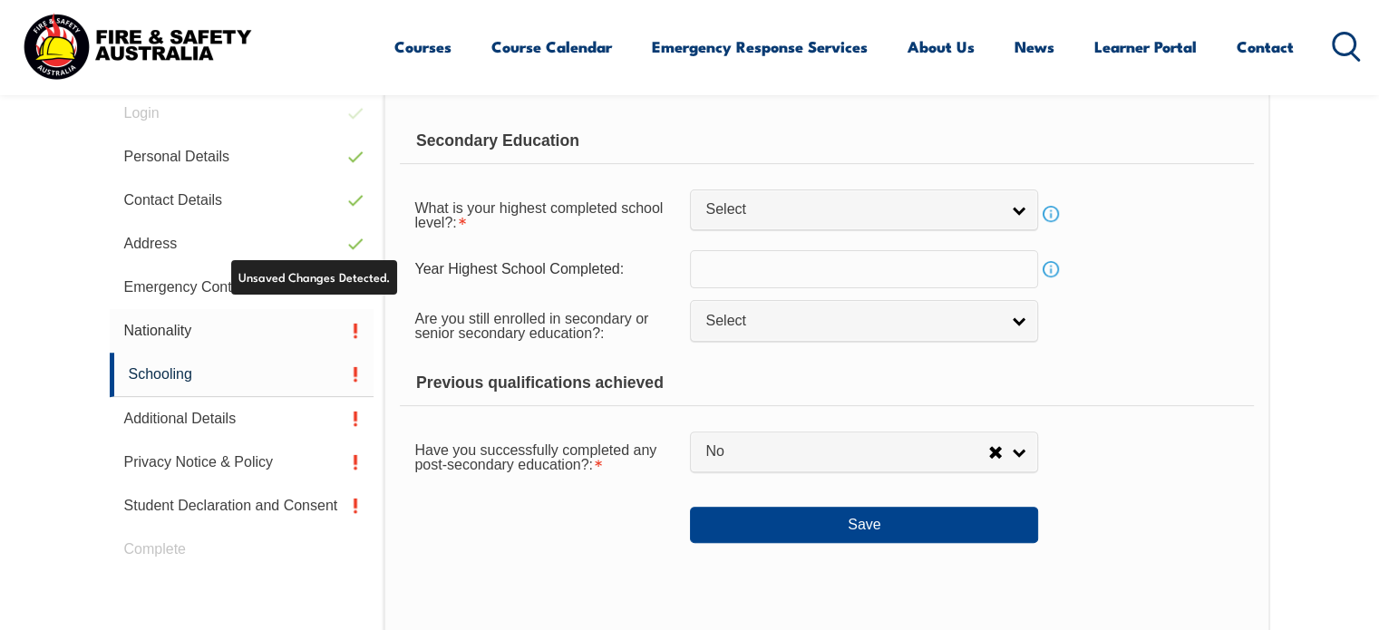
click at [355, 340] on link "Nationality" at bounding box center [242, 331] width 265 height 44
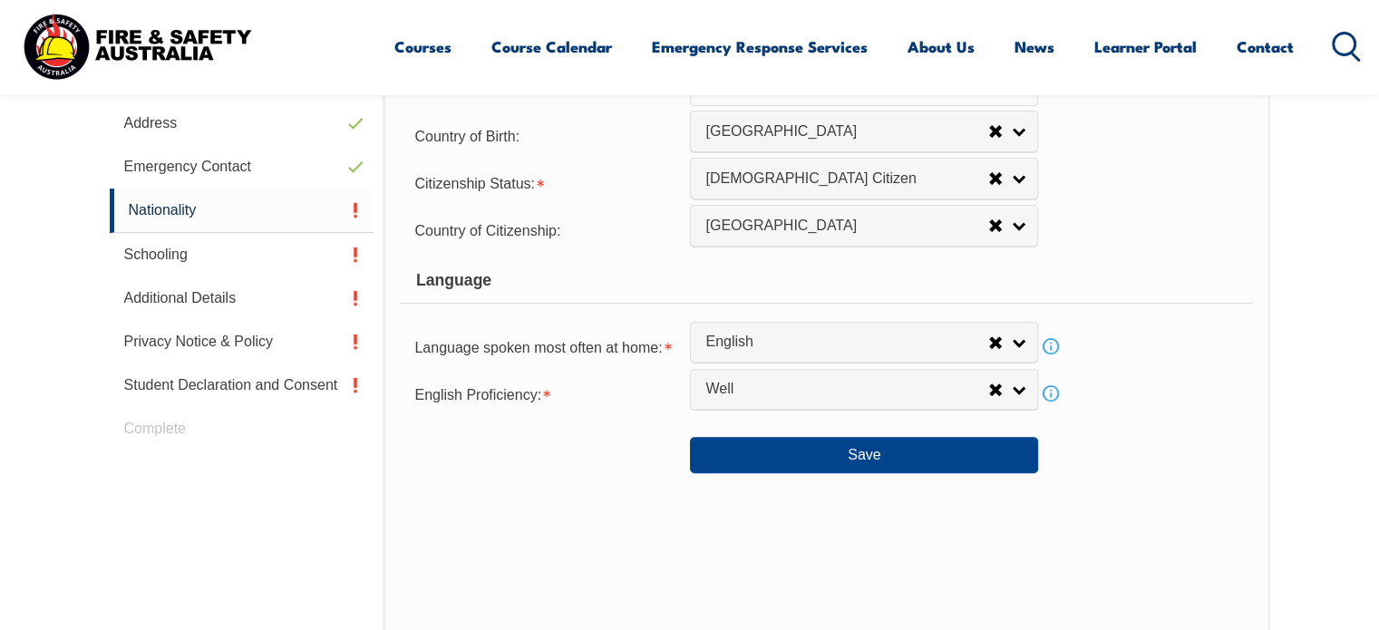
scroll to position [627, 0]
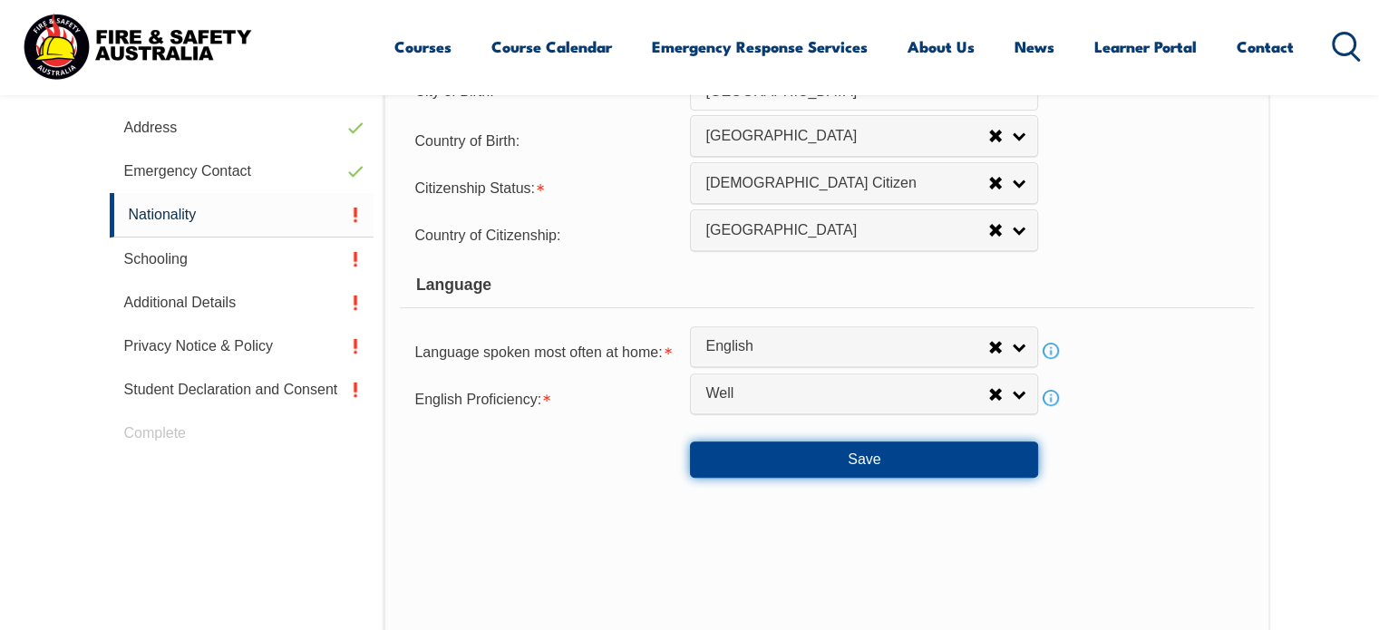
click at [899, 451] on button "Save" at bounding box center [864, 459] width 348 height 36
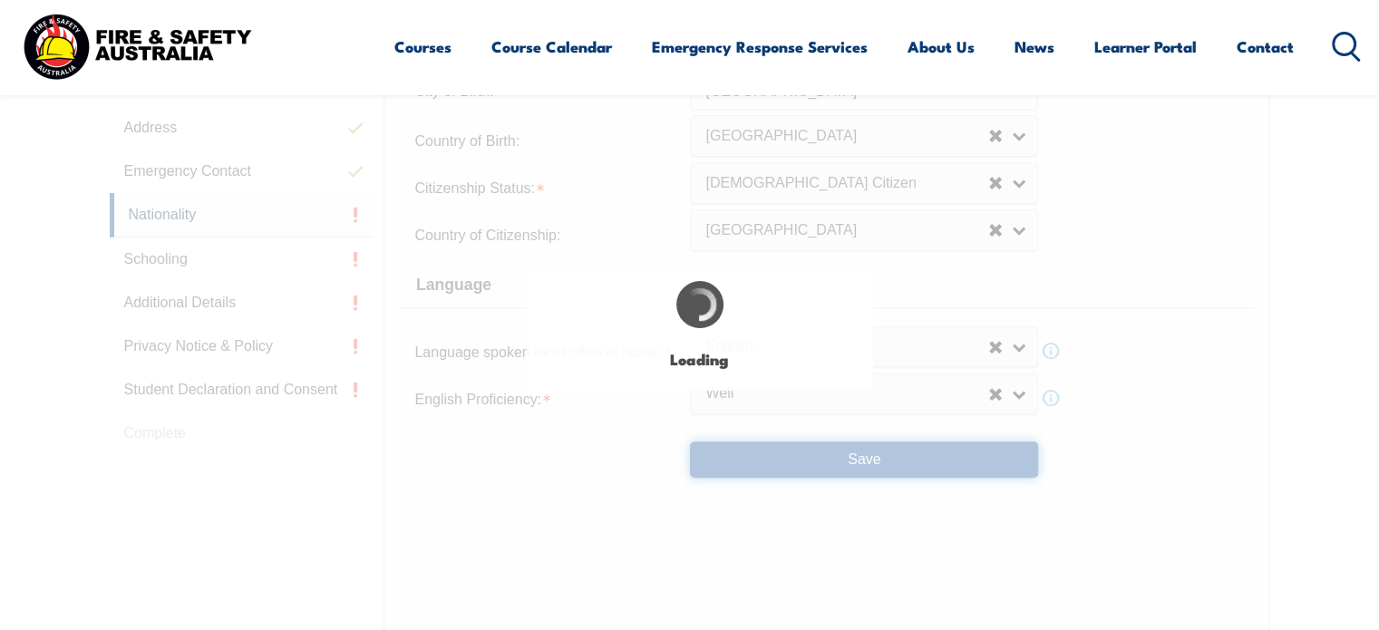
select select "false"
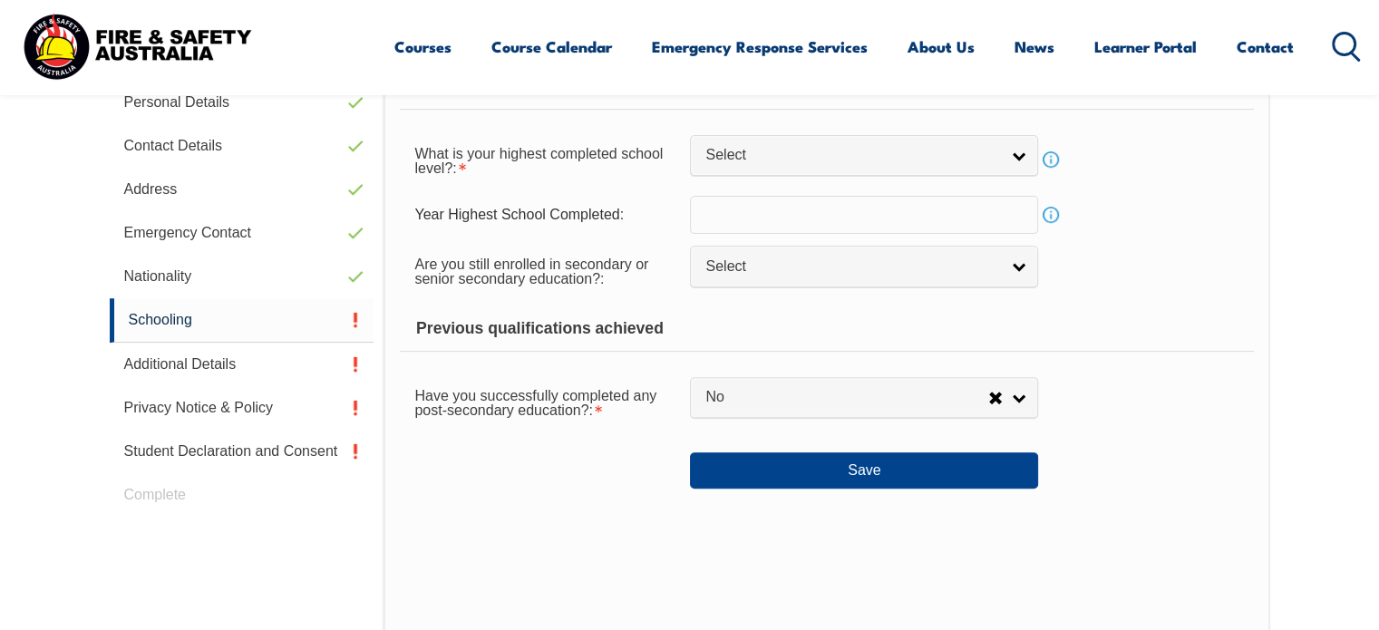
scroll to position [511, 0]
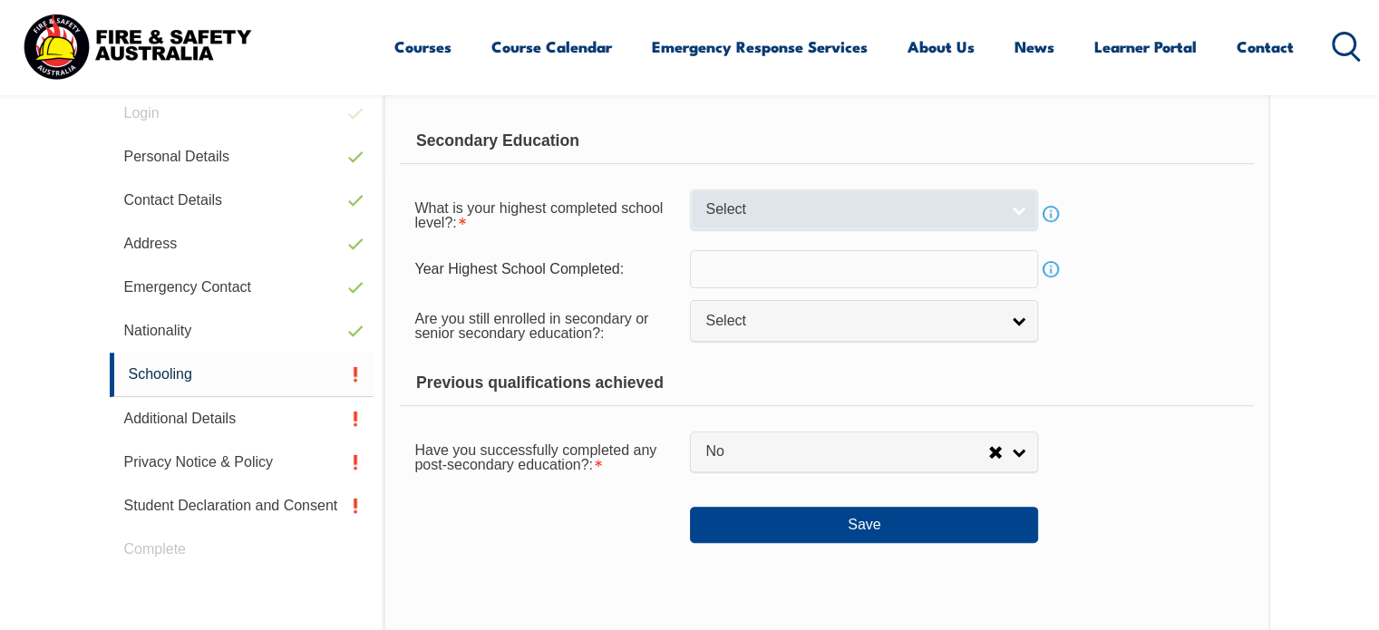
click at [857, 190] on link "Select" at bounding box center [864, 209] width 348 height 41
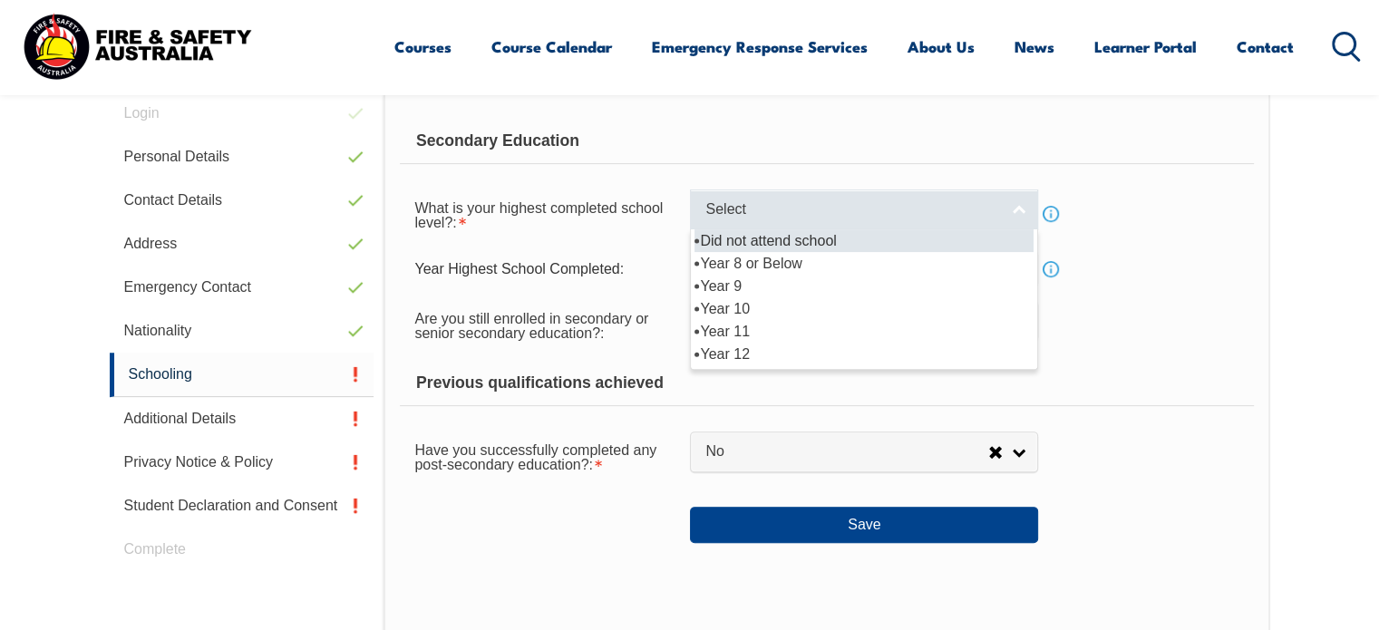
click at [857, 190] on link "Select" at bounding box center [864, 209] width 348 height 41
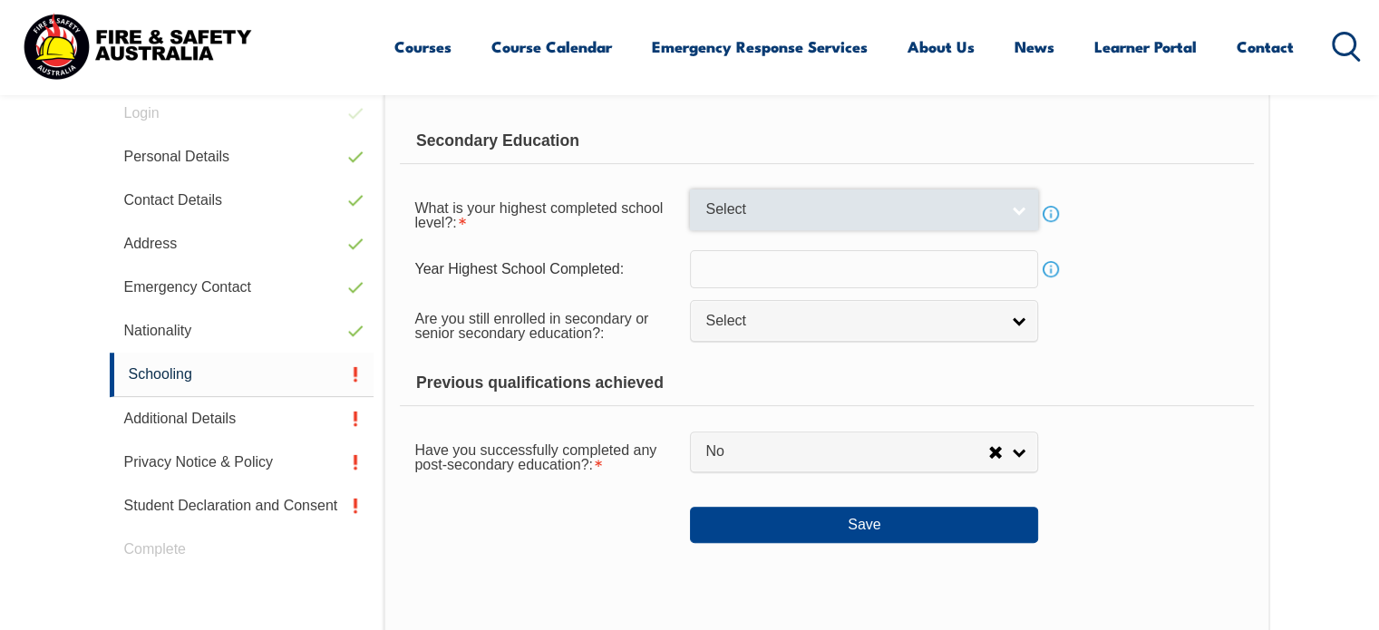
click at [814, 213] on span "Select" at bounding box center [852, 209] width 294 height 19
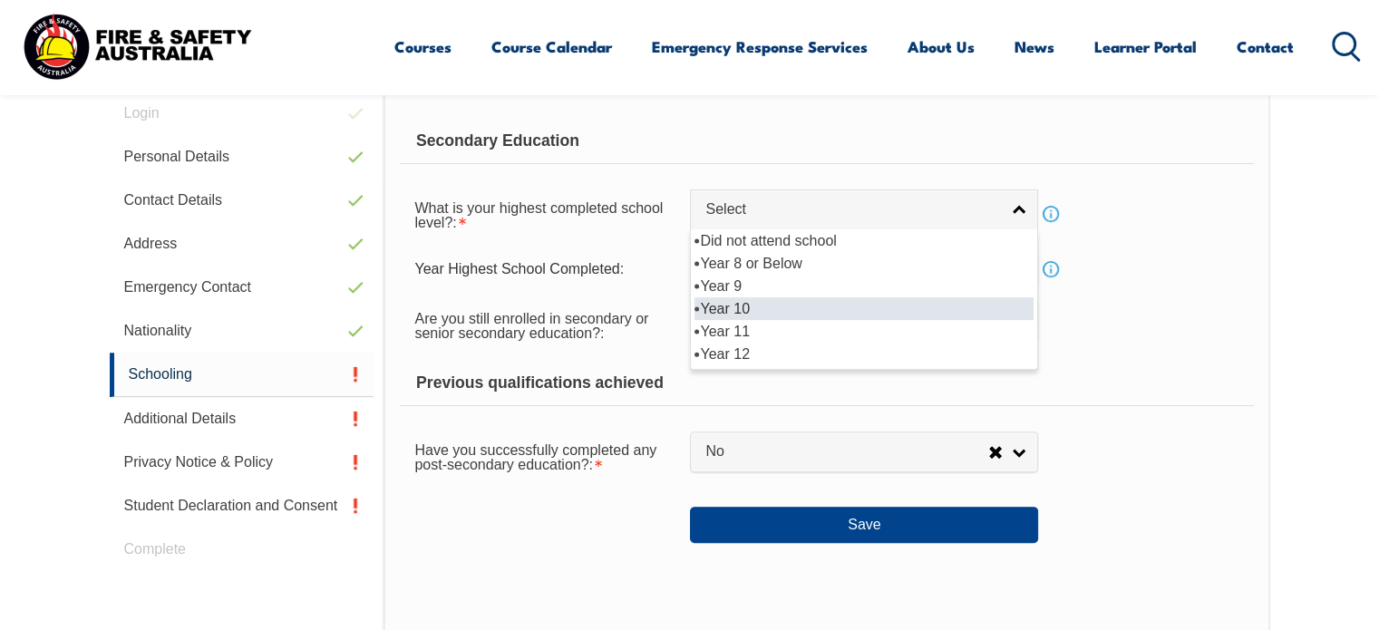
click at [769, 301] on li "Year 10" at bounding box center [863, 308] width 339 height 23
select select "10"
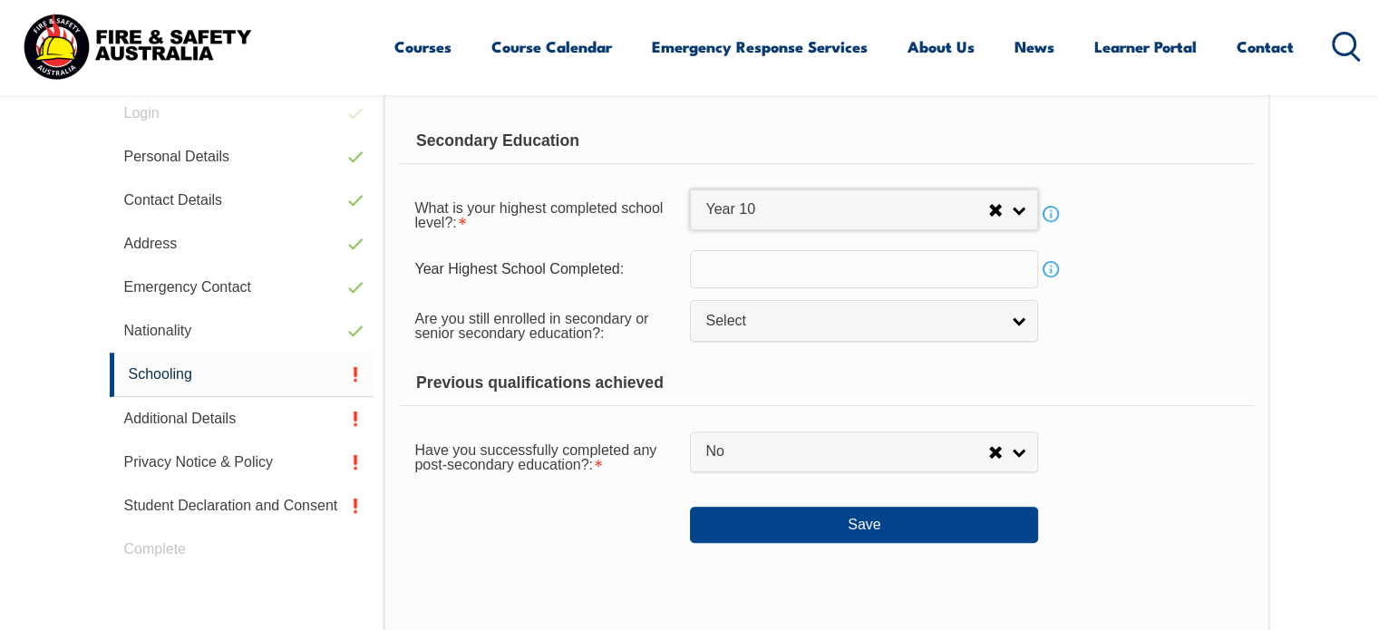
click at [773, 268] on input "text" at bounding box center [864, 269] width 348 height 38
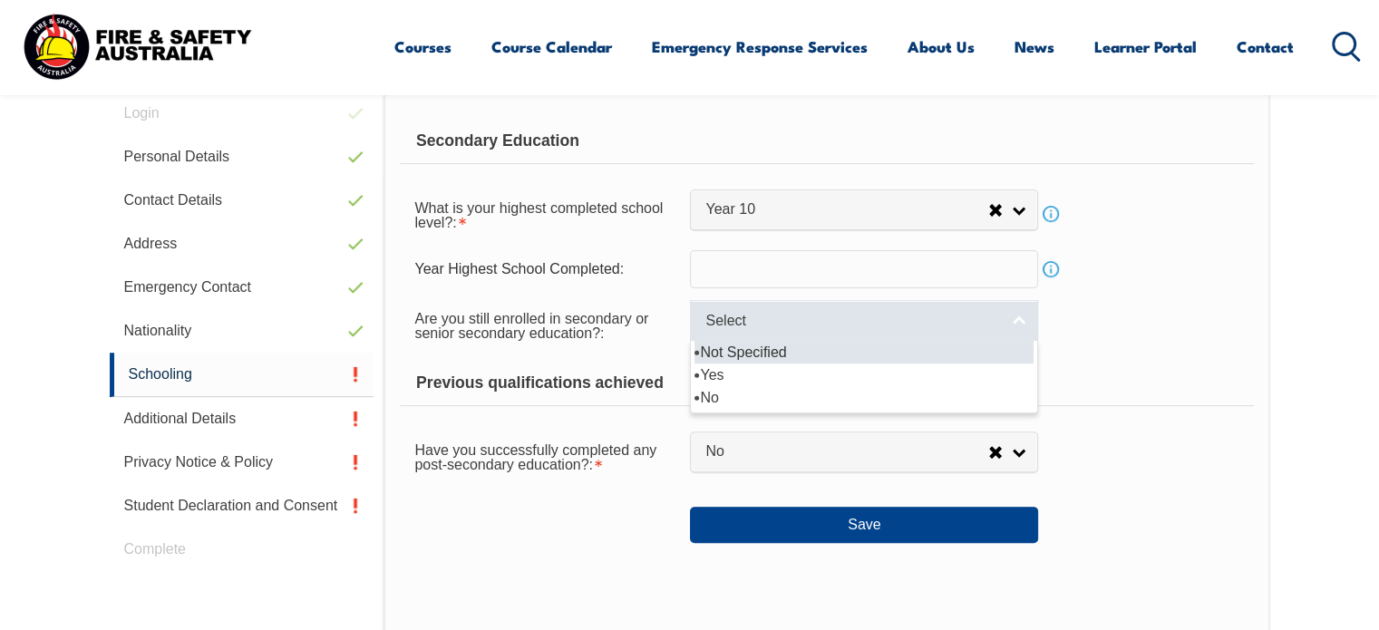
click at [763, 324] on span "Select" at bounding box center [852, 321] width 294 height 19
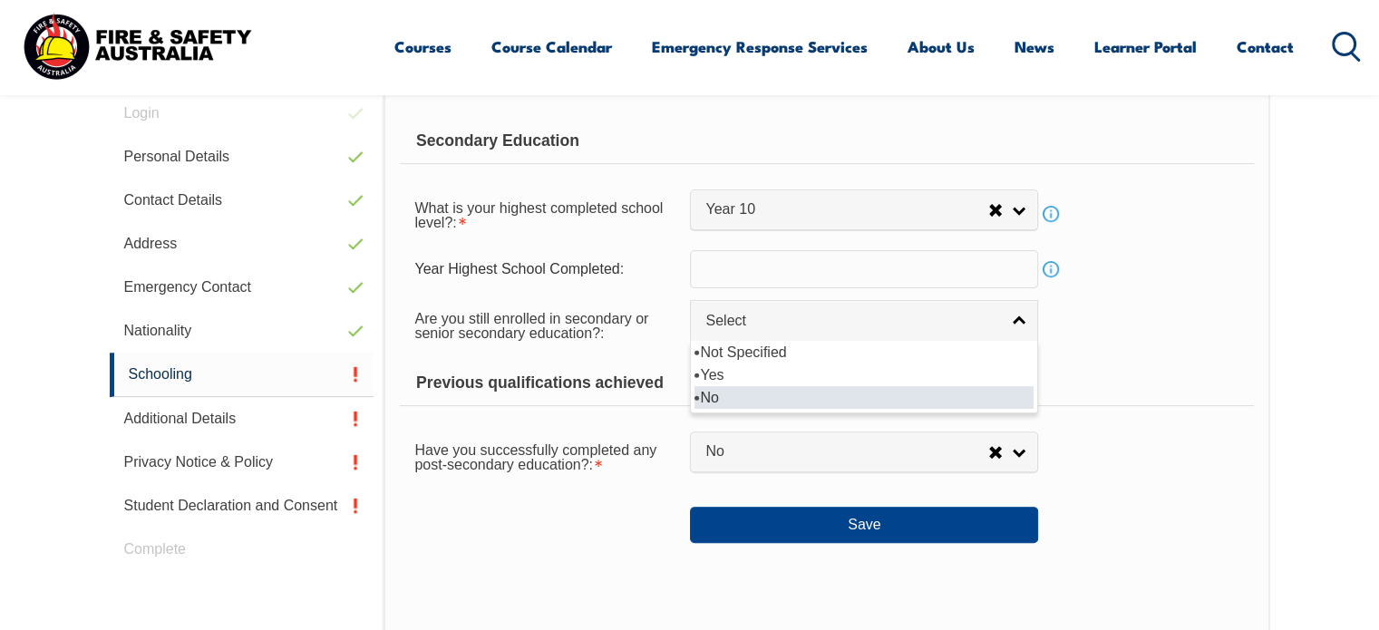
click at [721, 387] on li "No" at bounding box center [863, 397] width 339 height 23
select select "false"
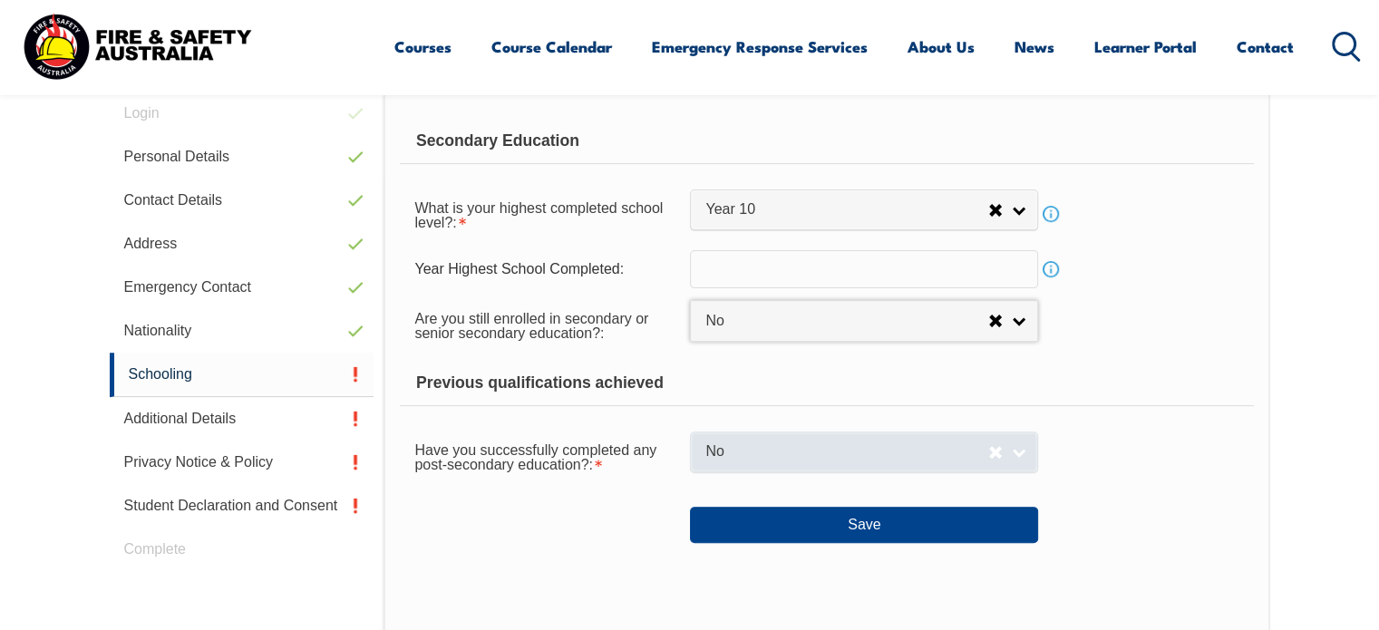
click at [781, 443] on span "No" at bounding box center [846, 451] width 283 height 19
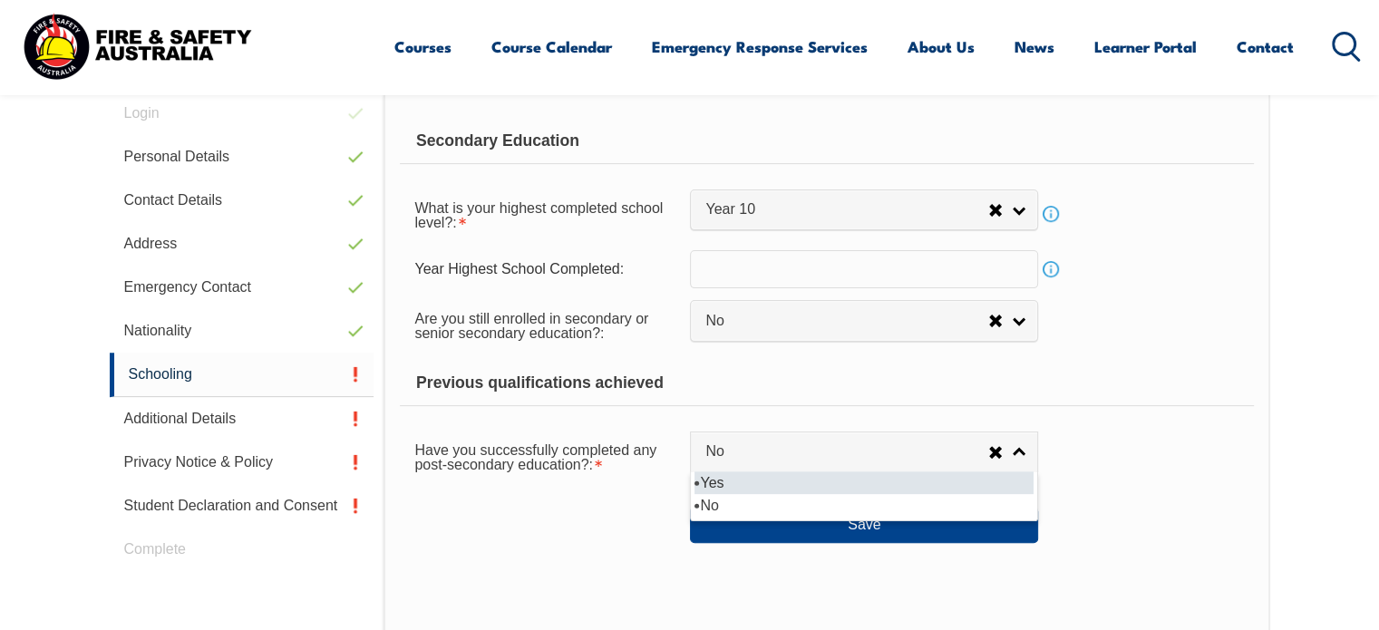
click at [755, 478] on li "Yes" at bounding box center [863, 482] width 339 height 23
select select "true"
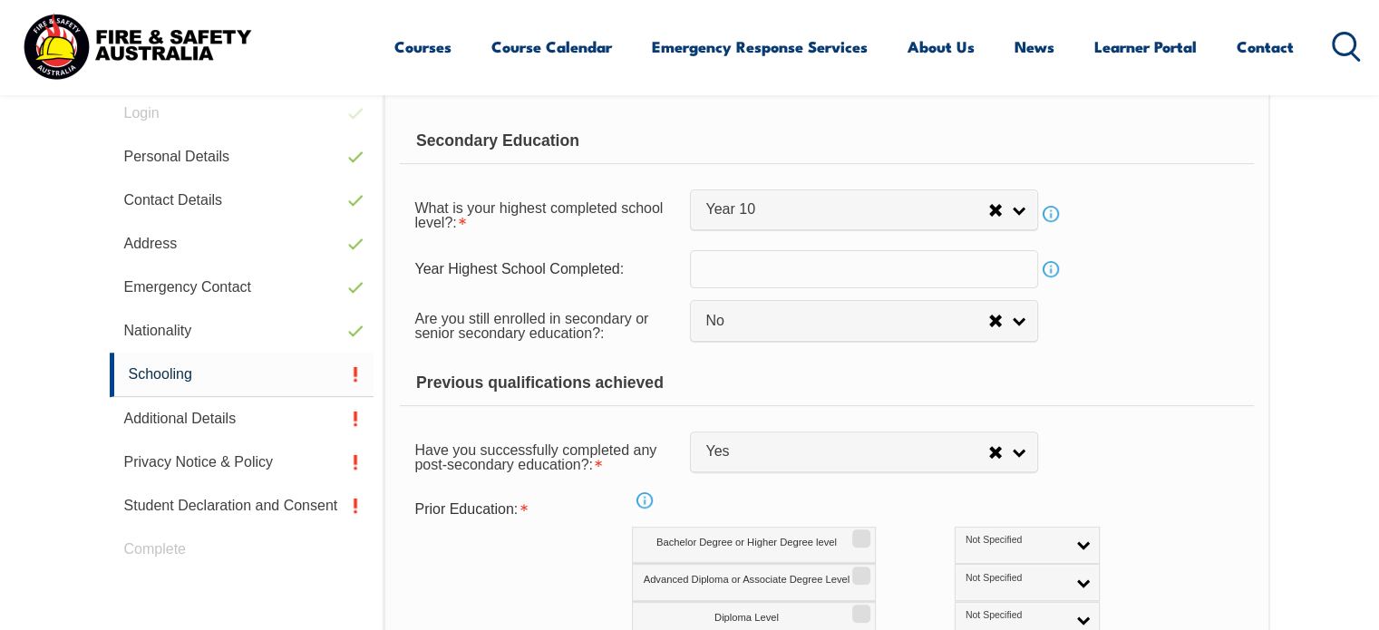
drag, startPoint x: 1376, startPoint y: 211, endPoint x: 1383, endPoint y: 294, distance: 82.8
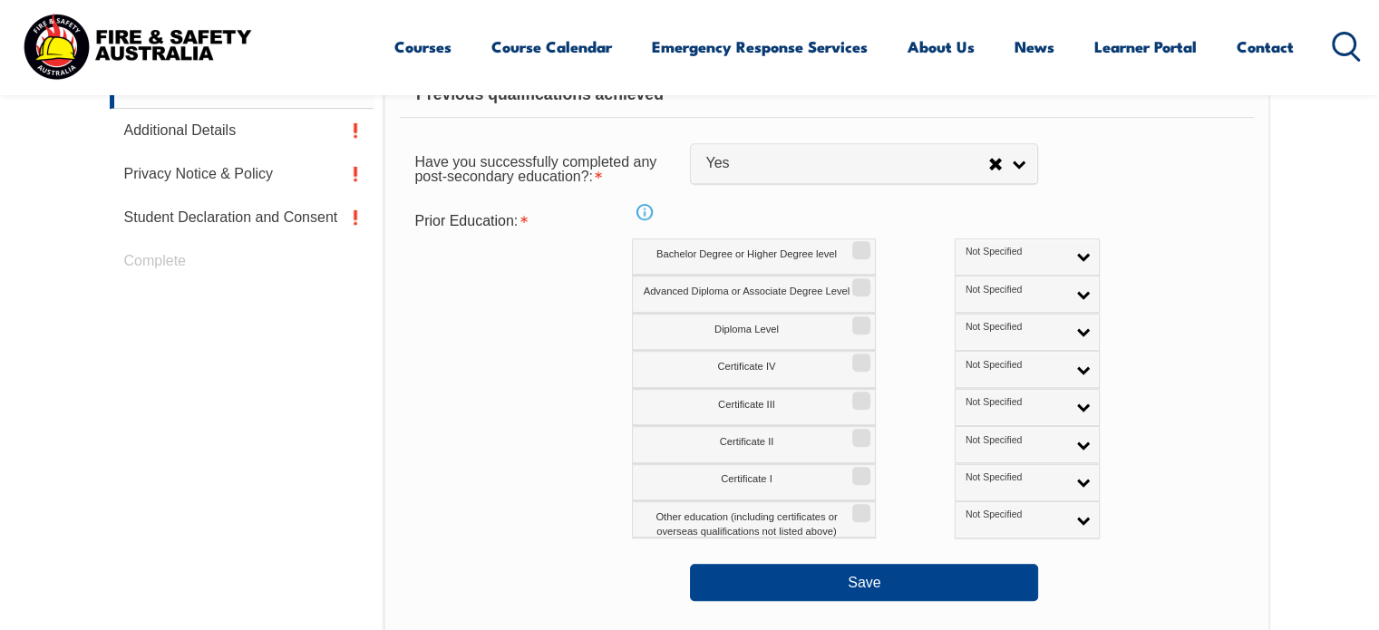
scroll to position [809, 0]
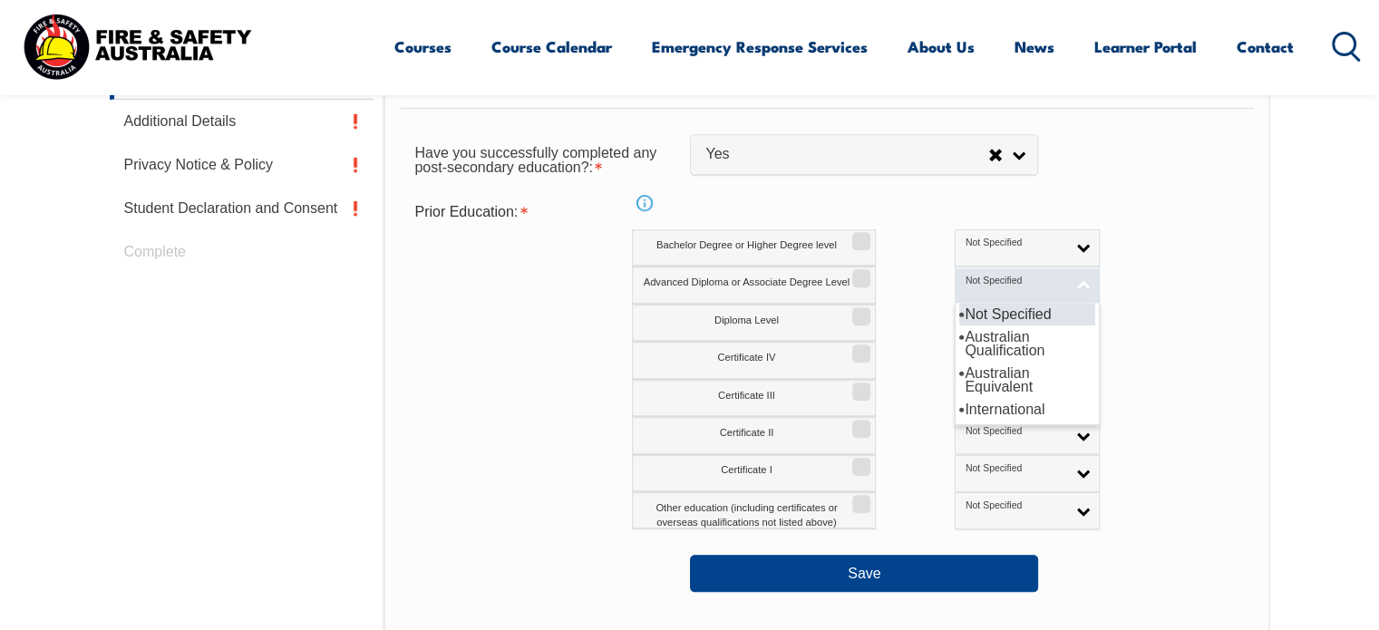
click at [999, 282] on link "Not Specified" at bounding box center [1026, 284] width 145 height 37
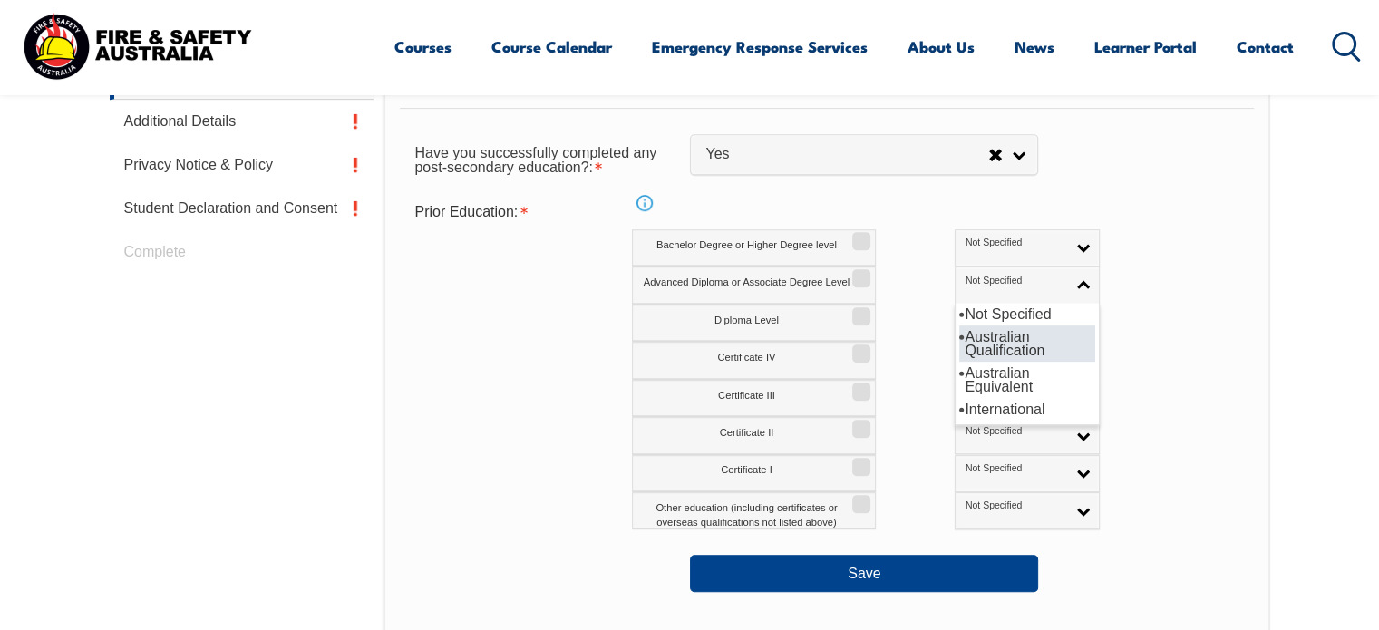
click at [959, 333] on li "Australian Qualification" at bounding box center [1027, 343] width 136 height 36
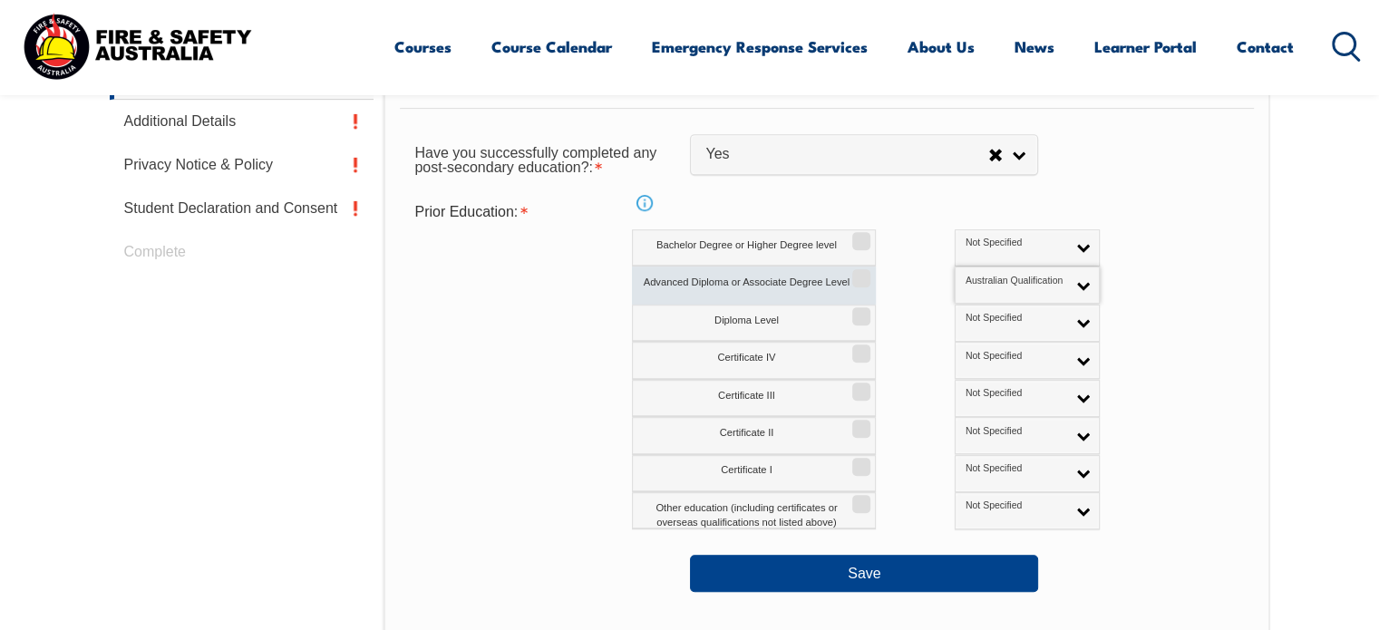
click at [857, 273] on input "Advanced Diploma or Associate Degree Level" at bounding box center [858, 272] width 11 height 2
checkbox input "true"
click at [885, 614] on div "Secondary Education What is your highest completed school level?: Did not atten…" at bounding box center [826, 322] width 886 height 1057
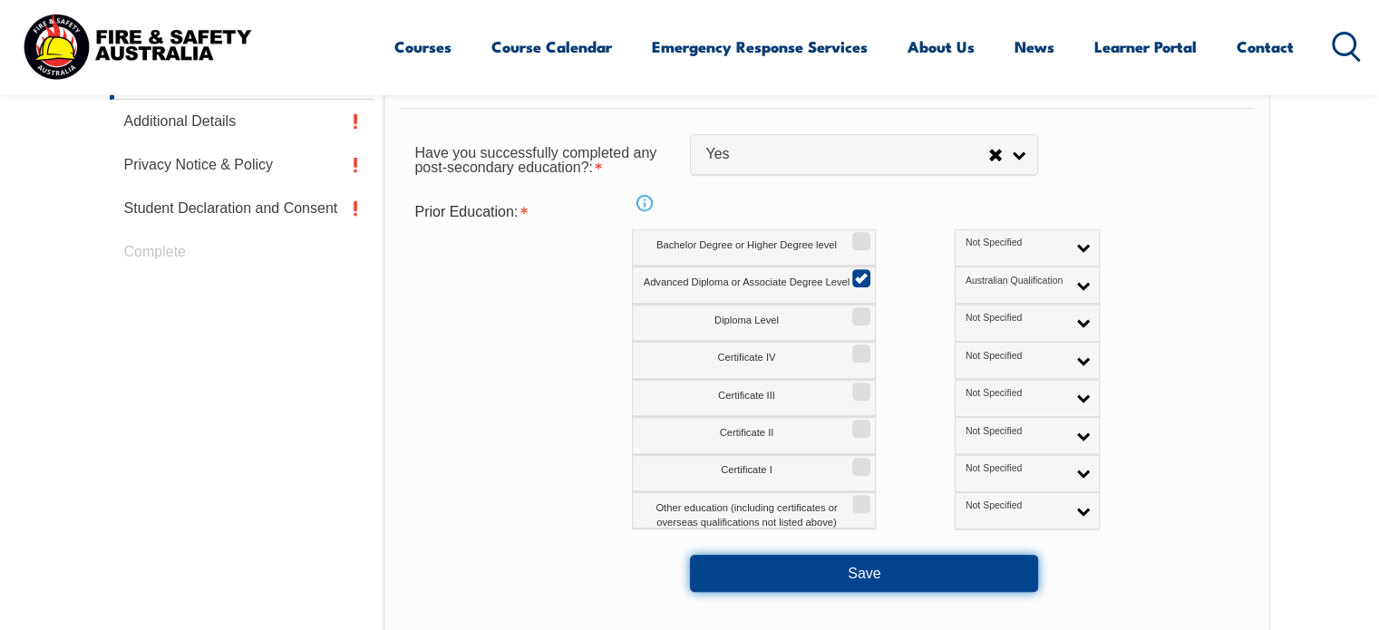
click at [889, 572] on button "Save" at bounding box center [864, 573] width 348 height 36
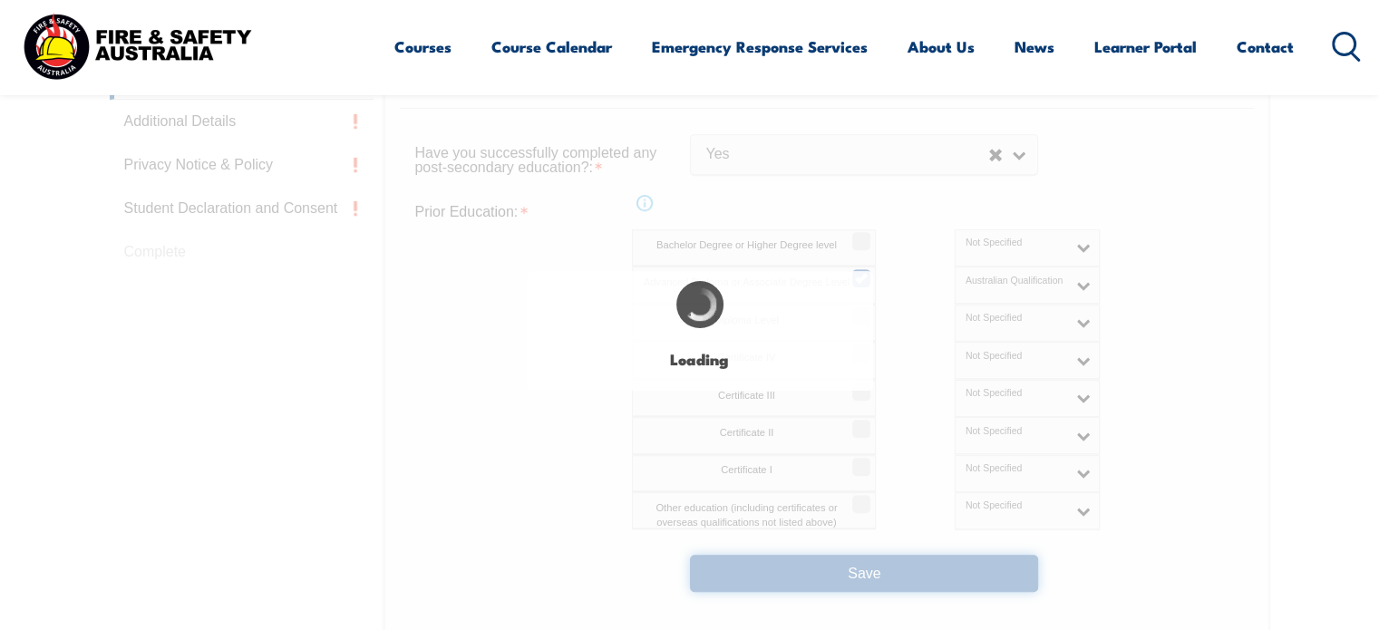
select select
select select "false"
select select "true"
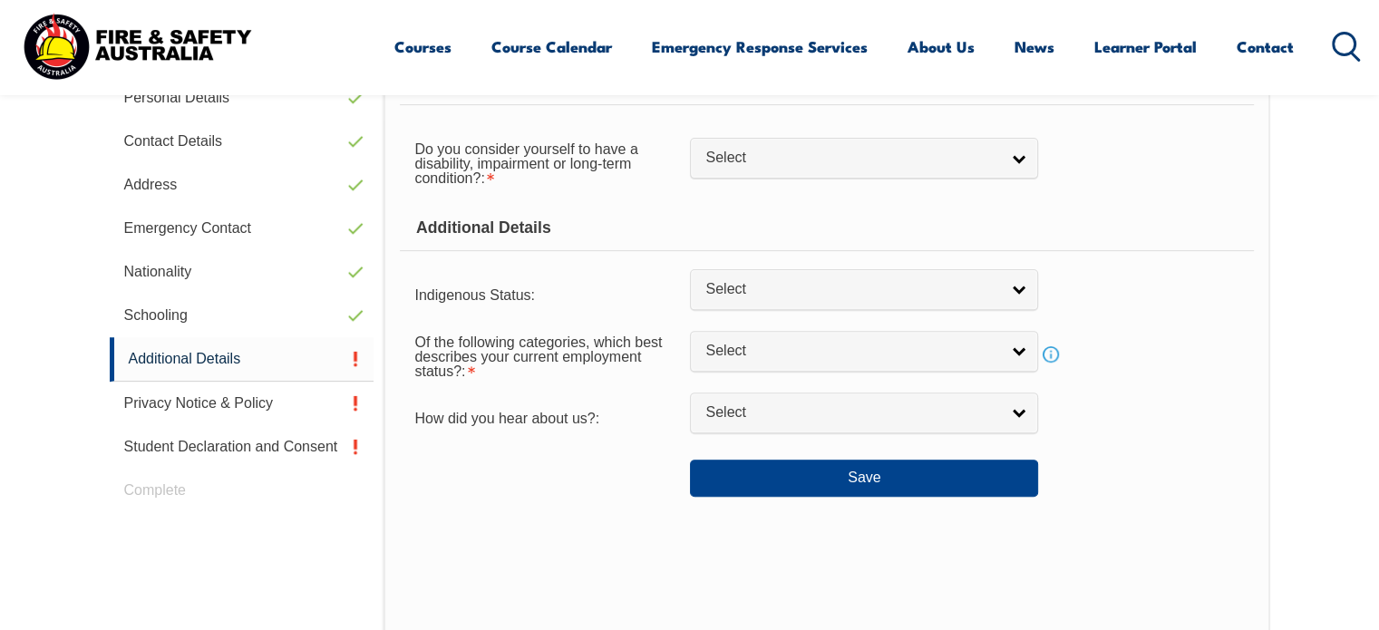
scroll to position [511, 0]
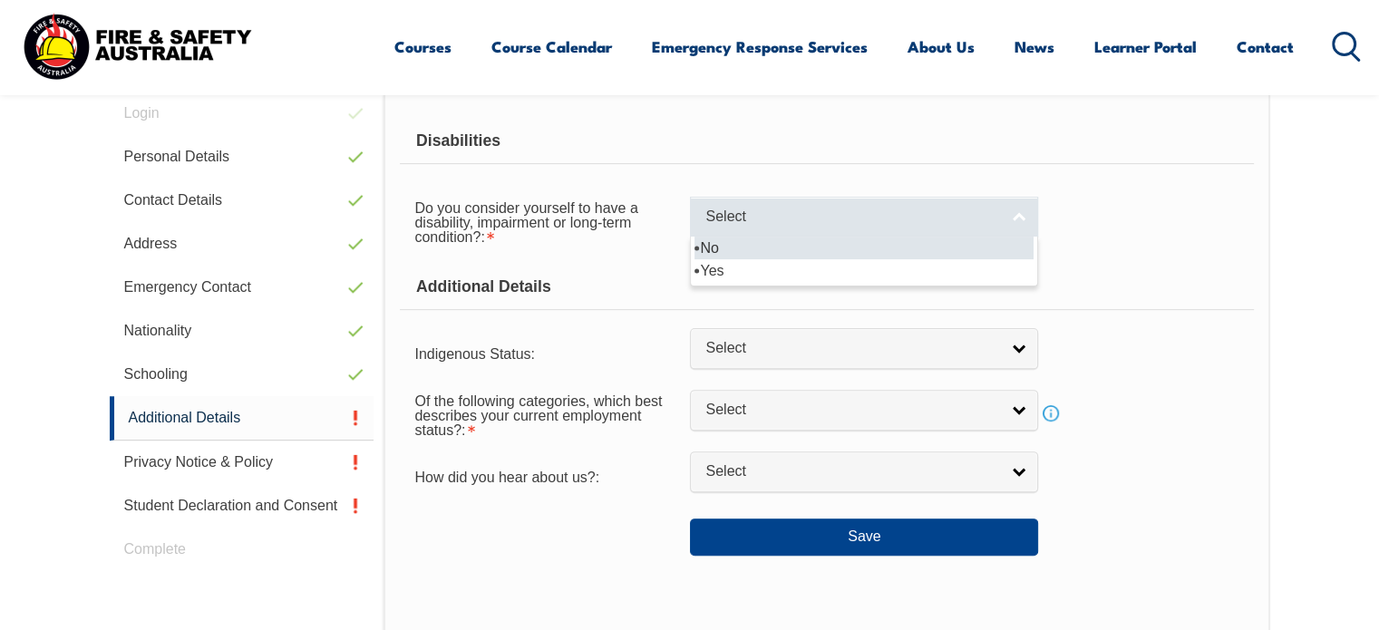
click at [863, 208] on span "Select" at bounding box center [852, 217] width 294 height 19
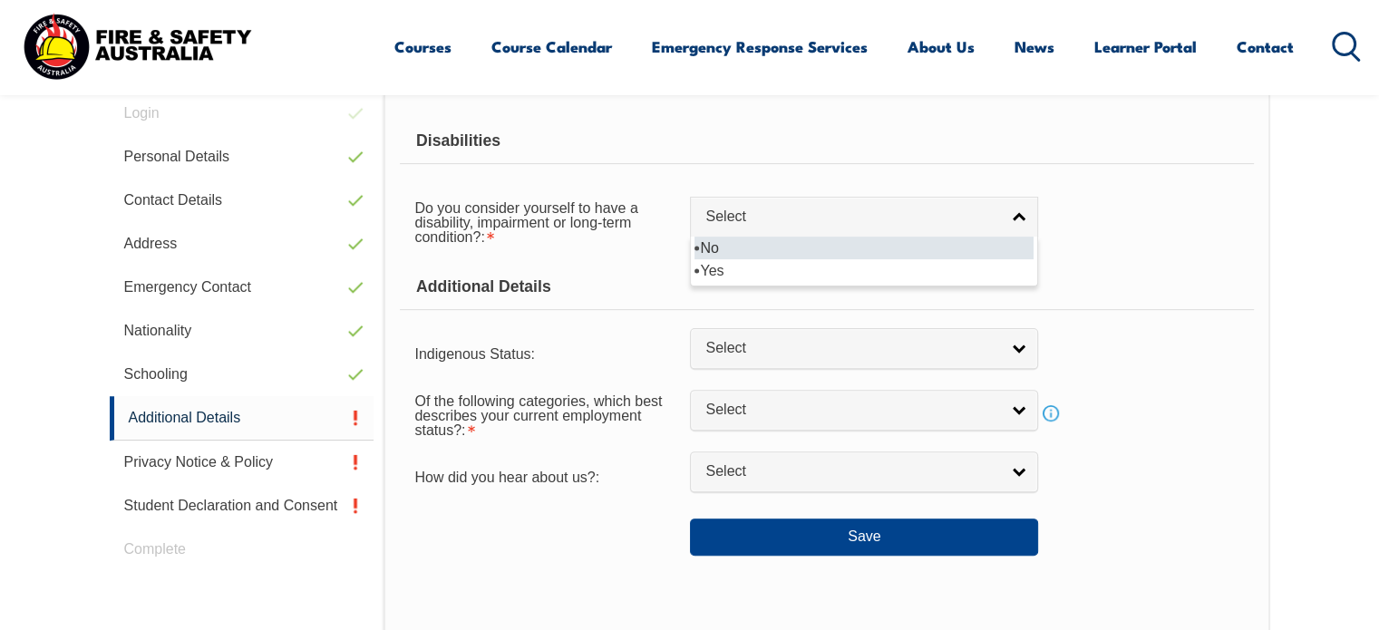
click at [767, 249] on li "No" at bounding box center [863, 248] width 339 height 23
select select "false"
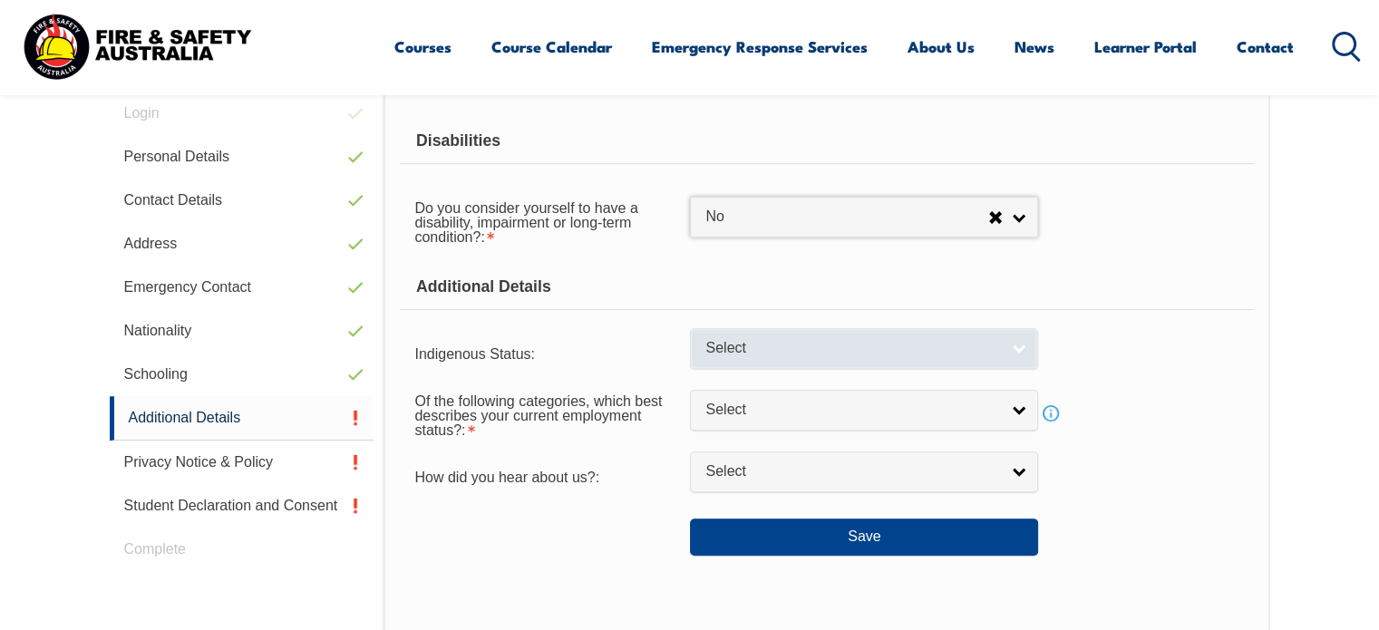
click at [787, 344] on span "Select" at bounding box center [852, 348] width 294 height 19
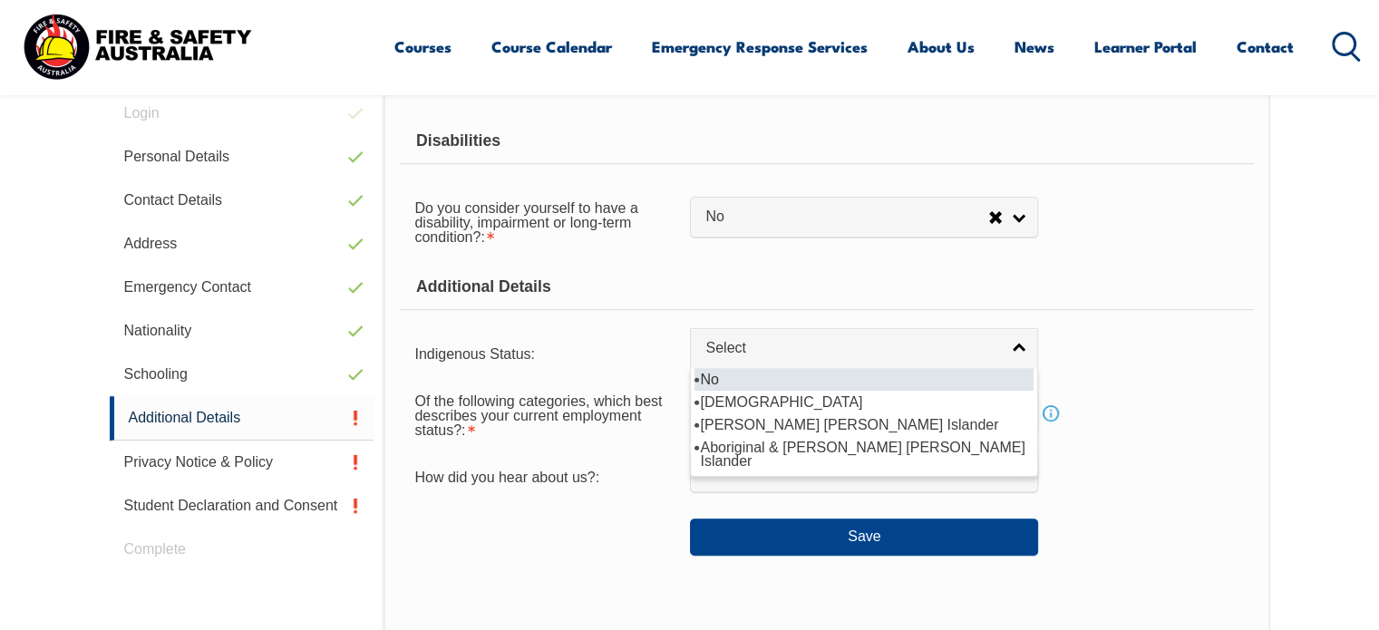
click at [772, 374] on li "No" at bounding box center [863, 379] width 339 height 23
select select "4"
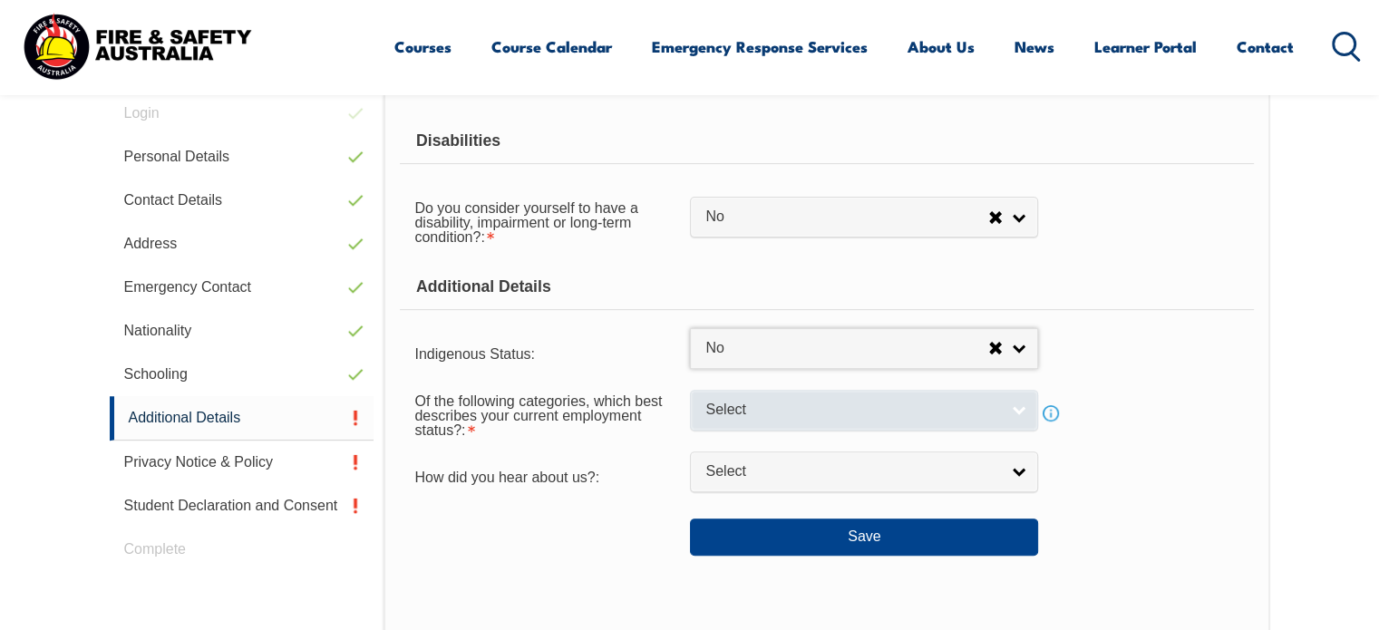
click at [751, 402] on span "Select" at bounding box center [852, 410] width 294 height 19
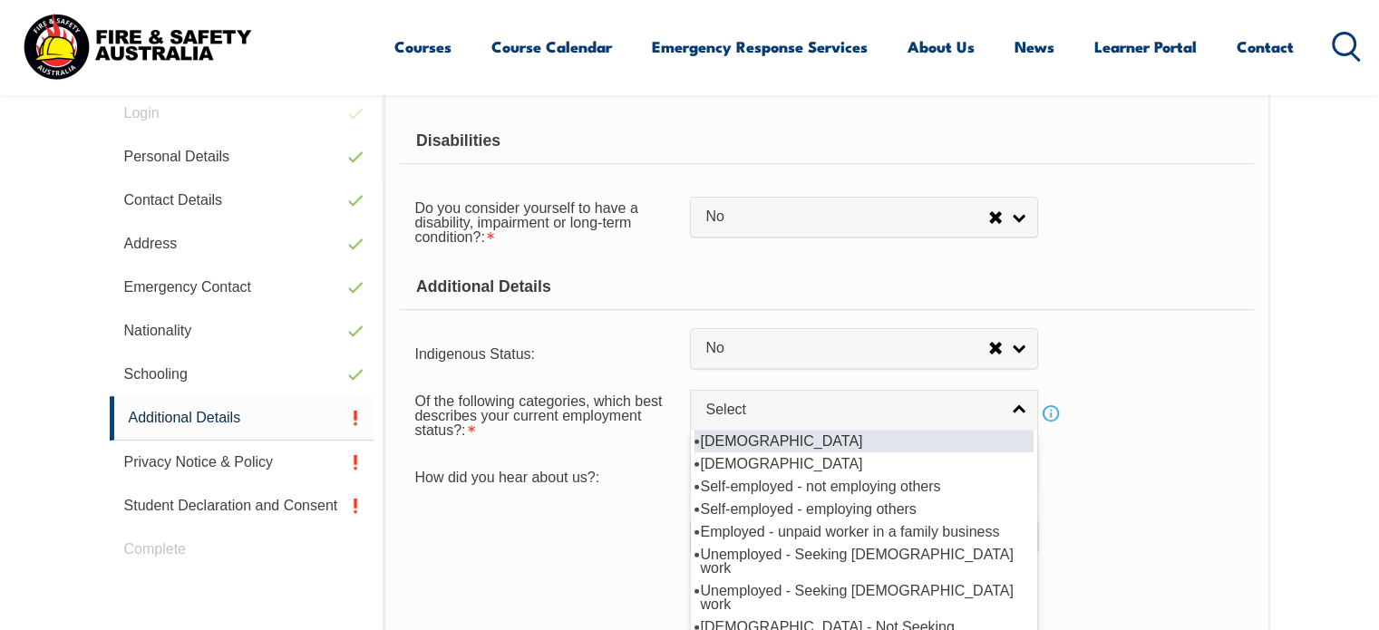
click at [759, 442] on li "Full-time employee" at bounding box center [863, 441] width 339 height 23
select select "1"
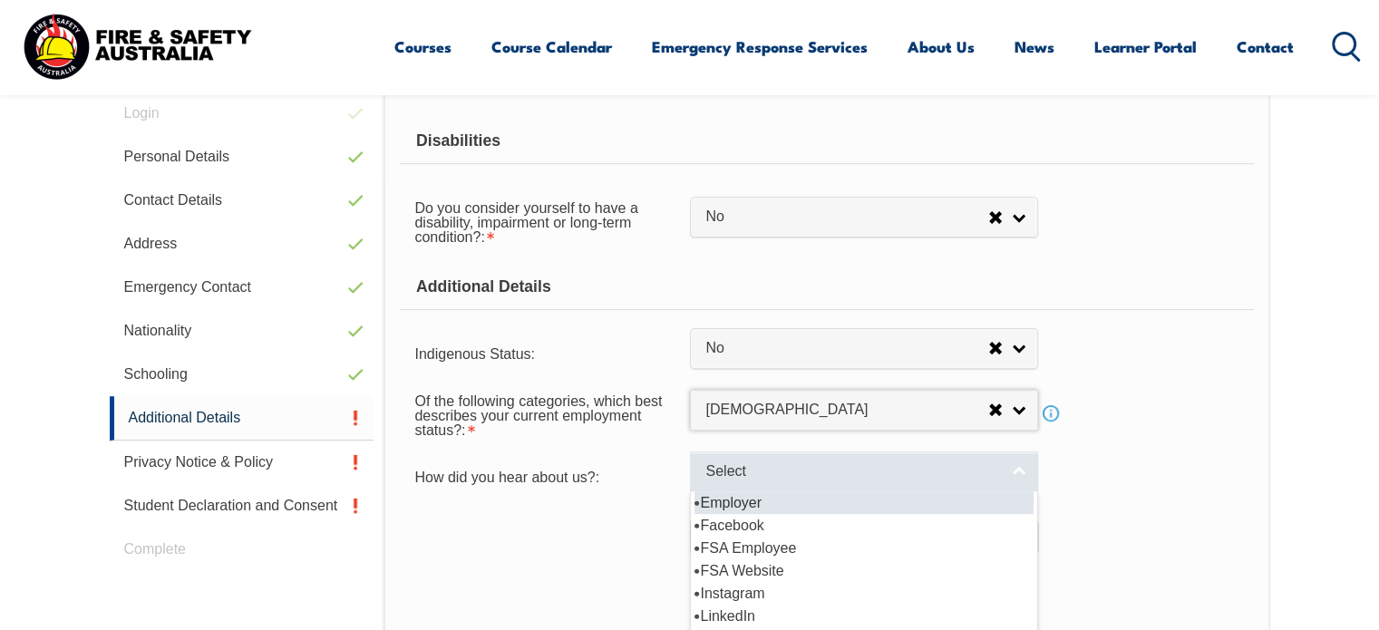
click at [763, 463] on span "Select" at bounding box center [852, 471] width 294 height 19
click at [761, 505] on li "Employer" at bounding box center [863, 502] width 339 height 23
select select "8019"
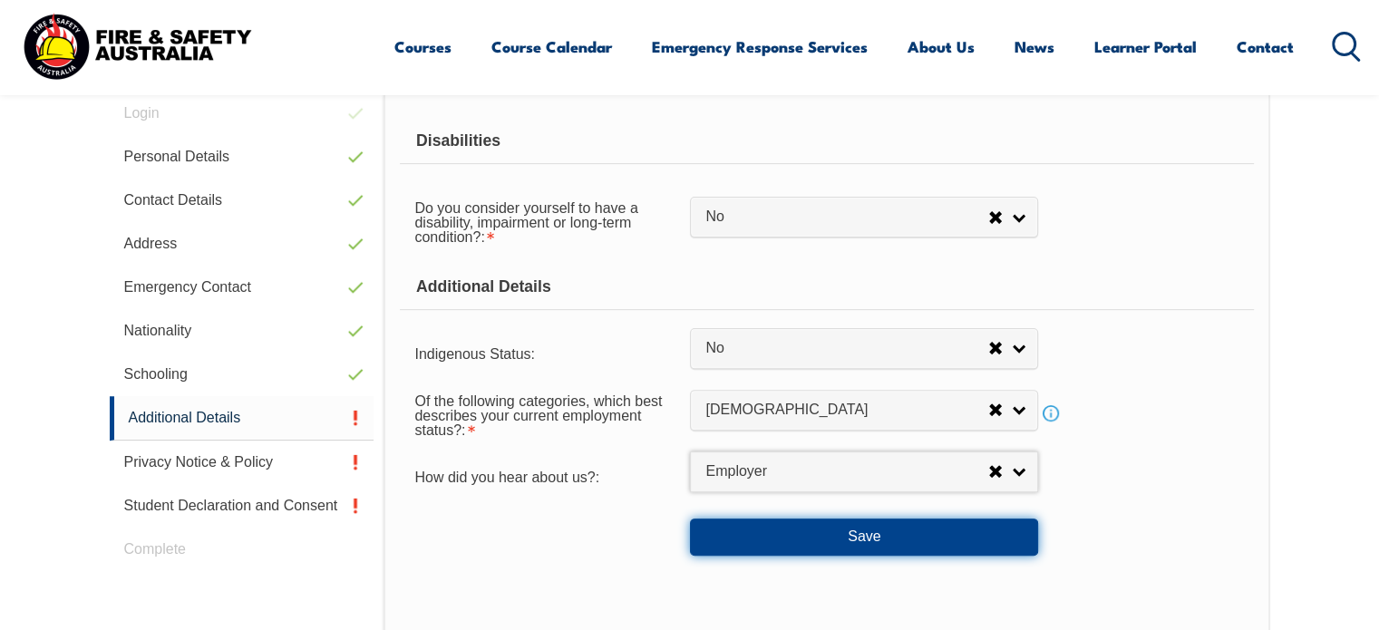
click at [798, 534] on button "Save" at bounding box center [864, 536] width 348 height 36
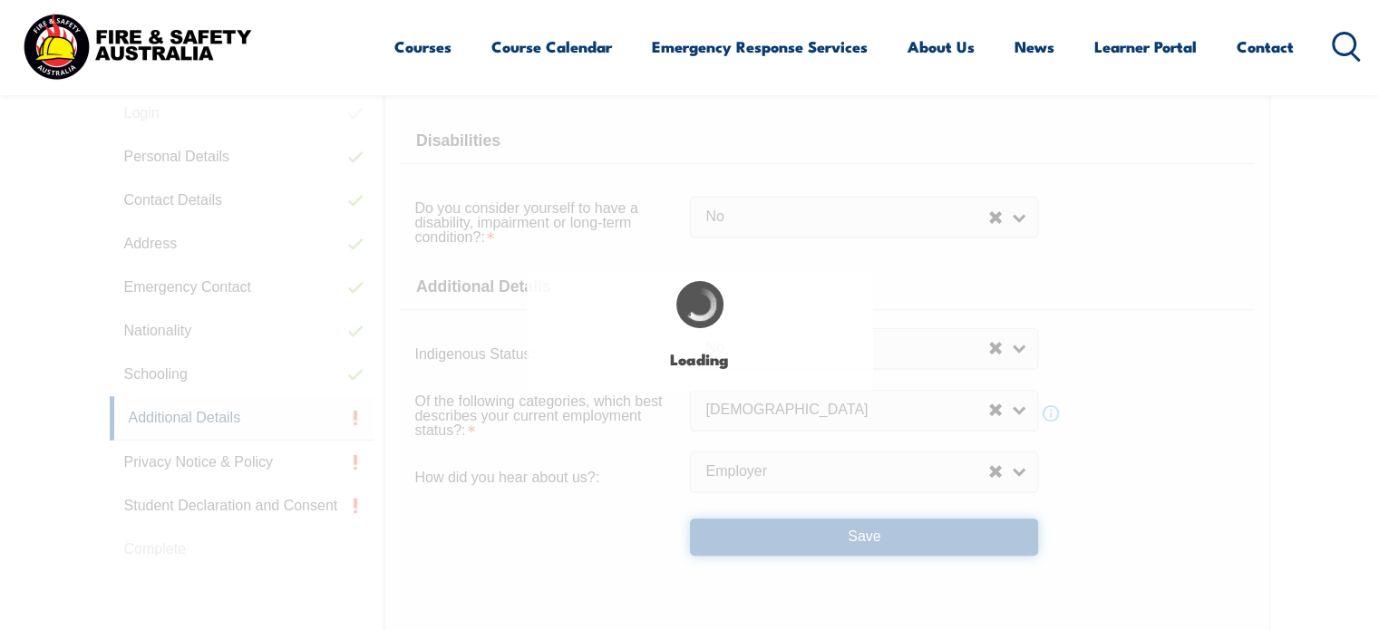
select select "false"
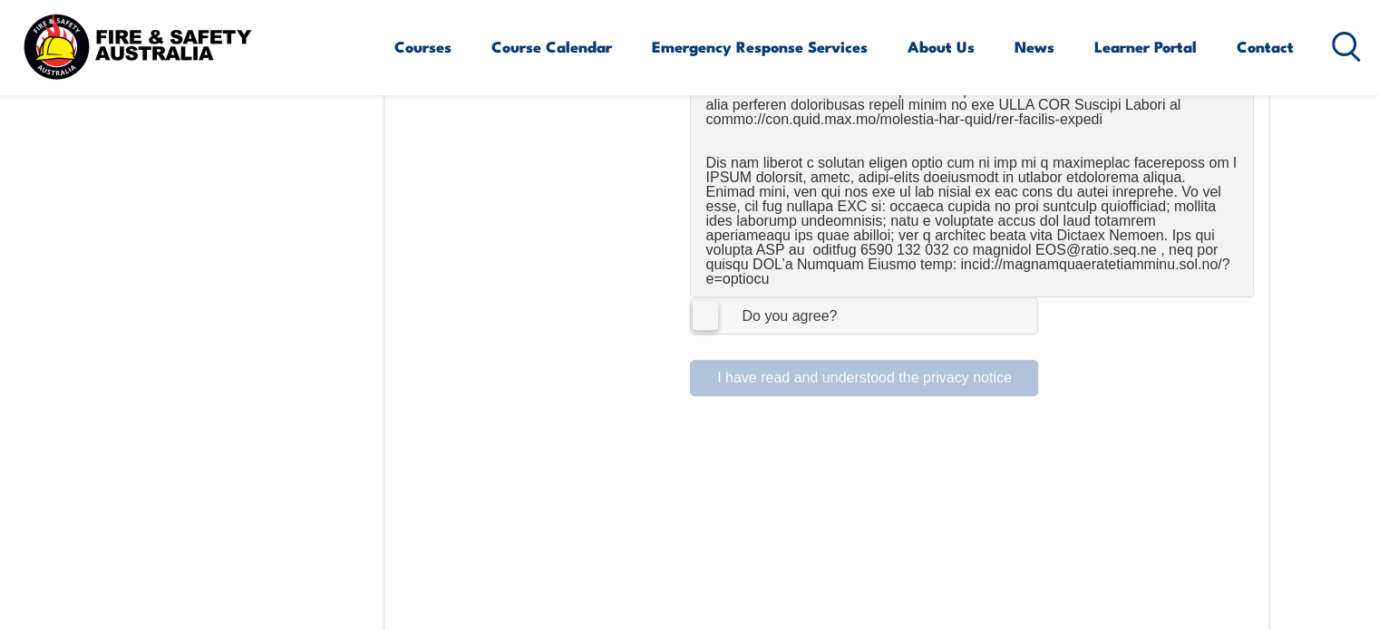
scroll to position [1202, 0]
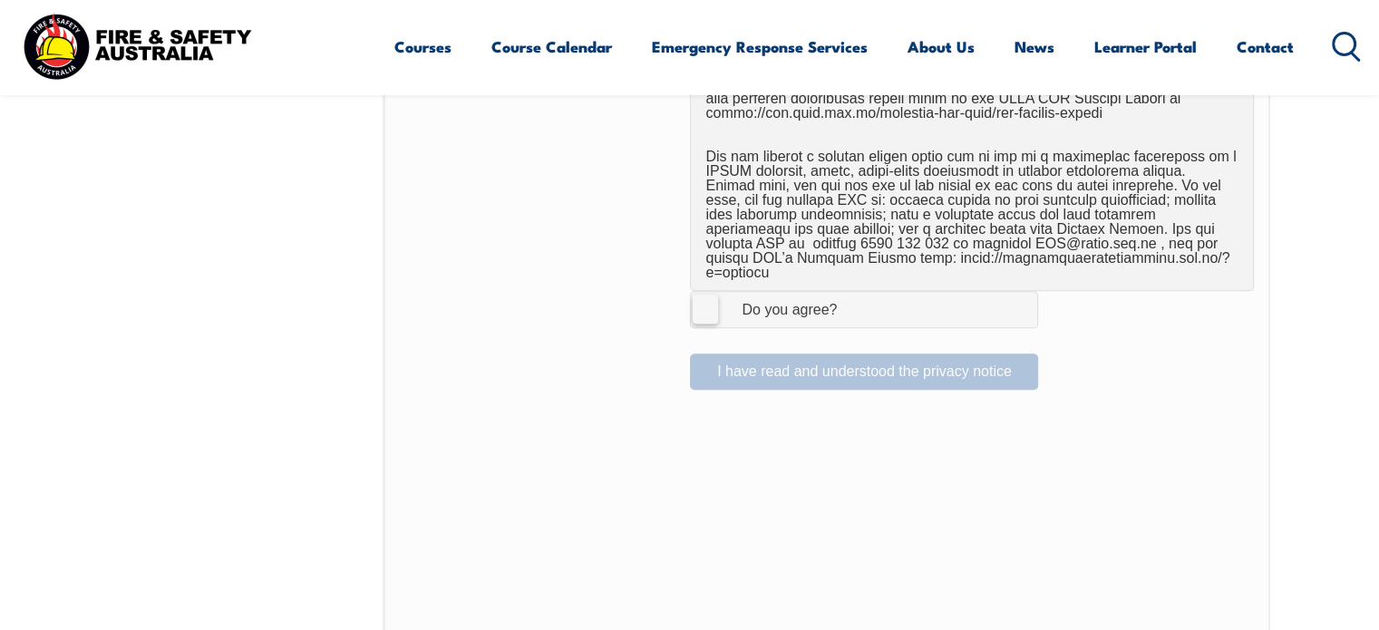
click at [711, 291] on label "I Agree Do you agree?" at bounding box center [864, 309] width 348 height 36
click at [851, 292] on input "I Agree Do you agree?" at bounding box center [866, 309] width 31 height 34
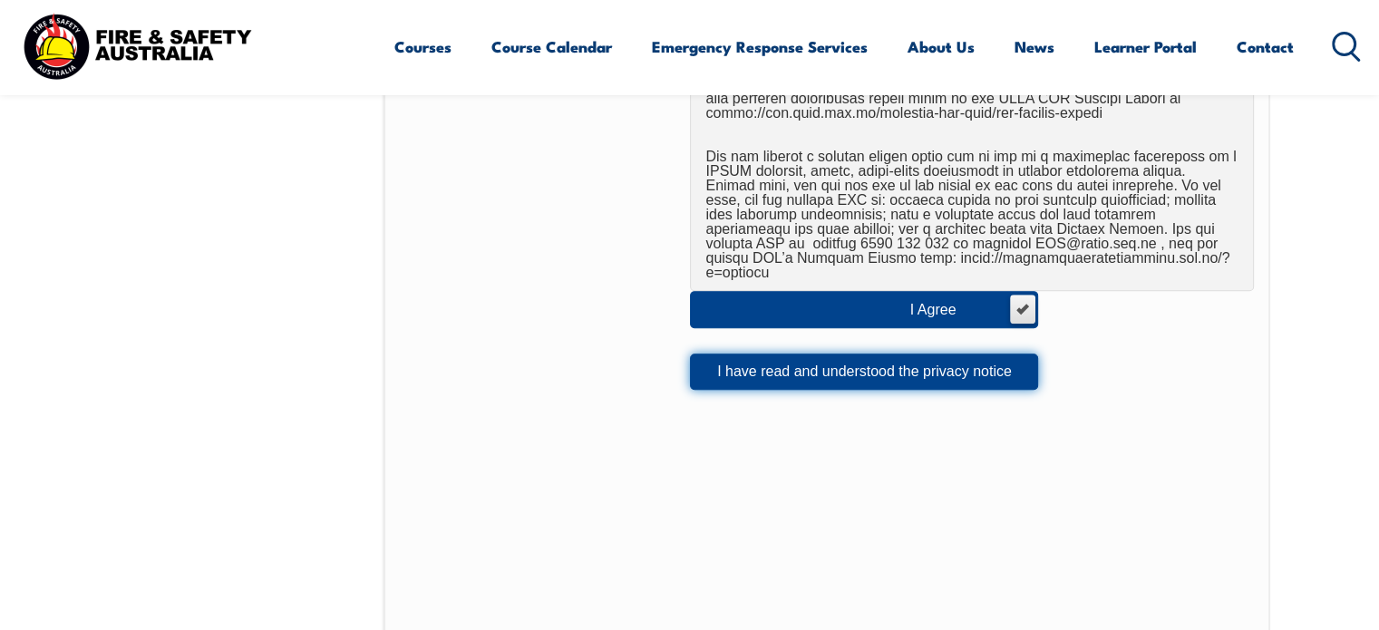
click at [772, 363] on button "I have read and understood the privacy notice" at bounding box center [864, 372] width 348 height 36
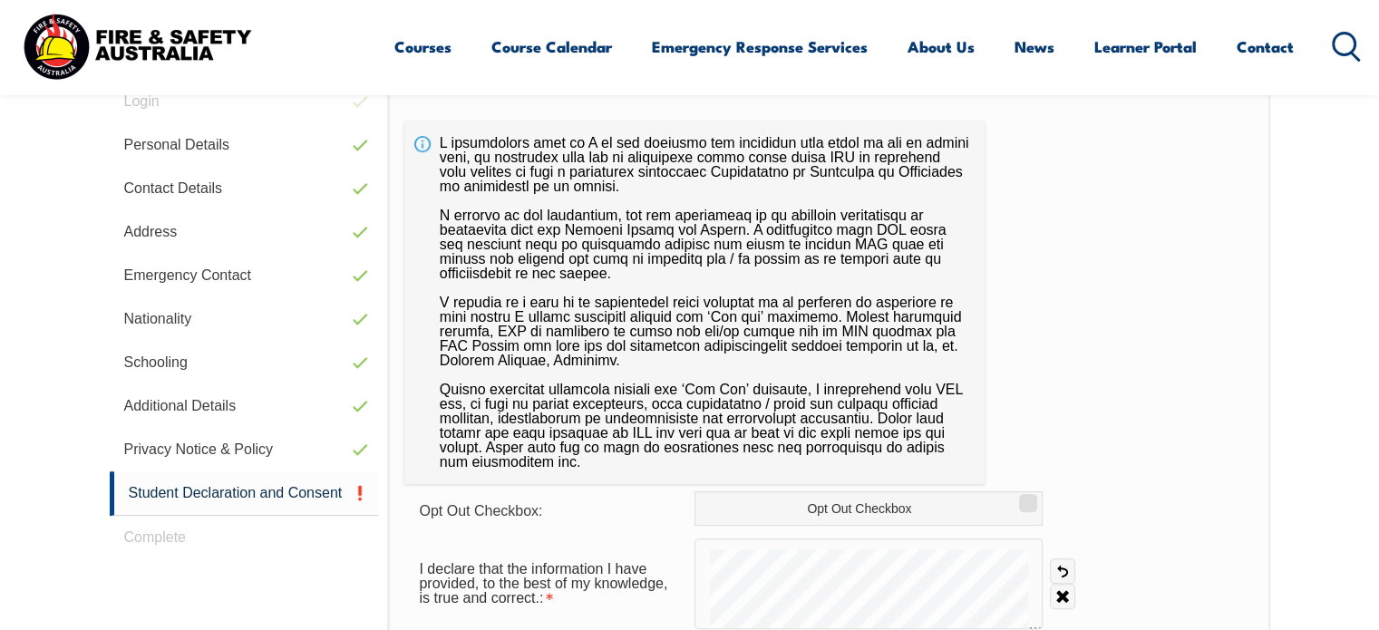
scroll to position [511, 0]
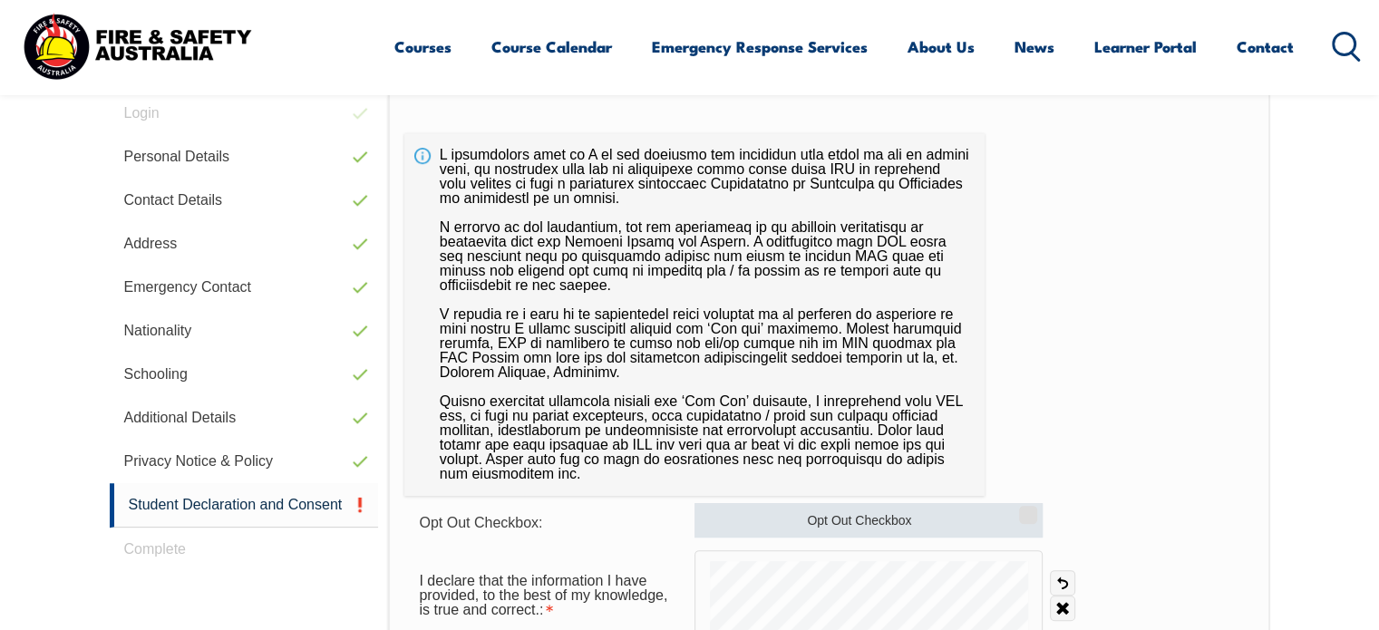
click at [1015, 509] on label "Opt Out Checkbox" at bounding box center [868, 520] width 348 height 34
click at [1020, 509] on input "Opt Out Checkbox" at bounding box center [1025, 509] width 11 height 2
checkbox input "true"
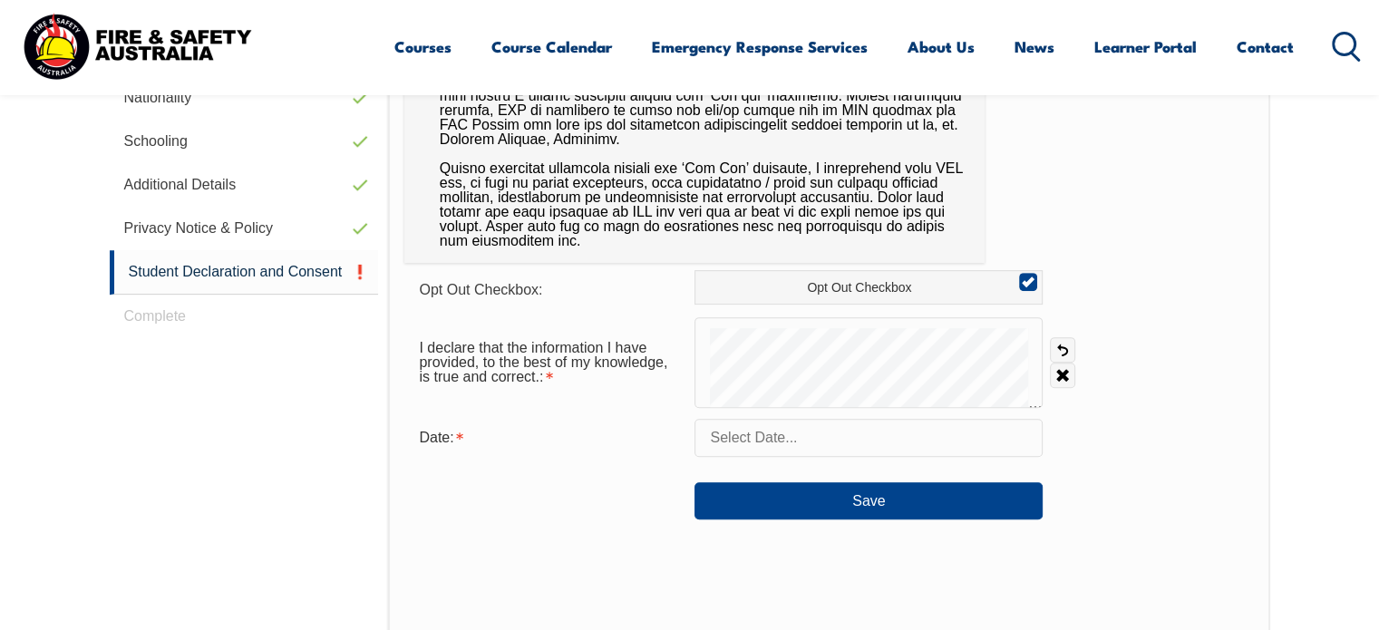
scroll to position [747, 0]
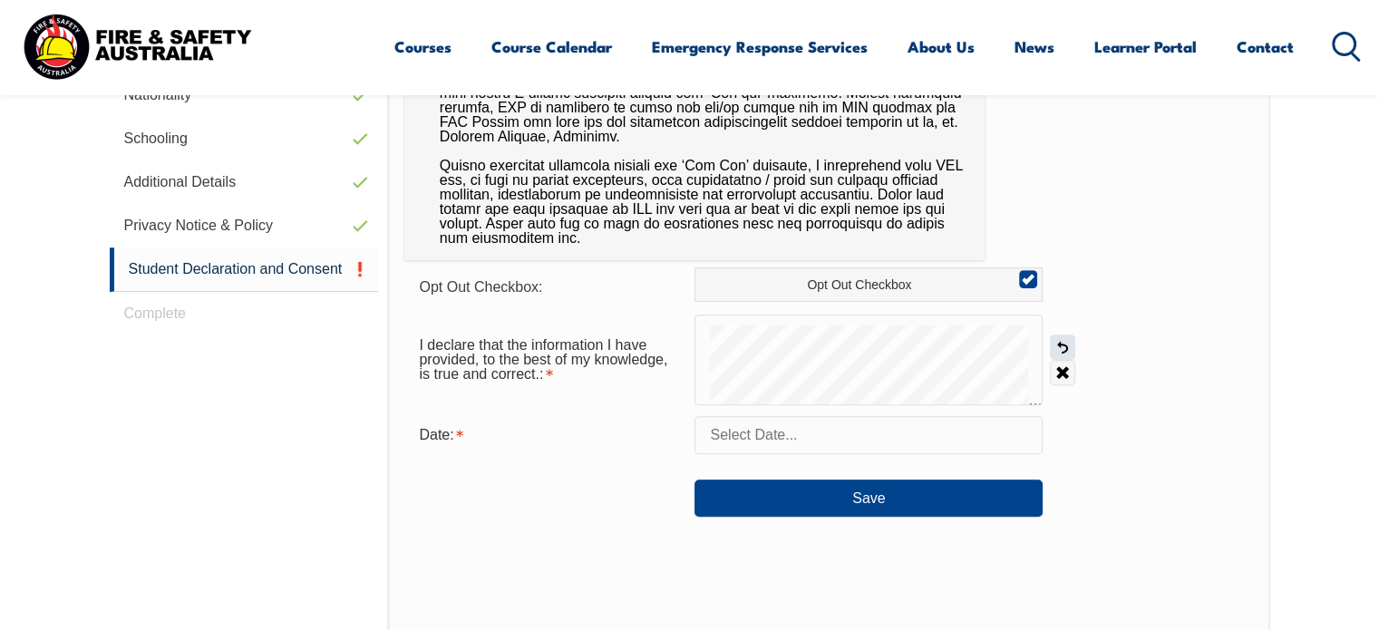
click at [1064, 344] on link "Undo" at bounding box center [1062, 346] width 25 height 25
click at [811, 309] on form "Opt Out Checkbox: Opt Out Checkbox I declare that the information I have provid…" at bounding box center [828, 391] width 848 height 249
click at [1070, 346] on link "Undo" at bounding box center [1062, 346] width 25 height 25
click at [1065, 341] on link "Undo" at bounding box center [1062, 346] width 25 height 25
click at [797, 436] on input "text" at bounding box center [868, 435] width 348 height 38
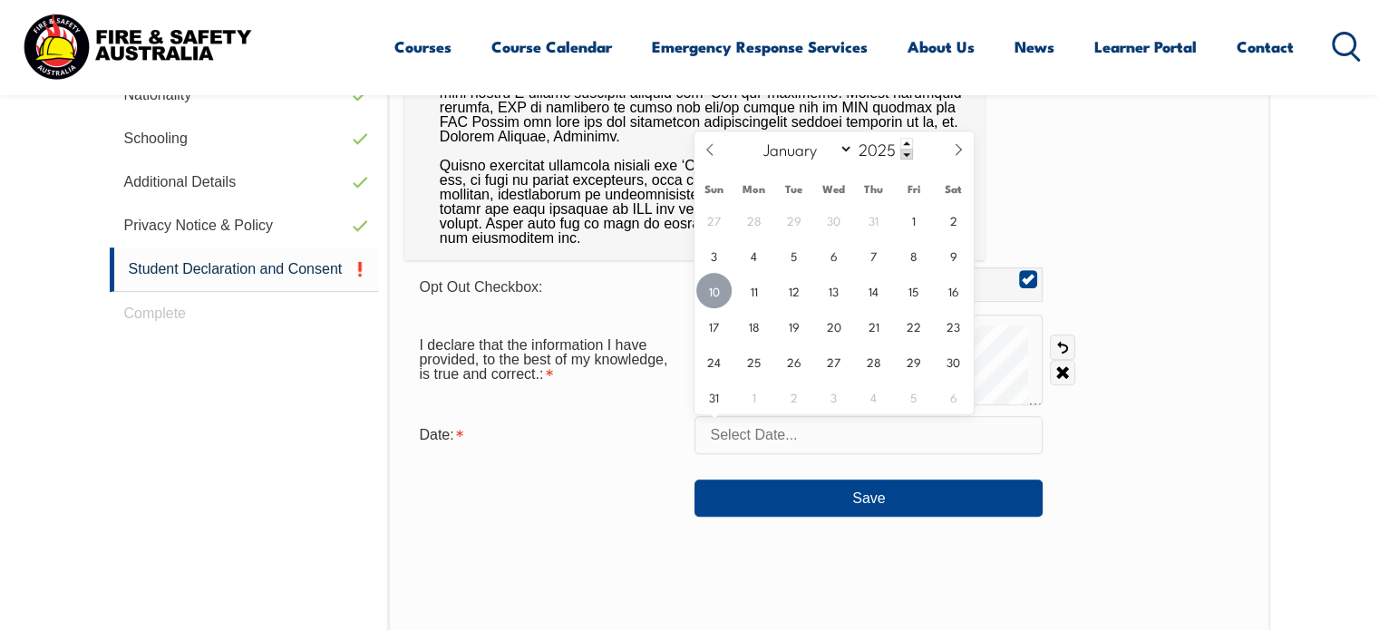
click at [718, 292] on span "10" at bounding box center [713, 290] width 35 height 35
type input "August 10, 2025"
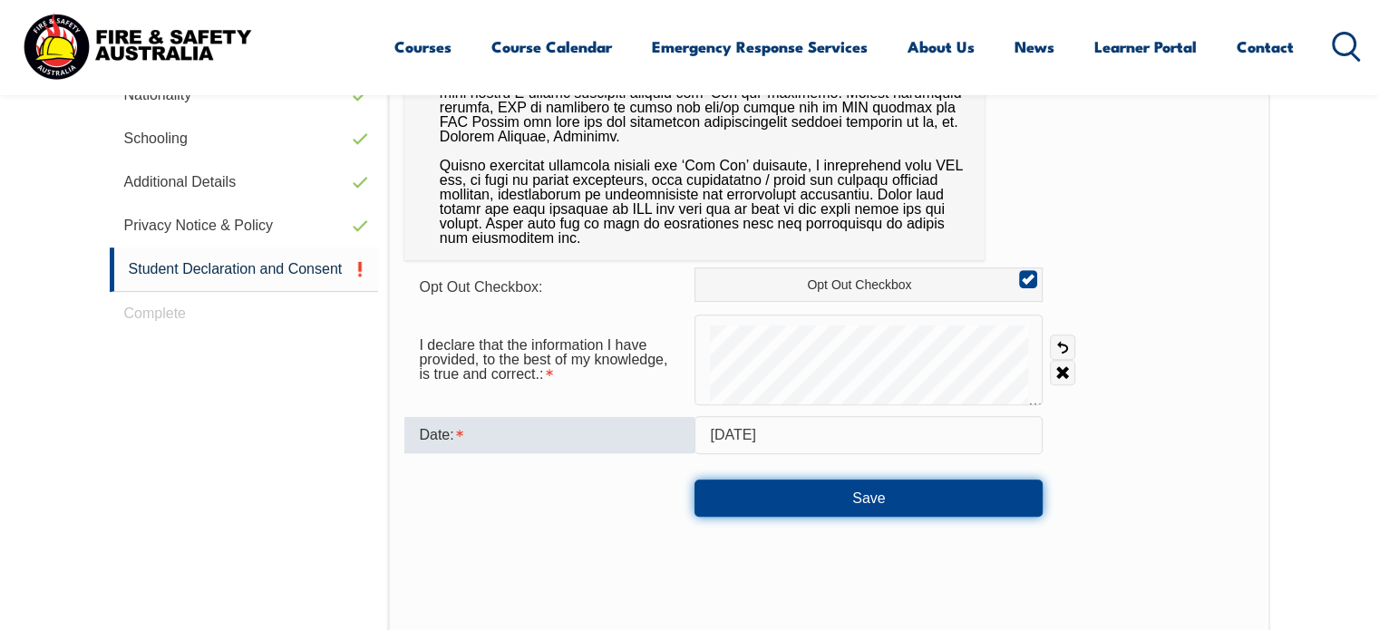
click at [840, 498] on button "Save" at bounding box center [868, 498] width 348 height 36
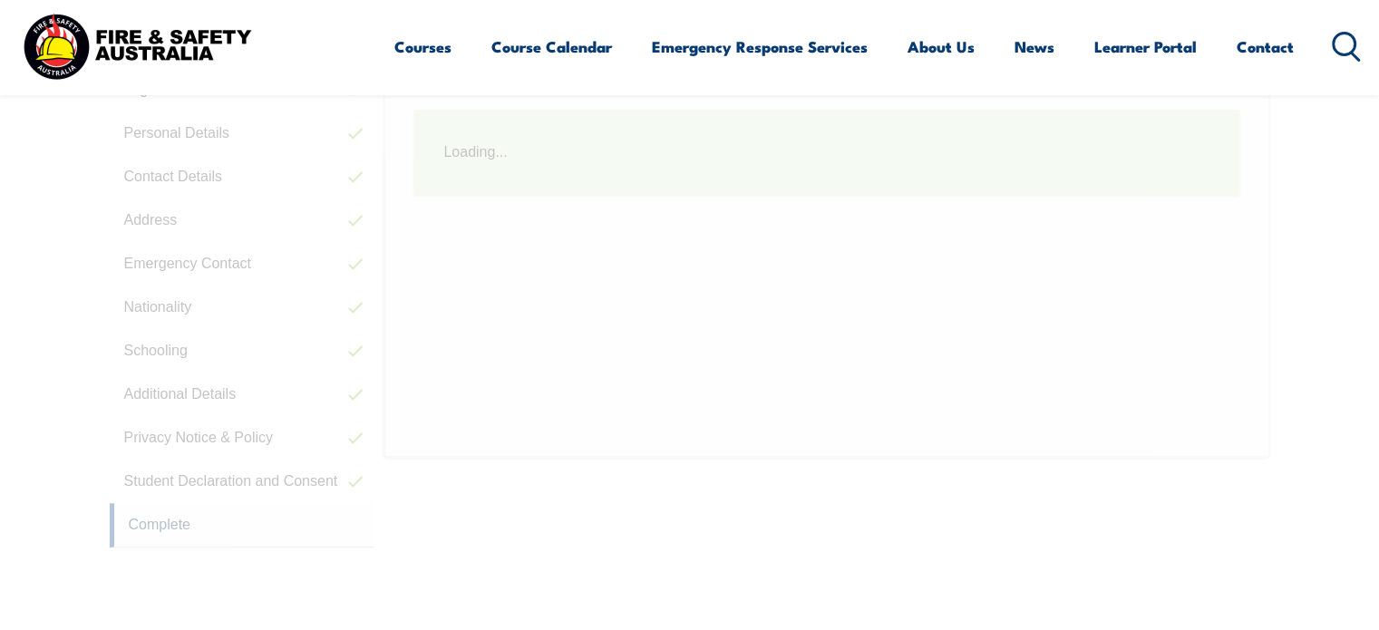
scroll to position [511, 0]
